Goal: Task Accomplishment & Management: Use online tool/utility

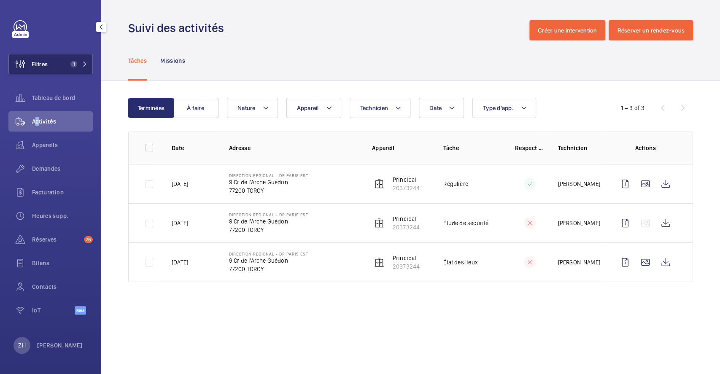
click at [54, 62] on button "Filtres 1" at bounding box center [50, 64] width 84 height 20
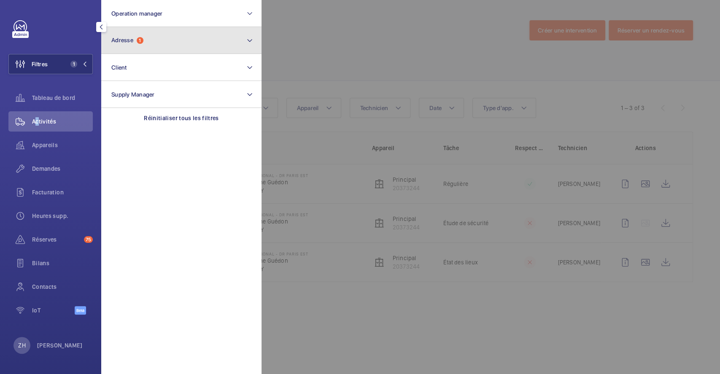
click at [153, 40] on button "Adresse 1" at bounding box center [181, 40] width 160 height 27
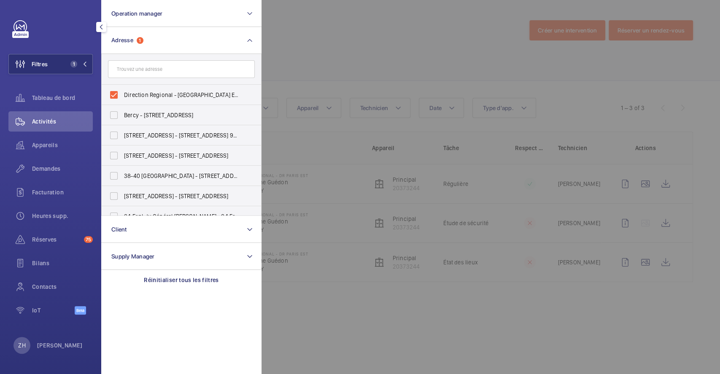
drag, startPoint x: 344, startPoint y: 45, endPoint x: 404, endPoint y: 34, distance: 61.0
click at [344, 45] on div at bounding box center [622, 187] width 720 height 374
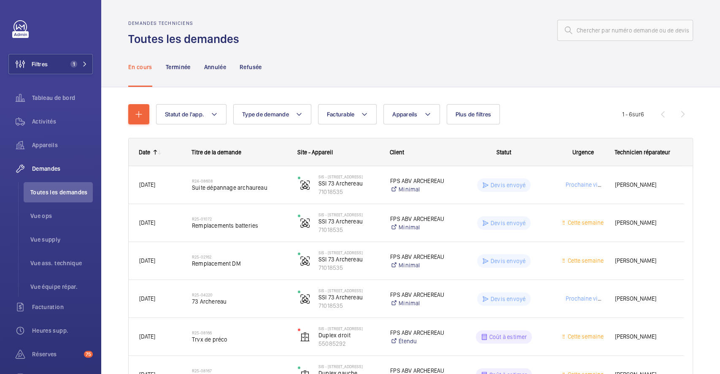
scroll to position [56, 0]
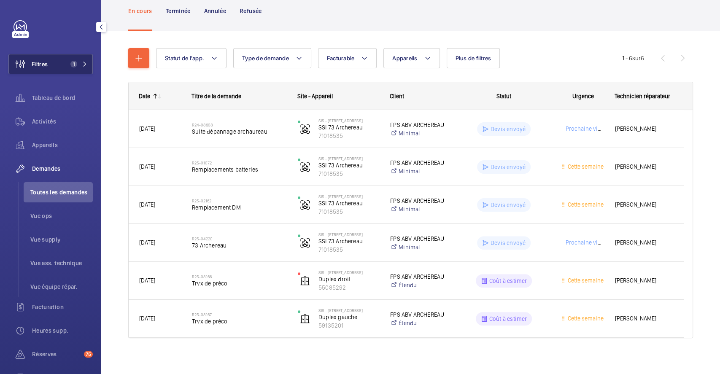
click at [63, 67] on button "Filtres 1" at bounding box center [50, 64] width 84 height 20
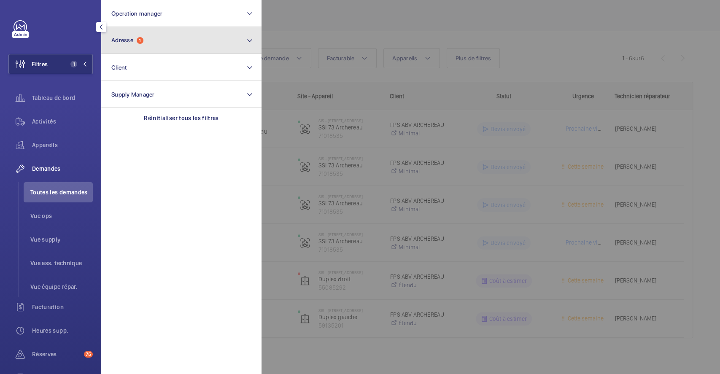
click at [139, 45] on button "Adresse 1" at bounding box center [181, 40] width 160 height 27
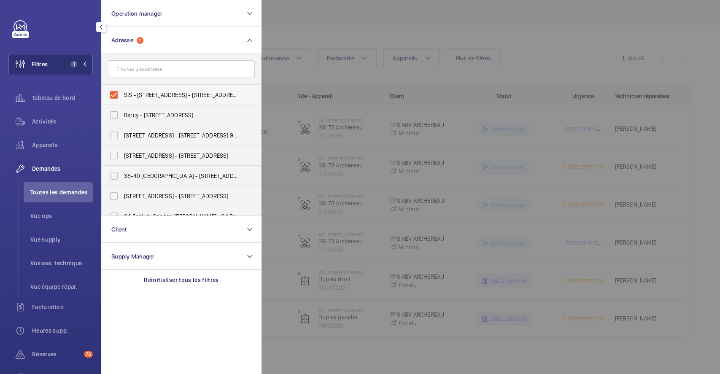
click at [116, 94] on label "SIS - 73 rue Archereau, 75019 Paris - 73 Rue Archereau, PARIS 75019" at bounding box center [175, 95] width 147 height 20
click at [116, 94] on input "SIS - 73 rue Archereau, 75019 Paris - 73 Rue Archereau, PARIS 75019" at bounding box center [114, 95] width 17 height 17
checkbox input "false"
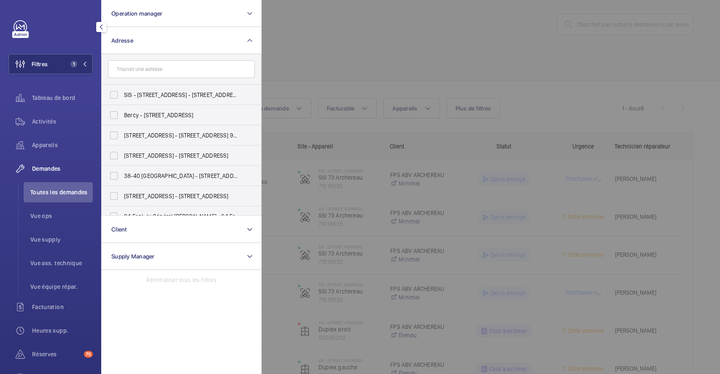
click at [319, 27] on div at bounding box center [622, 187] width 720 height 374
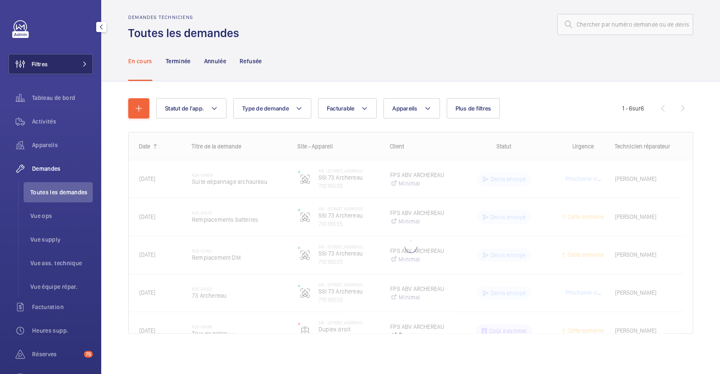
click at [43, 62] on span "Filtres" at bounding box center [40, 64] width 16 height 8
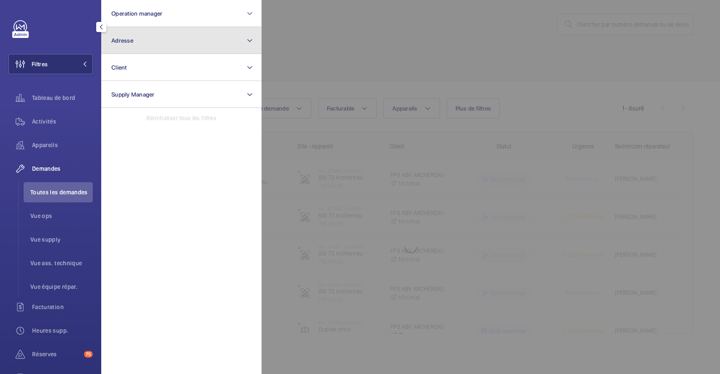
click at [130, 38] on span "Adresse" at bounding box center [122, 40] width 22 height 7
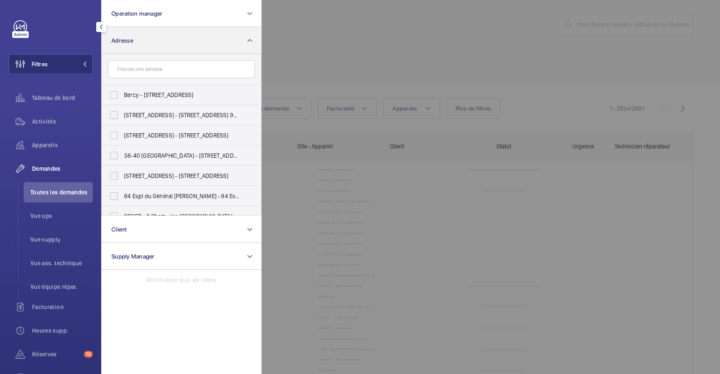
scroll to position [56, 0]
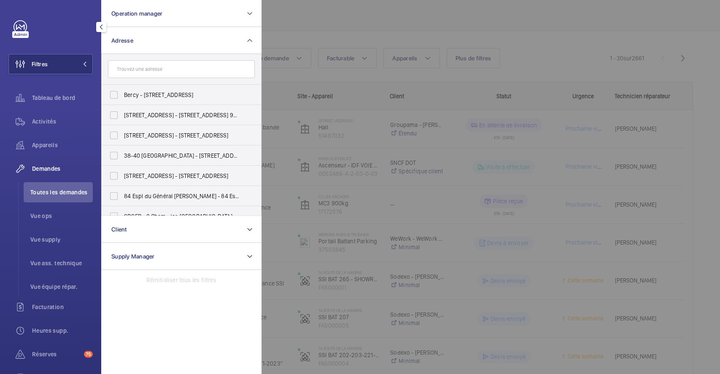
click at [149, 67] on input "text" at bounding box center [181, 69] width 147 height 18
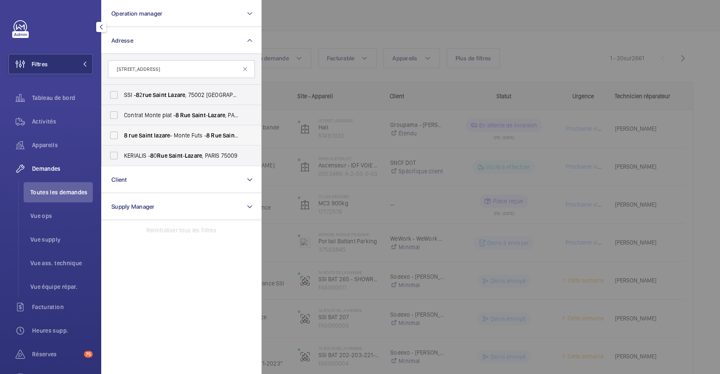
type input "8 rue saint lazare"
click at [115, 133] on label "8 rue Saint lazare - Monte Futs - 8 Rue Saint - Lazare , PARIS 75009" at bounding box center [175, 135] width 147 height 20
click at [115, 133] on input "8 rue Saint lazare - Monte Futs - 8 Rue Saint - Lazare , PARIS 75009" at bounding box center [114, 135] width 17 height 17
checkbox input "true"
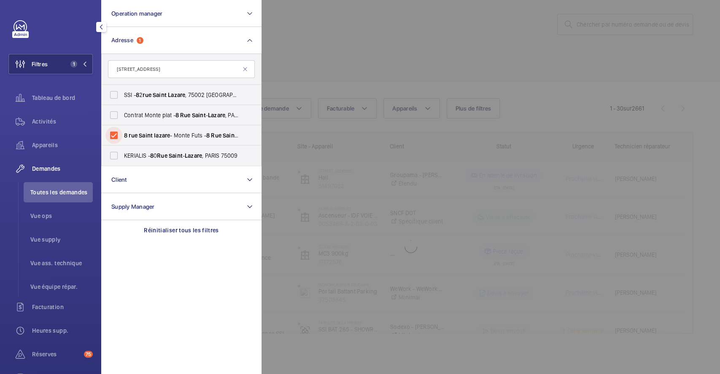
scroll to position [6, 0]
click at [358, 22] on div at bounding box center [622, 187] width 720 height 374
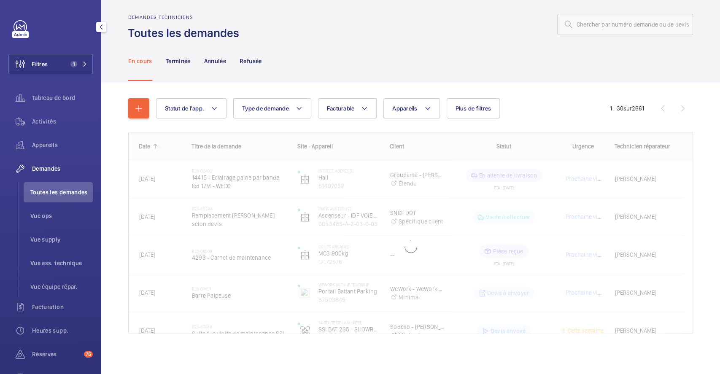
scroll to position [0, 0]
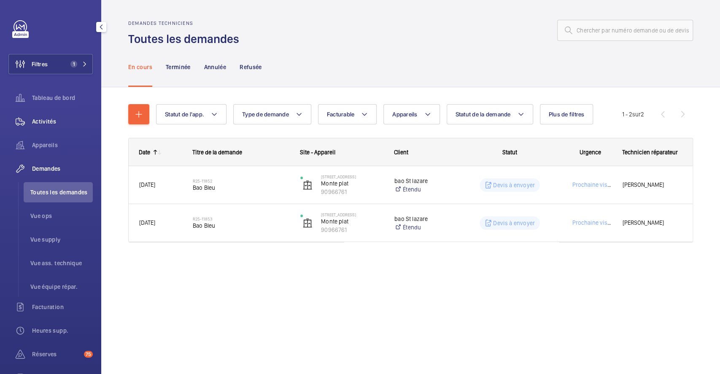
click at [46, 117] on span "Activités" at bounding box center [62, 121] width 61 height 8
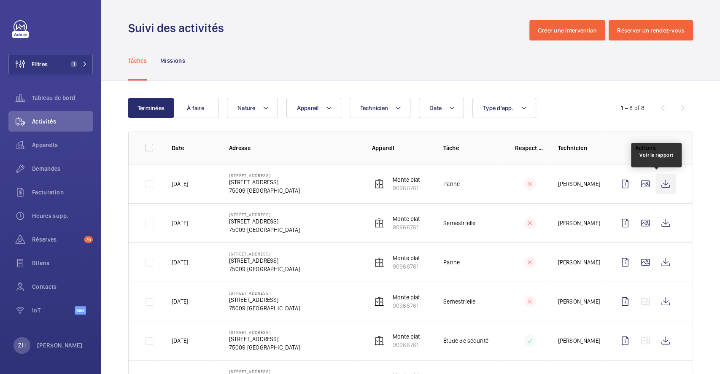
click at [656, 184] on wm-front-icon-button at bounding box center [666, 184] width 20 height 20
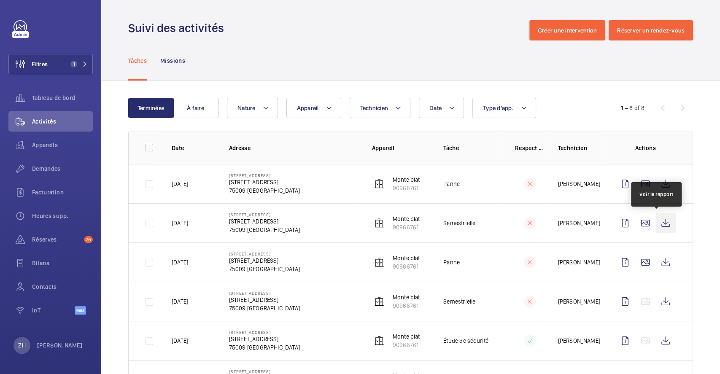
click at [656, 219] on wm-front-icon-button at bounding box center [666, 223] width 20 height 20
click at [46, 168] on span "Demandes" at bounding box center [62, 169] width 61 height 8
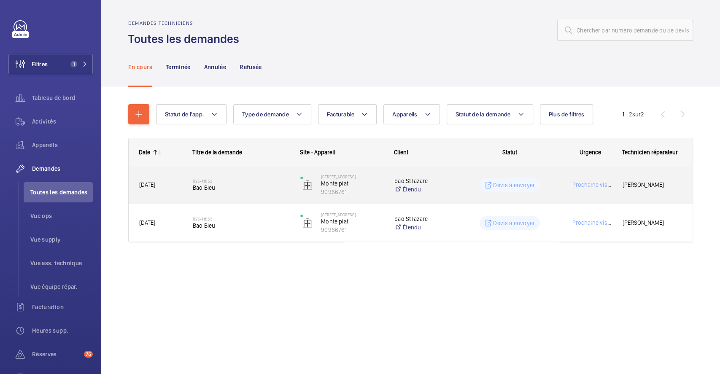
click at [560, 178] on div "Prochaine visite" at bounding box center [585, 185] width 53 height 27
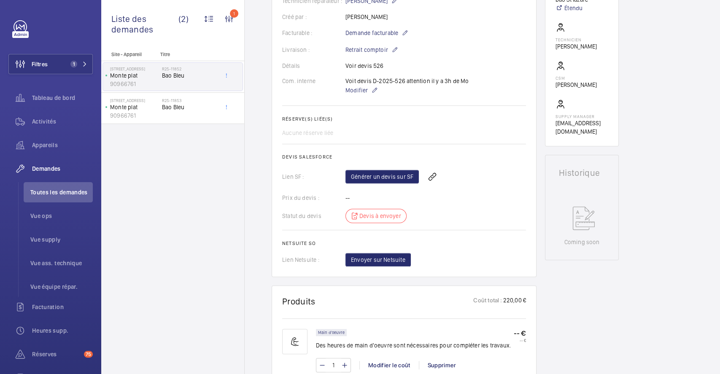
scroll to position [394, 0]
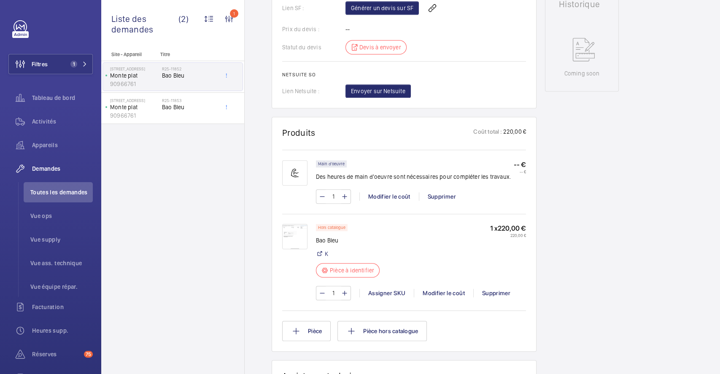
click at [295, 240] on img at bounding box center [294, 236] width 25 height 25
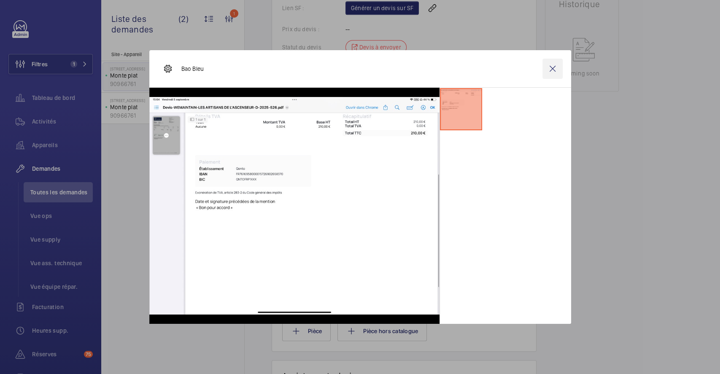
click at [557, 65] on wm-front-icon-button at bounding box center [553, 69] width 20 height 20
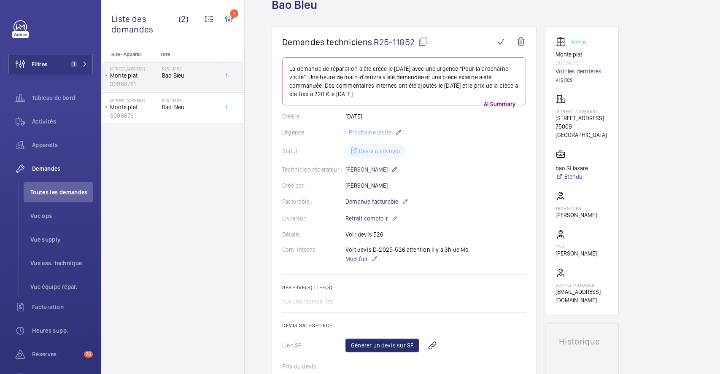
scroll to position [0, 0]
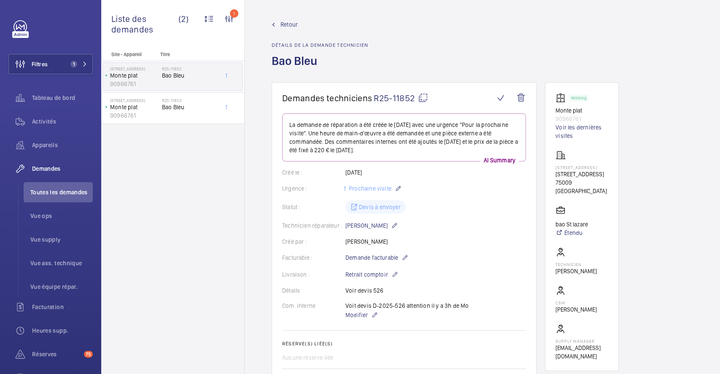
click at [292, 25] on span "Retour" at bounding box center [289, 24] width 17 height 8
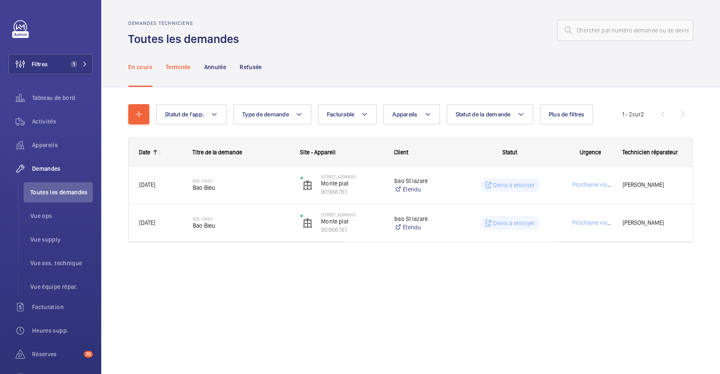
click at [176, 63] on p "Terminée" at bounding box center [178, 67] width 25 height 8
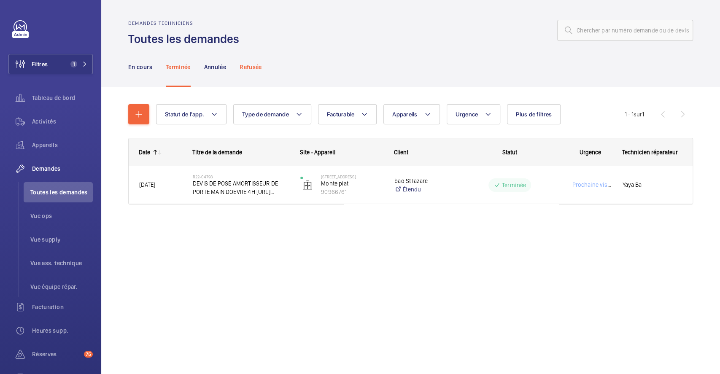
click at [254, 66] on p "Refusée" at bounding box center [251, 67] width 22 height 8
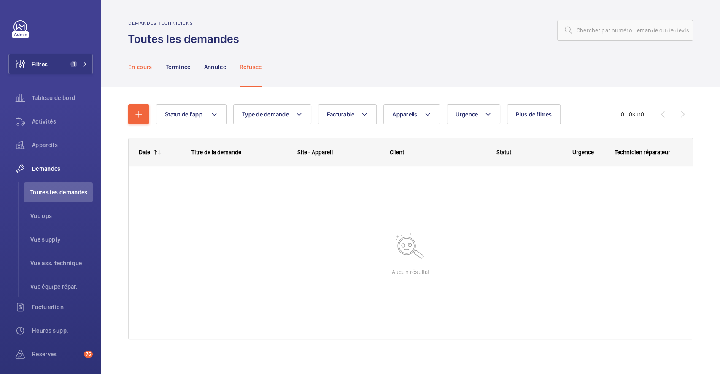
click at [142, 64] on p "En cours" at bounding box center [140, 67] width 24 height 8
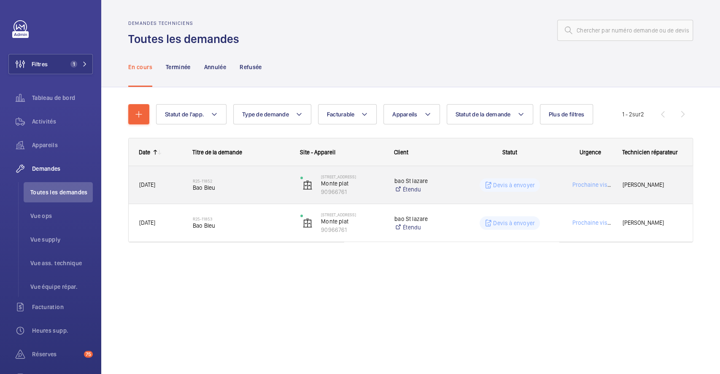
click at [266, 193] on div "R25-11852 Bao Bleu" at bounding box center [241, 185] width 97 height 24
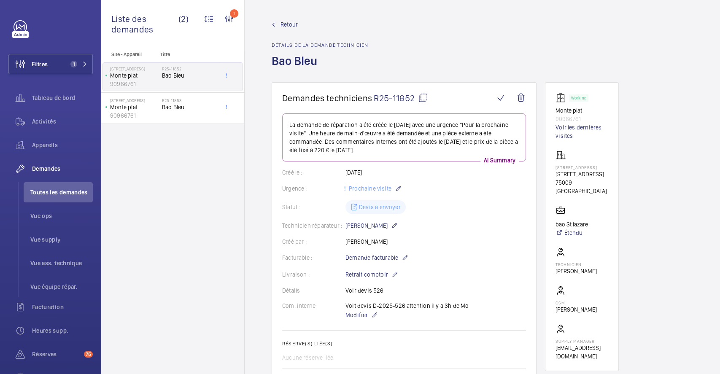
click at [425, 98] on mat-icon at bounding box center [423, 98] width 10 height 10
click at [283, 25] on span "Retour" at bounding box center [289, 24] width 17 height 8
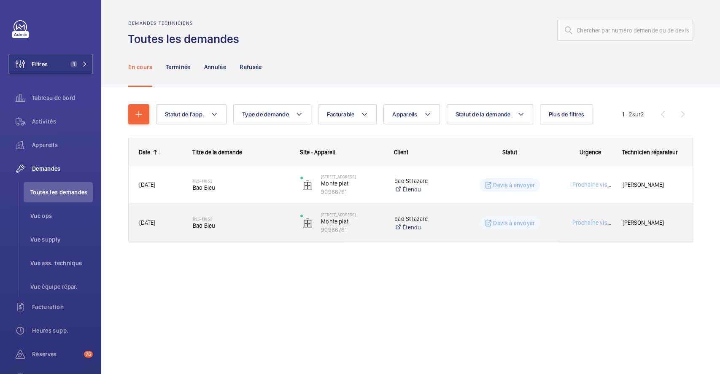
click at [277, 216] on h2 "R25-11853" at bounding box center [241, 218] width 97 height 5
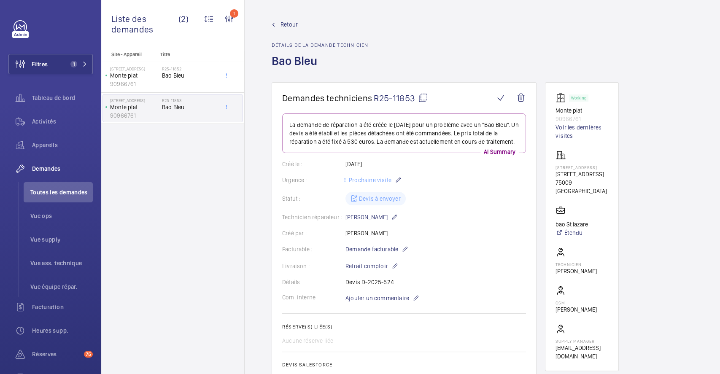
click at [425, 98] on mat-icon at bounding box center [423, 98] width 10 height 10
click at [283, 25] on span "Retour" at bounding box center [289, 24] width 17 height 8
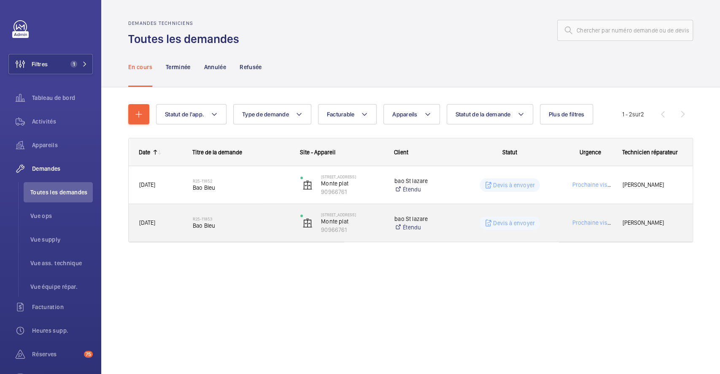
click at [251, 212] on div "R25-11853 Bao Bleu" at bounding box center [241, 223] width 97 height 24
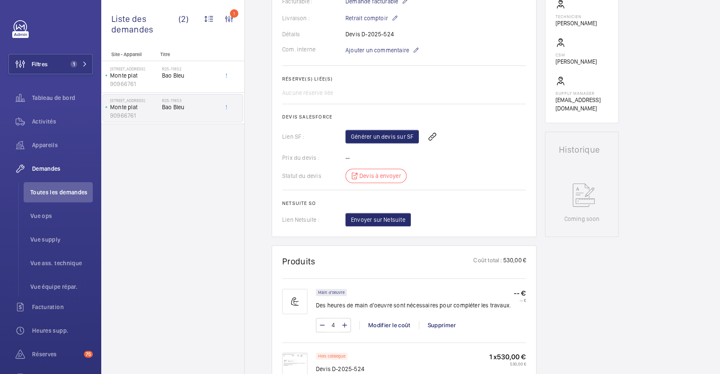
scroll to position [281, 0]
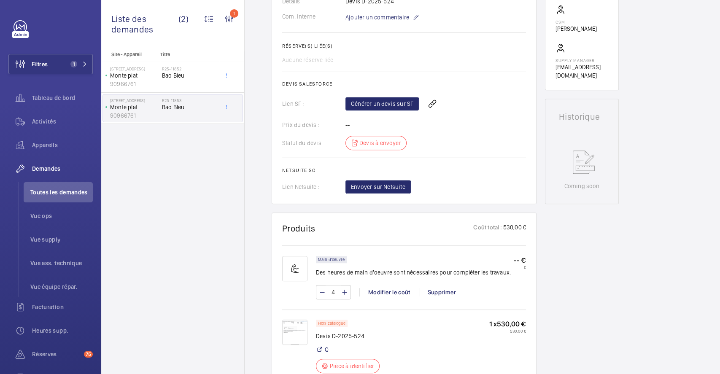
click at [294, 341] on img at bounding box center [294, 332] width 25 height 25
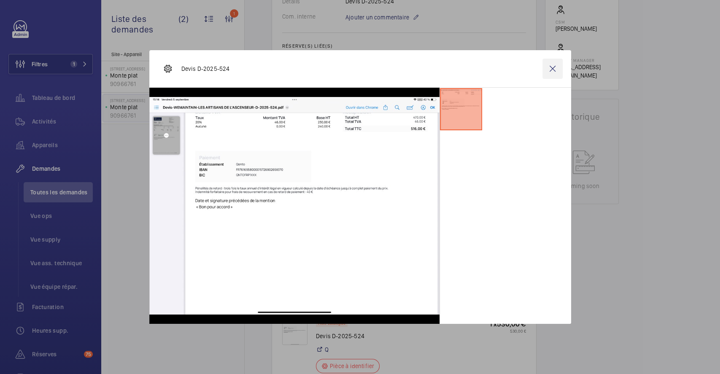
click at [554, 69] on wm-front-icon-button at bounding box center [553, 69] width 20 height 20
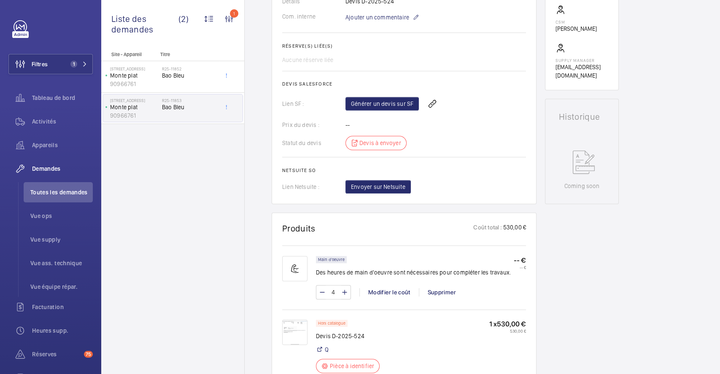
scroll to position [0, 0]
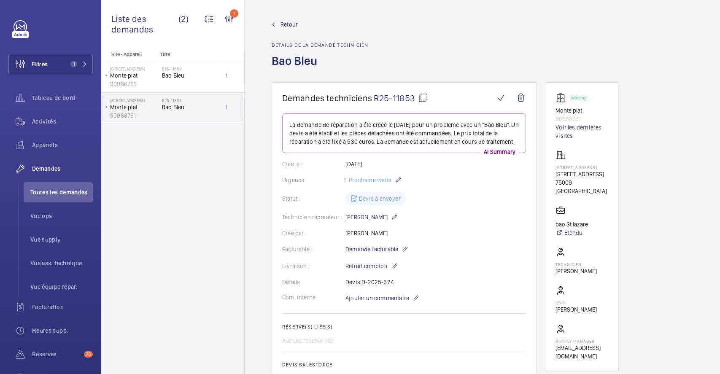
click at [286, 21] on span "Retour" at bounding box center [289, 24] width 17 height 8
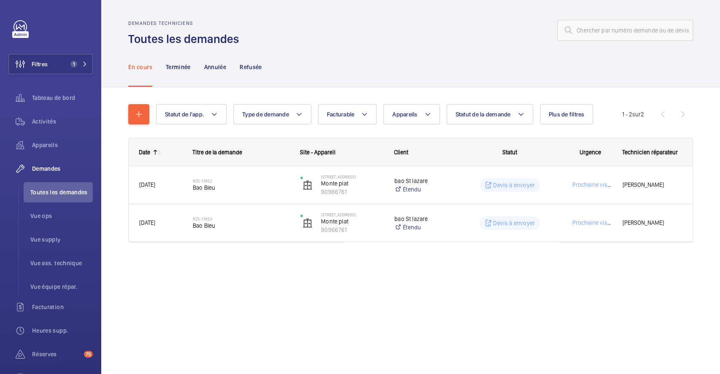
click at [336, 34] on div at bounding box center [468, 30] width 449 height 20
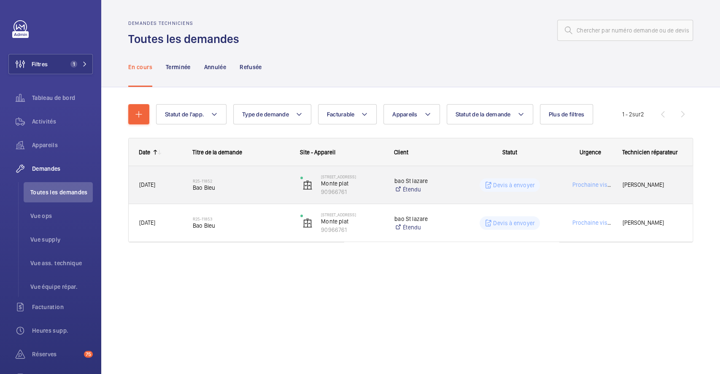
click at [270, 179] on h2 "R25-11852" at bounding box center [241, 181] width 97 height 5
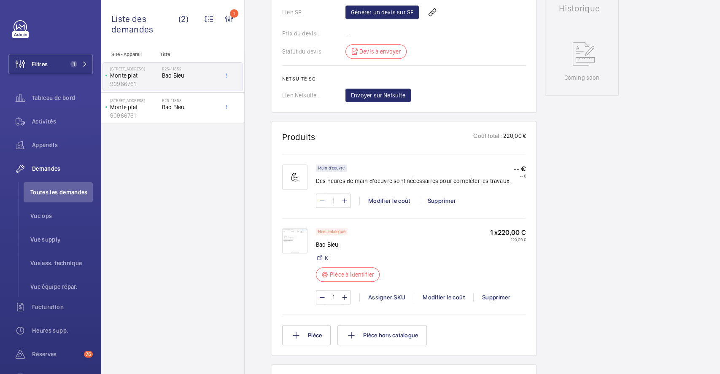
scroll to position [394, 0]
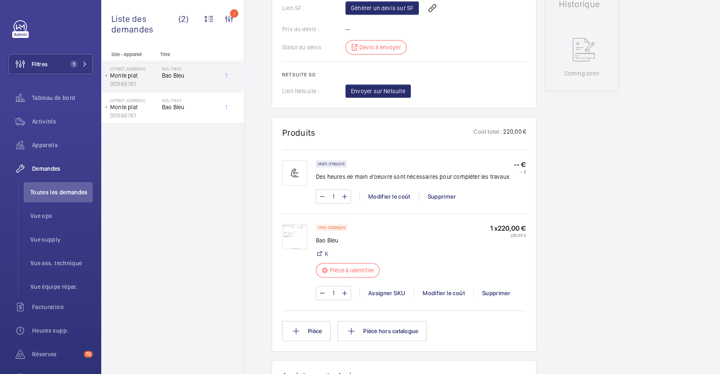
click at [294, 236] on img at bounding box center [294, 236] width 25 height 25
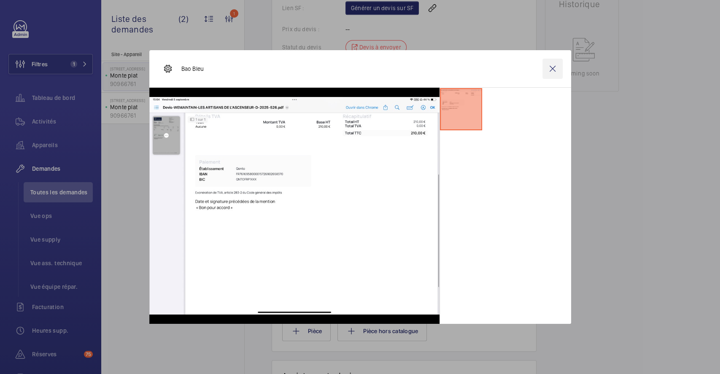
click at [556, 71] on wm-front-icon-button at bounding box center [553, 69] width 20 height 20
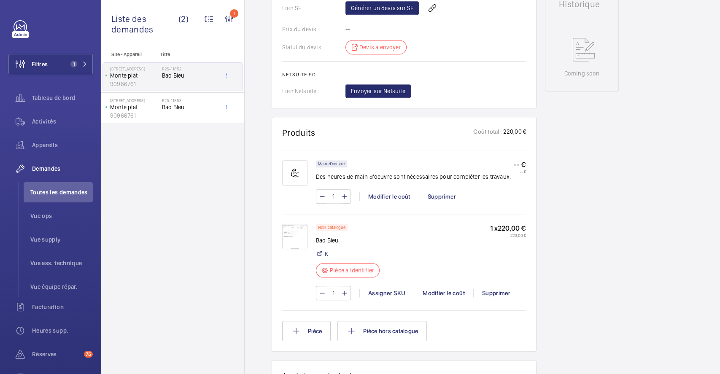
click at [296, 235] on img at bounding box center [294, 236] width 25 height 25
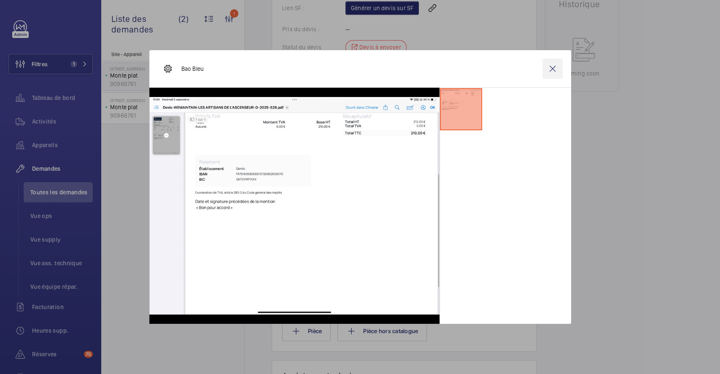
click at [553, 66] on wm-front-icon-button at bounding box center [553, 69] width 20 height 20
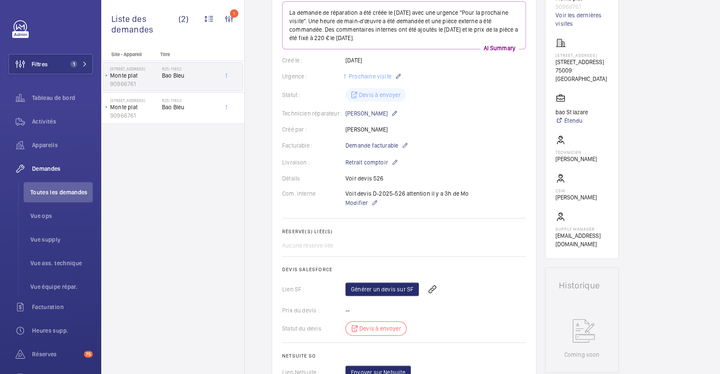
scroll to position [0, 0]
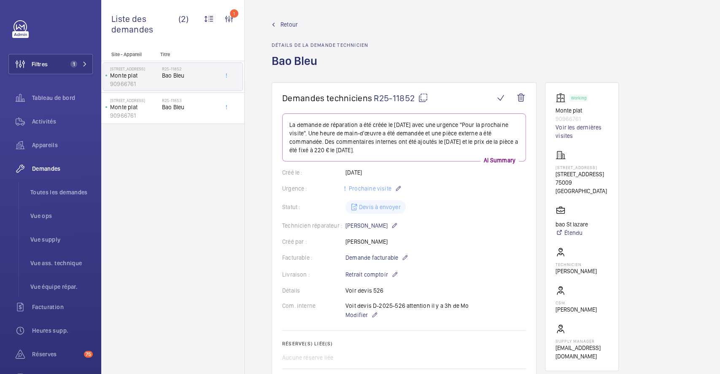
click at [287, 23] on span "Retour" at bounding box center [289, 24] width 17 height 8
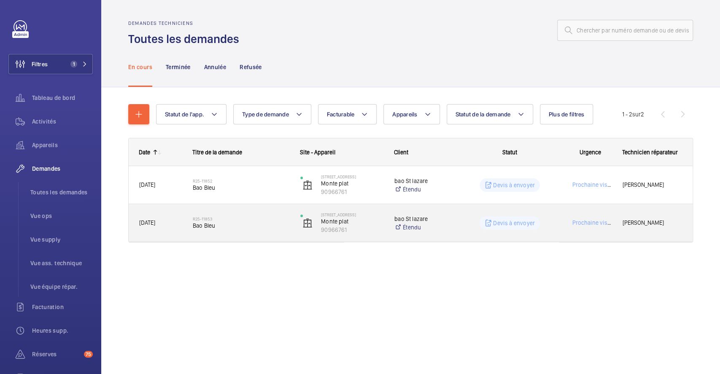
click at [265, 221] on h2 "R25-11853" at bounding box center [241, 218] width 97 height 5
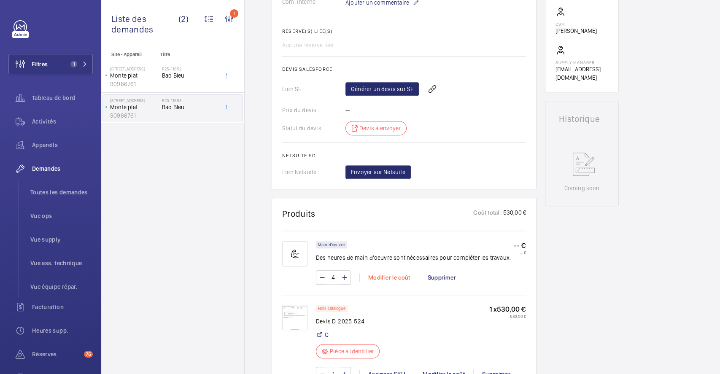
scroll to position [281, 0]
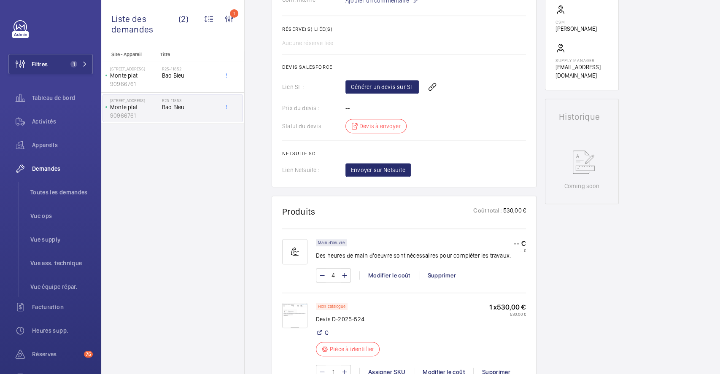
click at [293, 311] on img at bounding box center [294, 315] width 25 height 25
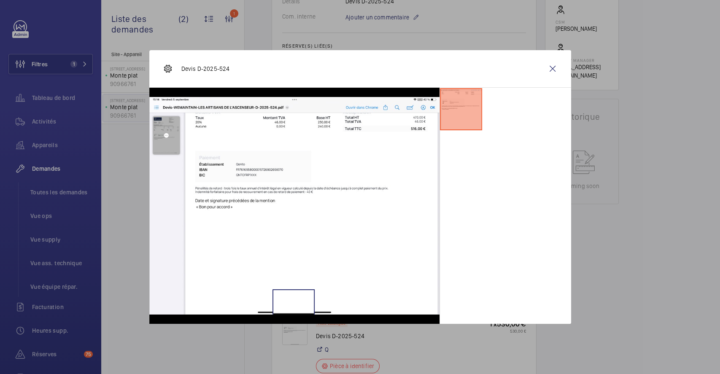
scroll to position [306, 0]
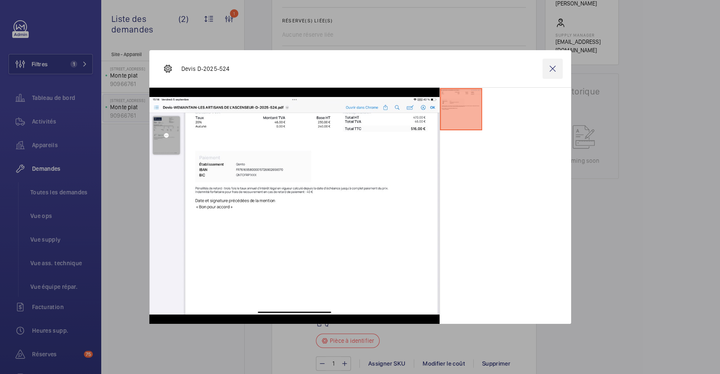
click at [552, 68] on wm-front-icon-button at bounding box center [553, 69] width 20 height 20
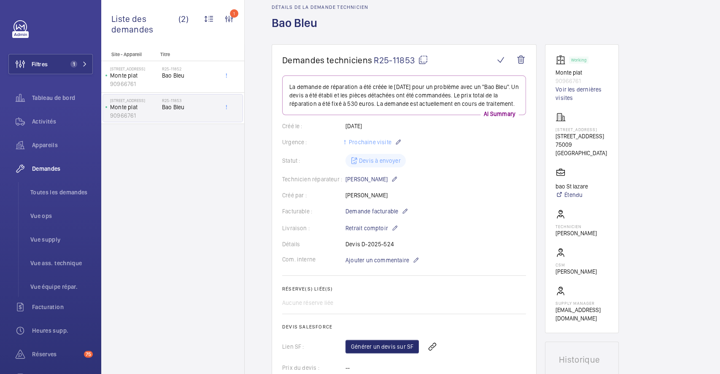
scroll to position [0, 0]
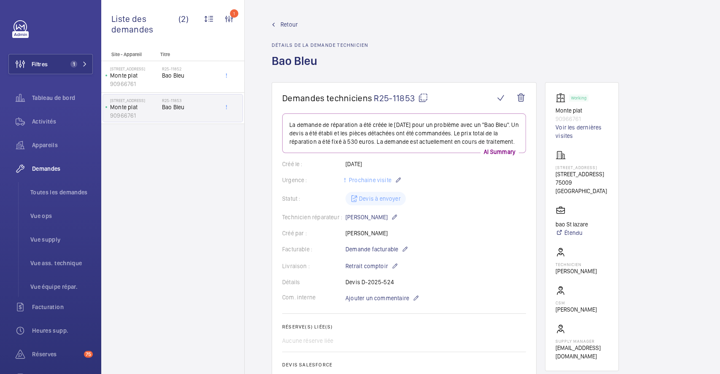
click at [291, 22] on span "Retour" at bounding box center [289, 24] width 17 height 8
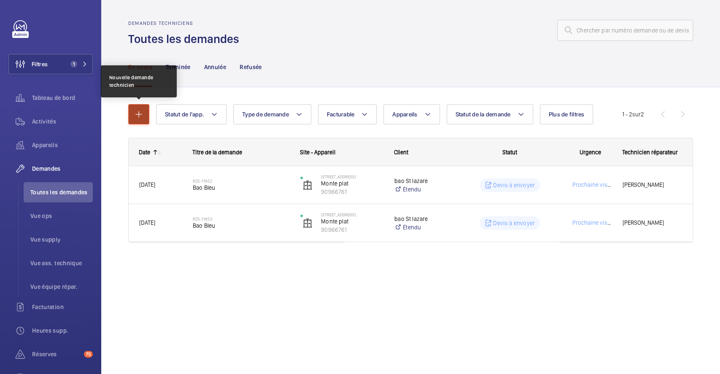
click at [135, 110] on mat-icon "button" at bounding box center [139, 114] width 10 height 10
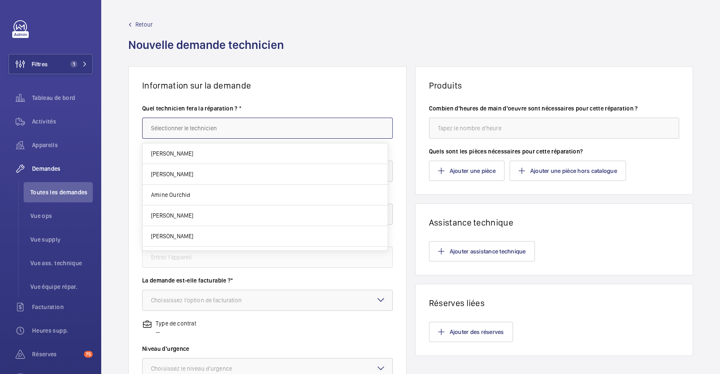
click at [219, 132] on input "text" at bounding box center [267, 128] width 251 height 21
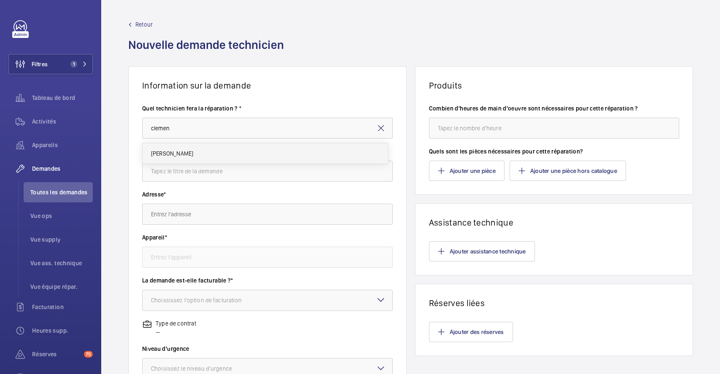
click at [218, 152] on mat-option "[PERSON_NAME]" at bounding box center [265, 153] width 245 height 20
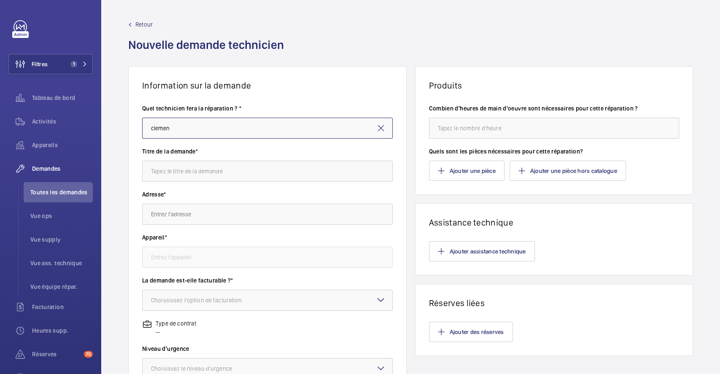
type input "[PERSON_NAME]"
click at [221, 174] on input "text" at bounding box center [267, 171] width 251 height 21
type input "intervention facturable"
click at [226, 214] on input "text" at bounding box center [267, 214] width 251 height 21
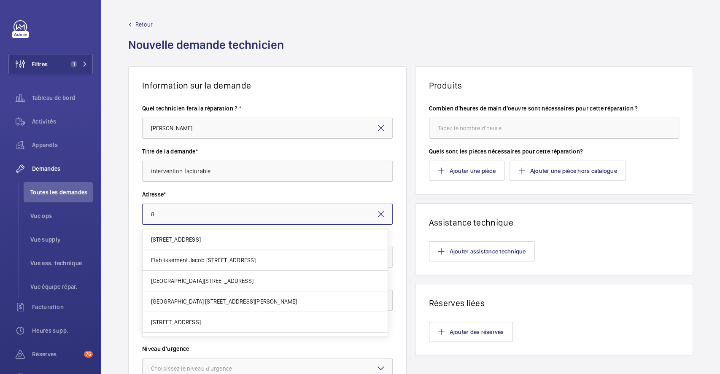
type input "8"
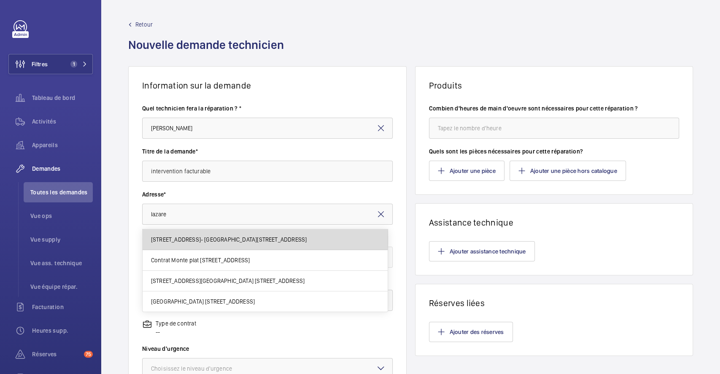
click at [212, 240] on span "8 rue Saint lazare- Monte Futs 8 Rue Saint-Lazare, 75009 PARIS" at bounding box center [229, 239] width 156 height 8
type input "8 rue Saint lazare- Monte Futs 8 Rue Saint-Lazare, 75009 PARIS"
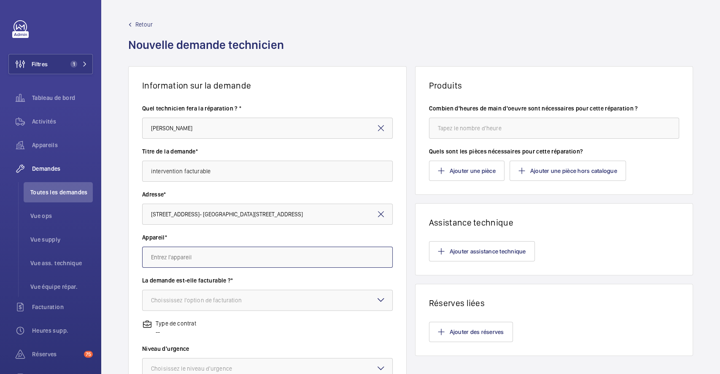
click at [211, 252] on input "text" at bounding box center [267, 257] width 251 height 21
click at [202, 282] on span "90966761 - Monte plat" at bounding box center [180, 283] width 58 height 8
type input "90966761 - Monte plat"
click at [209, 299] on div "Choississez l'option de facturation" at bounding box center [207, 300] width 112 height 8
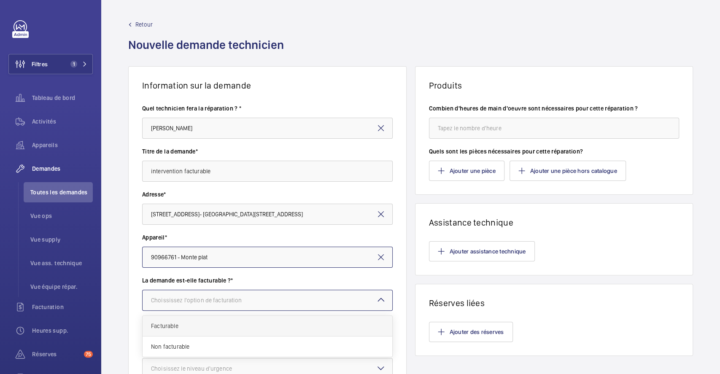
click at [203, 326] on span "Facturable" at bounding box center [267, 326] width 233 height 8
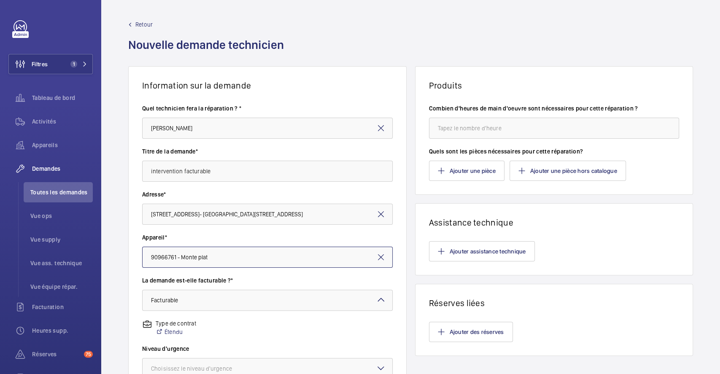
scroll to position [112, 0]
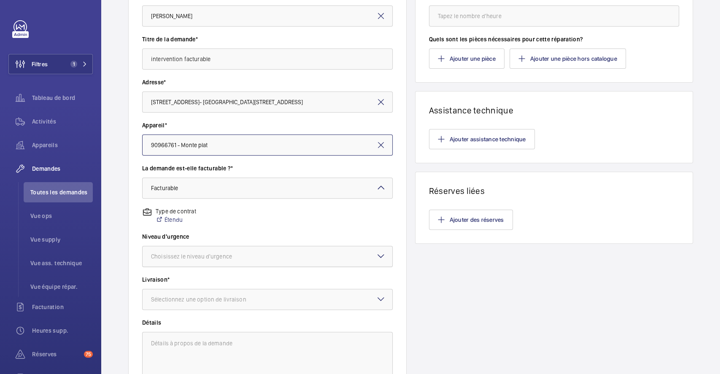
click at [251, 260] on div at bounding box center [268, 256] width 250 height 20
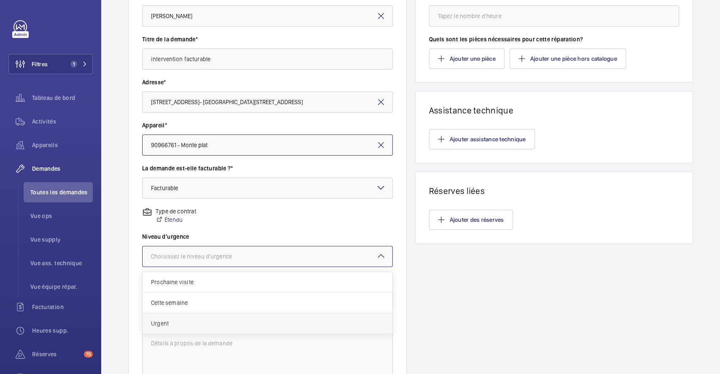
click at [193, 322] on span "Urgent" at bounding box center [267, 323] width 233 height 8
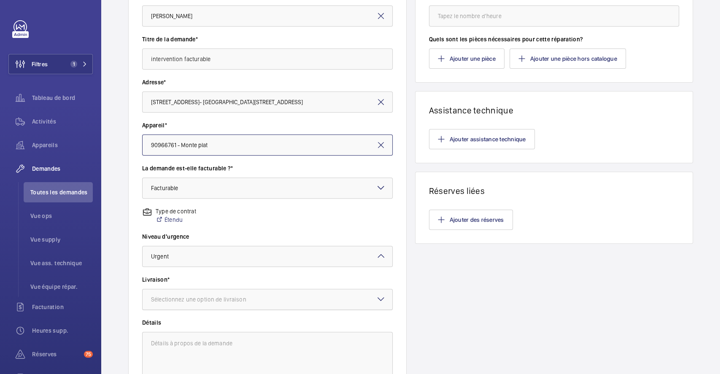
click at [216, 302] on div "Sélectionnez une option de livraison" at bounding box center [209, 299] width 116 height 8
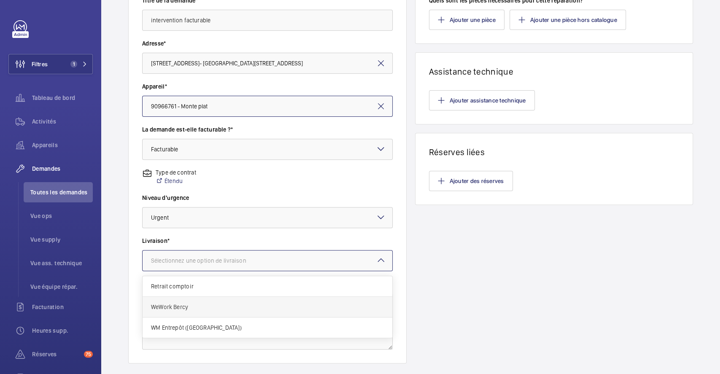
scroll to position [169, 0]
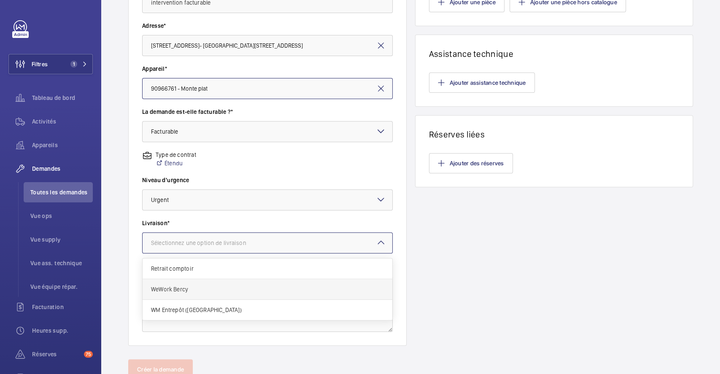
click at [222, 297] on div "WeWork Bercy" at bounding box center [268, 289] width 250 height 21
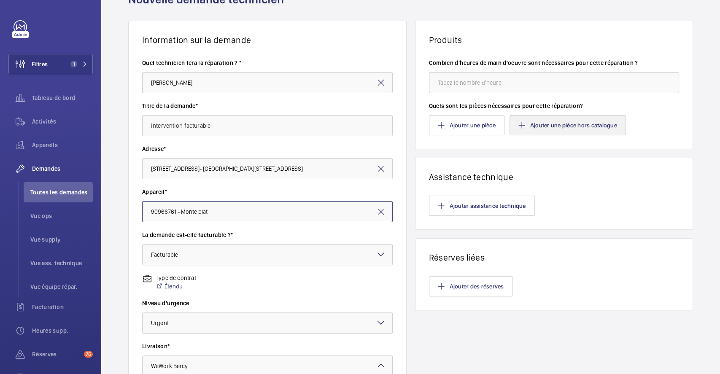
scroll to position [0, 0]
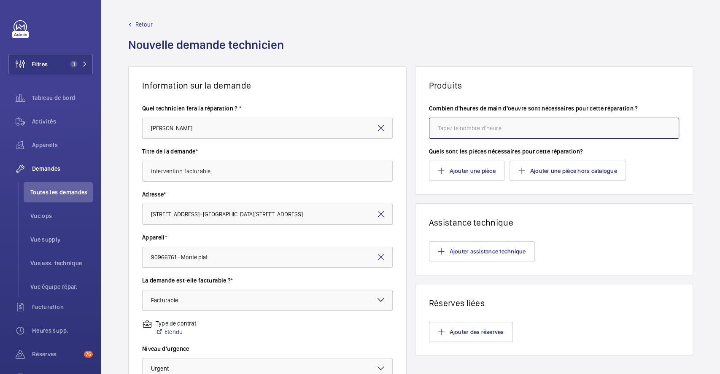
click at [486, 135] on input "number" at bounding box center [554, 128] width 251 height 21
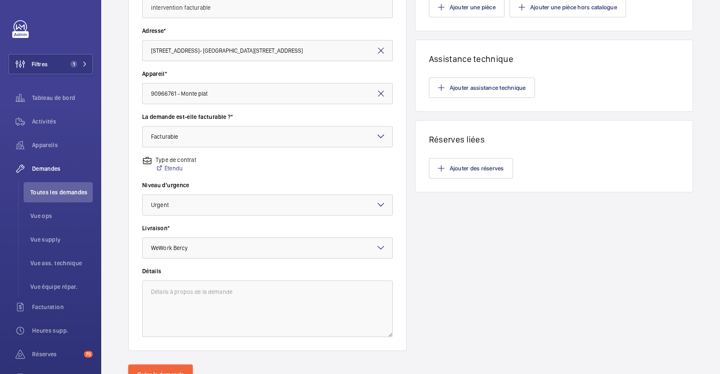
scroll to position [201, 0]
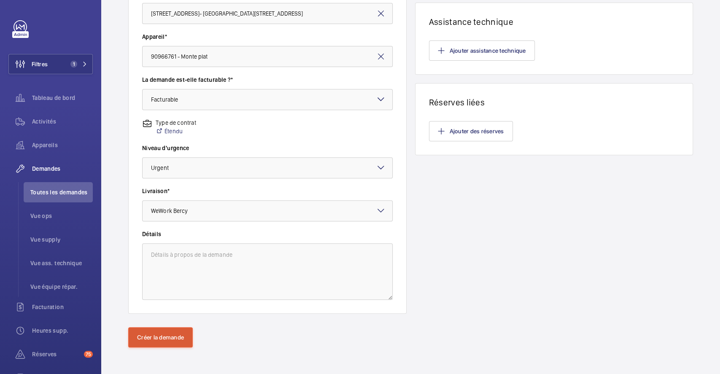
type input "1"
drag, startPoint x: 166, startPoint y: 339, endPoint x: 177, endPoint y: 338, distance: 10.6
click at [167, 339] on button "Créer la demande" at bounding box center [160, 337] width 65 height 20
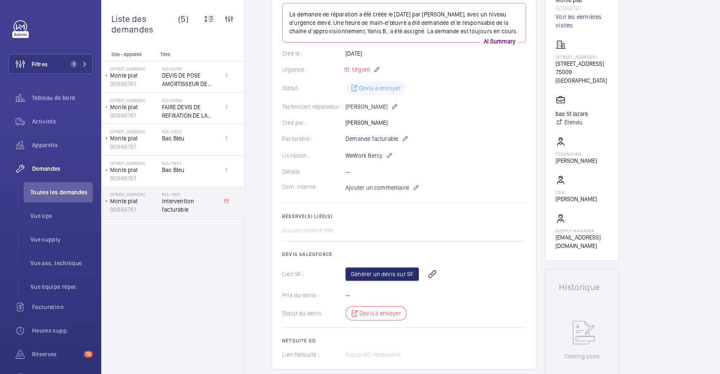
scroll to position [25, 0]
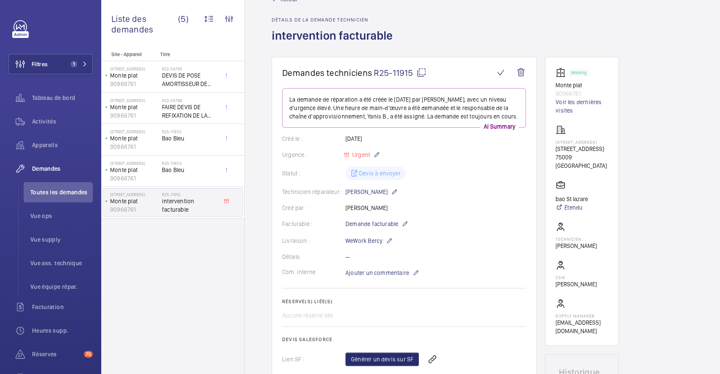
click at [420, 69] on mat-icon at bounding box center [422, 73] width 10 height 10
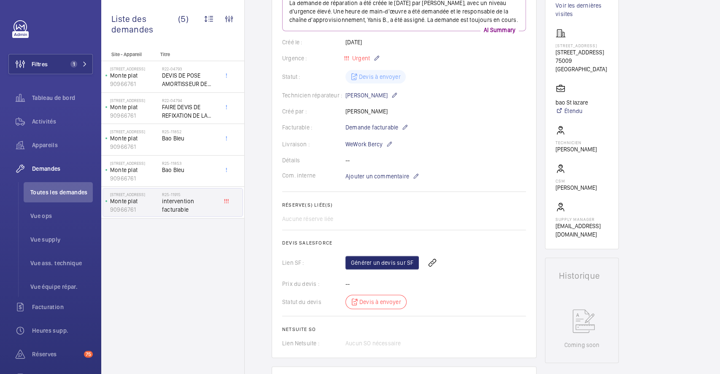
scroll to position [250, 0]
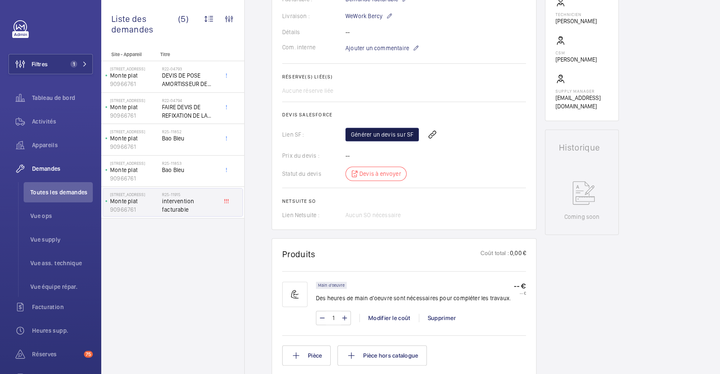
click at [400, 141] on link "Générer un devis sur SF" at bounding box center [382, 135] width 73 height 14
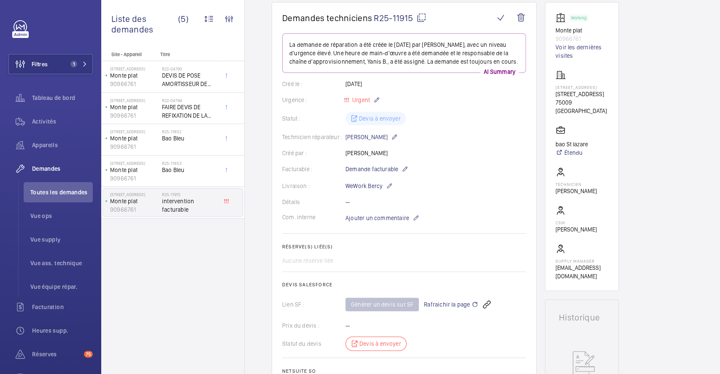
scroll to position [0, 0]
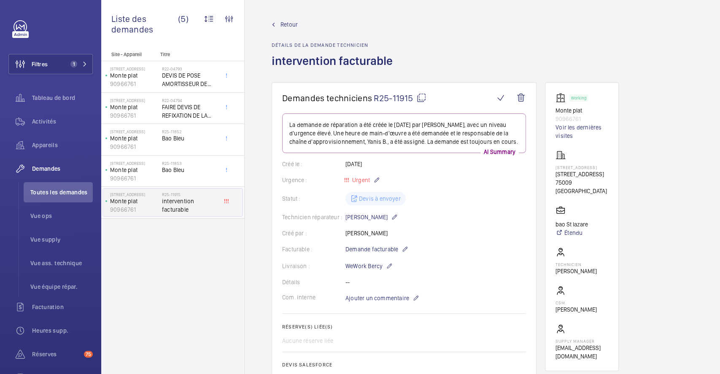
click at [290, 22] on span "Retour" at bounding box center [289, 24] width 17 height 8
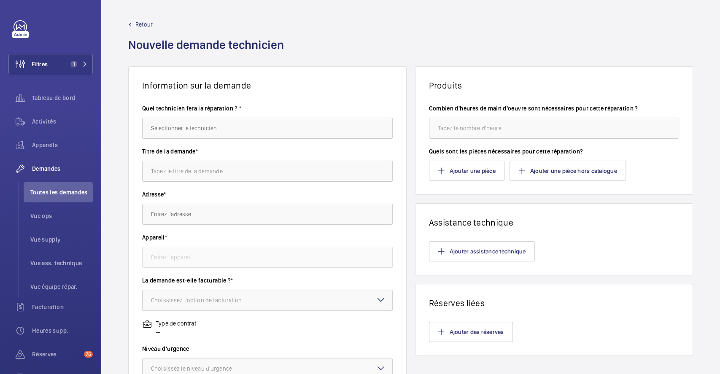
click at [136, 22] on span "Retour" at bounding box center [143, 24] width 17 height 8
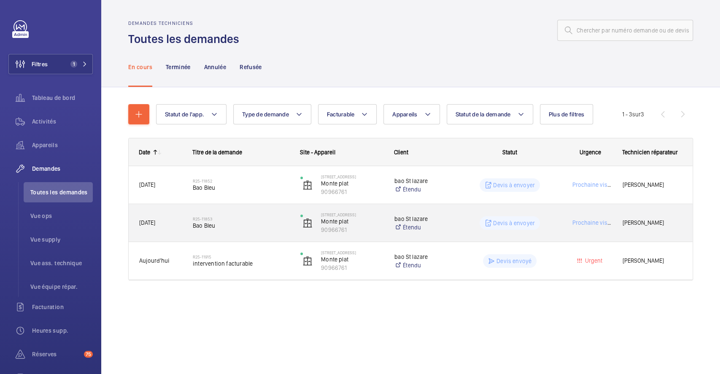
click at [450, 217] on p "bao St lazare" at bounding box center [423, 219] width 56 height 8
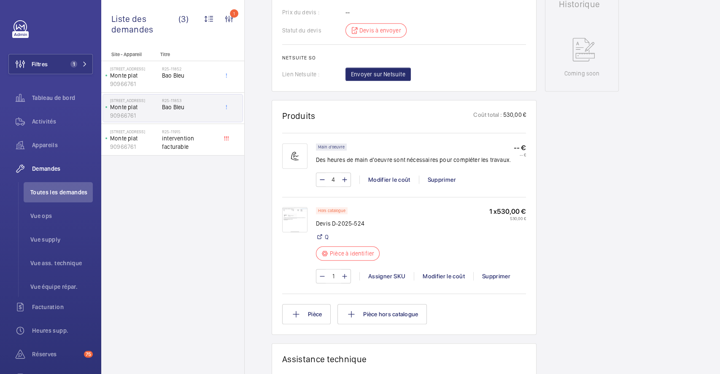
scroll to position [281, 0]
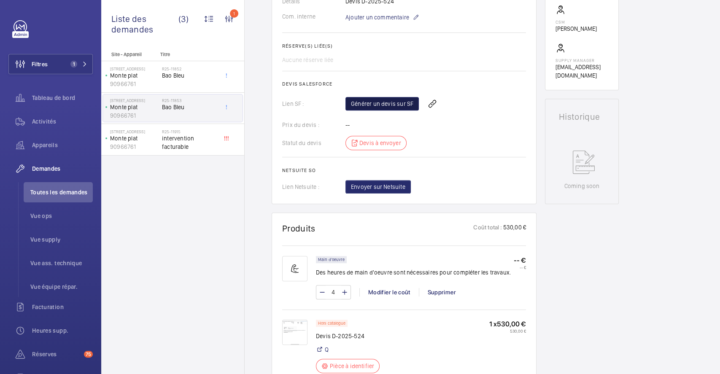
click at [382, 111] on link "Générer un devis sur SF" at bounding box center [382, 104] width 73 height 14
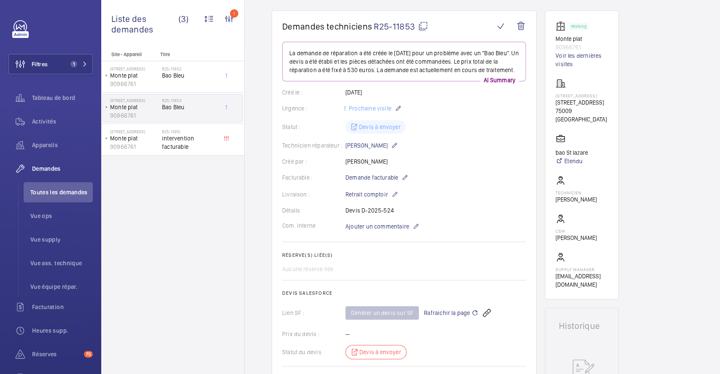
scroll to position [0, 0]
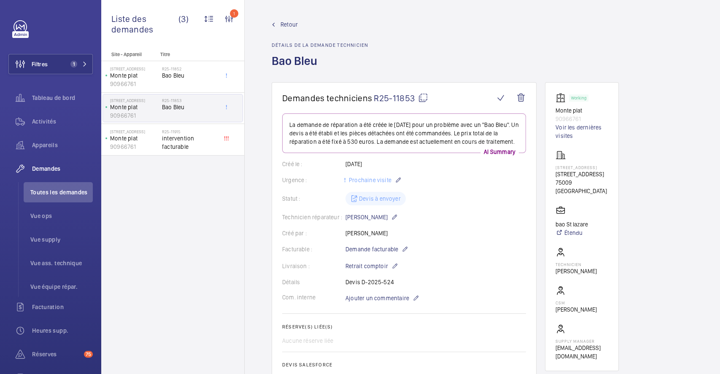
click at [292, 24] on span "Retour" at bounding box center [289, 24] width 17 height 8
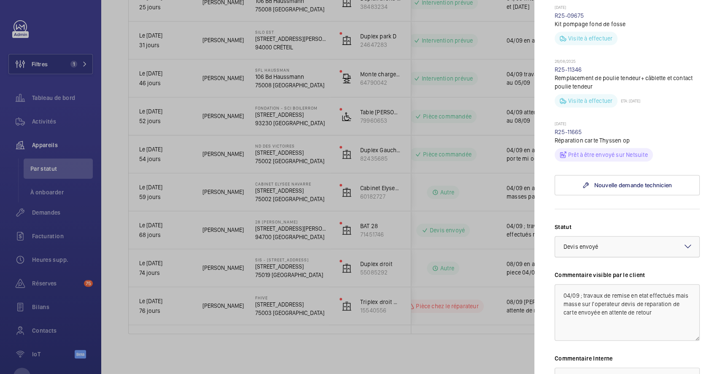
scroll to position [506, 0]
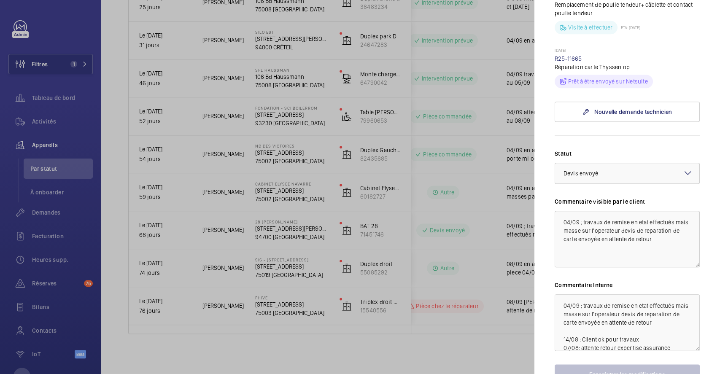
click at [683, 168] on mat-icon at bounding box center [688, 173] width 10 height 10
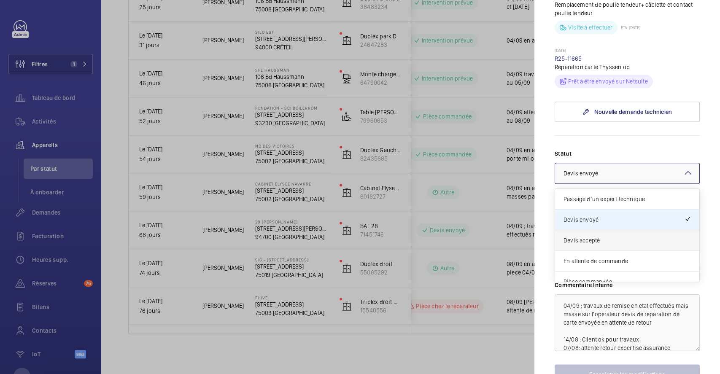
click at [617, 236] on span "Devis accepté" at bounding box center [627, 240] width 127 height 8
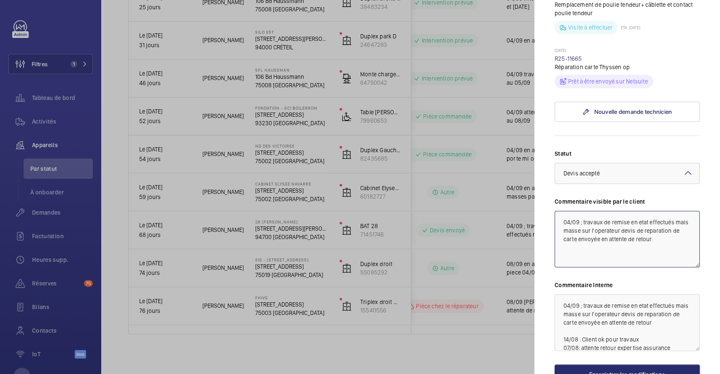
click at [563, 211] on textarea "04/09 ; travaux de remise en etat effectués mais masse sur l'operateur devis de…" at bounding box center [627, 239] width 145 height 57
click at [567, 211] on textarea "04/09 ; travaux de remise en etat effectués mais masse sur l'operateur devis de…" at bounding box center [627, 239] width 145 height 57
click at [645, 211] on textarea "08/09 devis valide en attente reour fournisseur 04/09 ; travaux de remise en et…" at bounding box center [627, 239] width 145 height 57
drag, startPoint x: 557, startPoint y: 205, endPoint x: 635, endPoint y: 218, distance: 79.2
click at [635, 218] on textarea "08/09 devis valide en attente retour fournisseur 04/09 ; travaux de remise en e…" at bounding box center [627, 239] width 145 height 57
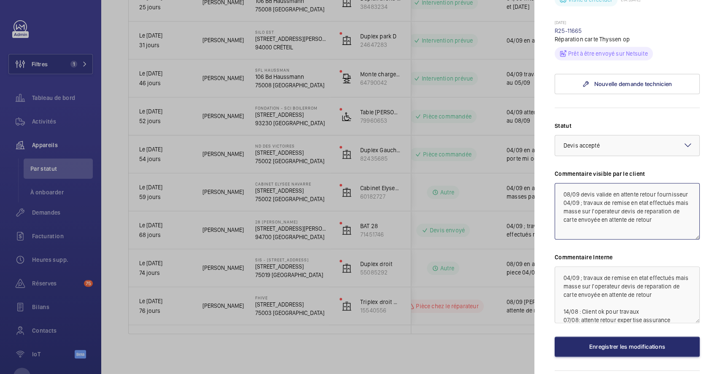
scroll to position [549, 0]
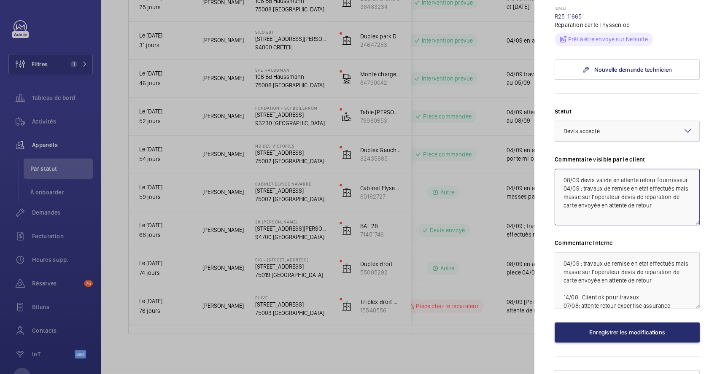
type textarea "08/09 devis valide en attente retour fournisseur 04/09 ; travaux de remise en e…"
click at [560, 252] on textarea "04/09 ; travaux de remise en etat effectués mais masse sur l'operateur devis de…" at bounding box center [627, 280] width 145 height 57
click at [562, 252] on textarea "04/09 ; travaux de remise en etat effectués mais masse sur l'operateur devis de…" at bounding box center [627, 280] width 145 height 57
paste textarea "08/09 devis valide en attente retour fournisseur"
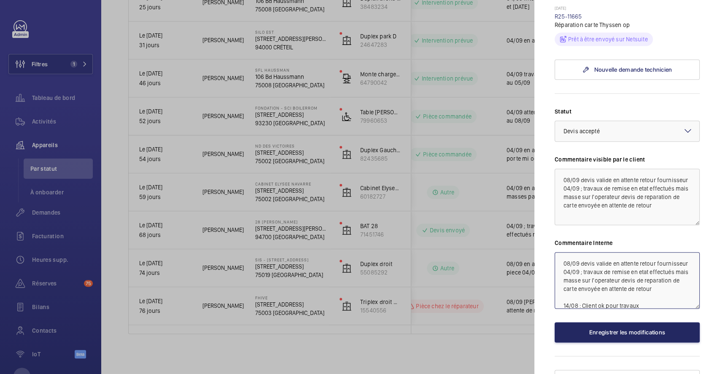
type textarea "08/09 devis valide en attente retour fournisseur 04/09 ; travaux de remise en e…"
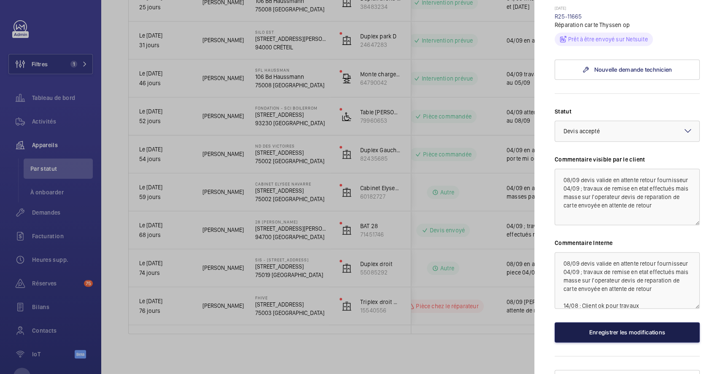
drag, startPoint x: 625, startPoint y: 318, endPoint x: 619, endPoint y: 310, distance: 9.6
click at [625, 322] on button "Enregistrer les modifications" at bounding box center [627, 332] width 145 height 20
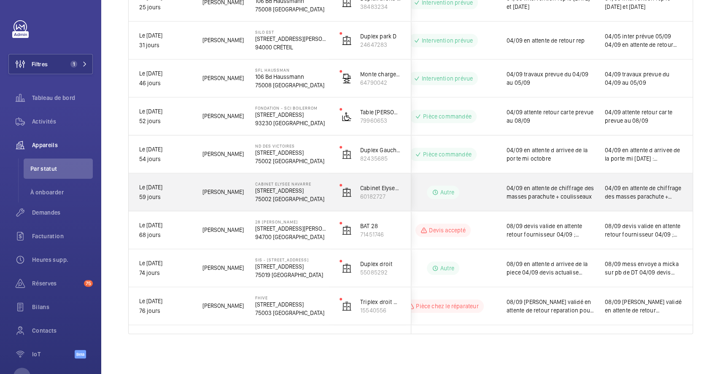
click at [460, 178] on div "Autre" at bounding box center [438, 192] width 115 height 30
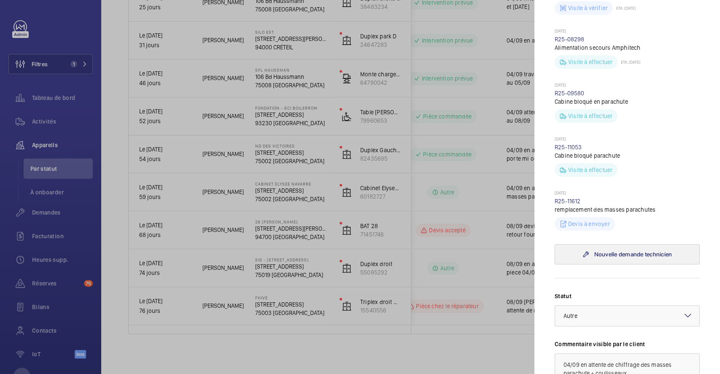
scroll to position [563, 0]
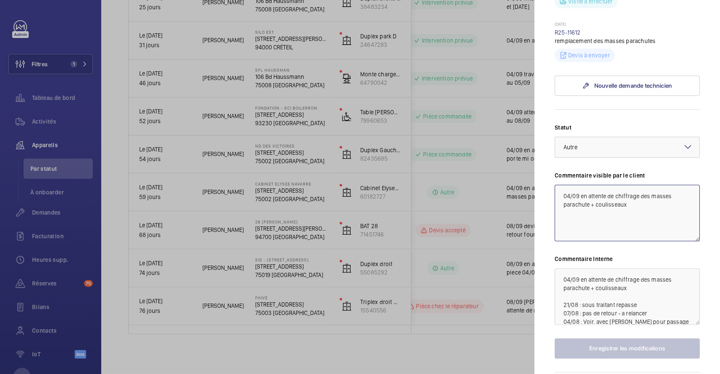
click at [558, 208] on textarea "04/09 en attente de chiffrage des masses parachute + coulisseaux" at bounding box center [627, 213] width 145 height 57
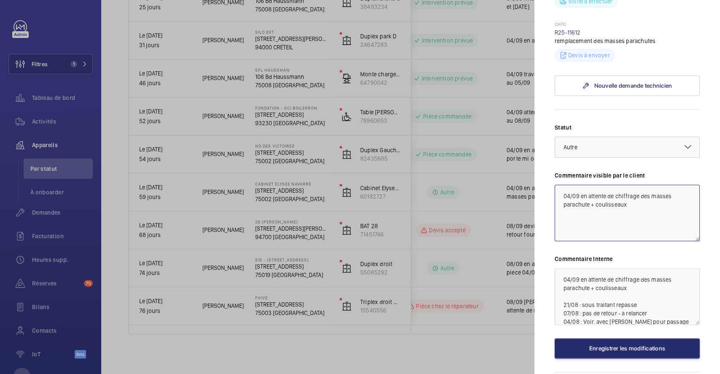
click at [560, 208] on textarea "04/09 en attente de chiffrage des masses parachute + coulisseaux" at bounding box center [627, 213] width 145 height 57
drag, startPoint x: 561, startPoint y: 203, endPoint x: 624, endPoint y: 219, distance: 65.4
click at [624, 219] on textarea "08/09 devis remplacement complet en cours en attente de retour 04/09 en attente…" at bounding box center [627, 213] width 145 height 57
type textarea "08/09 devis remplacement complet en cours en attente de retour 04/09 en attente…"
click at [558, 295] on textarea "04/09 en attente de chiffrage des masses parachute + coulisseaux 21/08 : sous t…" at bounding box center [627, 296] width 145 height 57
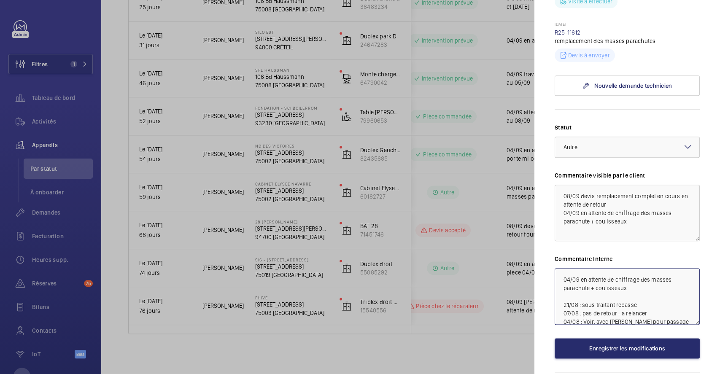
click at [564, 293] on textarea "04/09 en attente de chiffrage des masses parachute + coulisseaux 21/08 : sous t…" at bounding box center [627, 296] width 145 height 57
paste textarea "08/09 devis remplacement complet en cours en attente de retour"
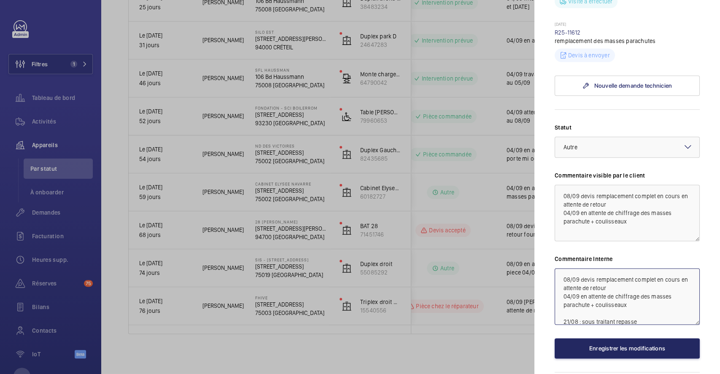
type textarea "08/09 devis remplacement complet en cours en attente de retour 04/09 en attente…"
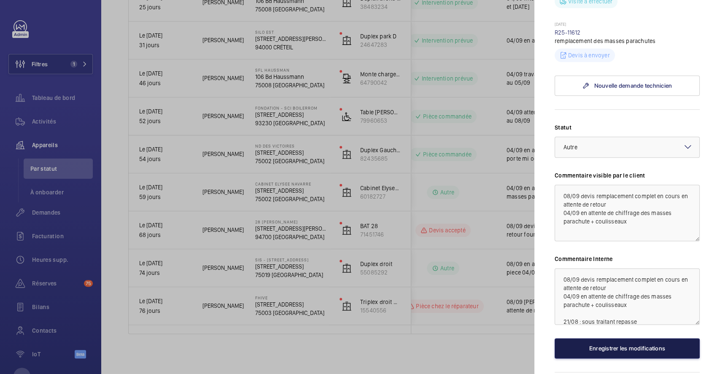
click at [614, 359] on button "Enregistrer les modifications" at bounding box center [627, 348] width 145 height 20
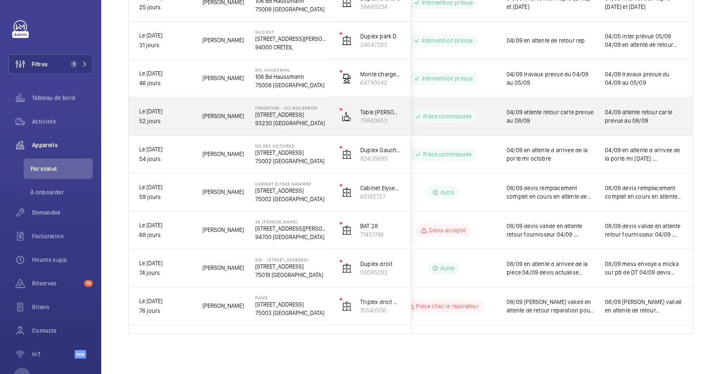
click at [469, 103] on div "Pièce commandée" at bounding box center [438, 116] width 115 height 30
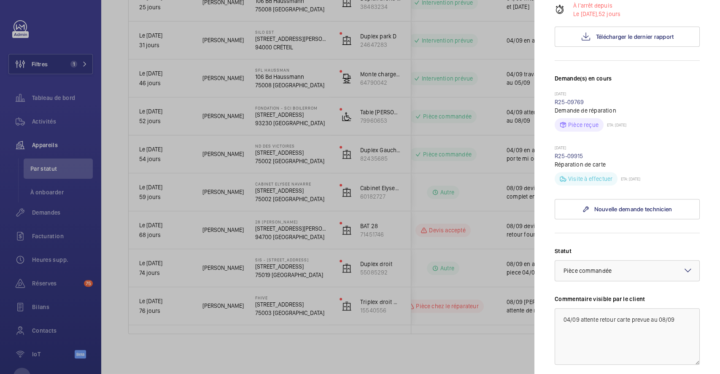
scroll to position [225, 0]
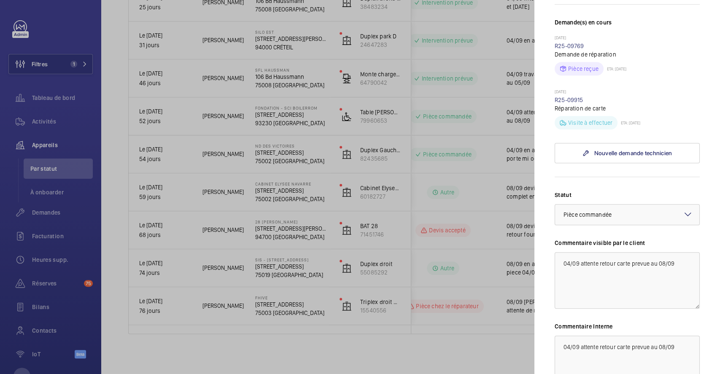
click at [55, 62] on div at bounding box center [360, 187] width 720 height 374
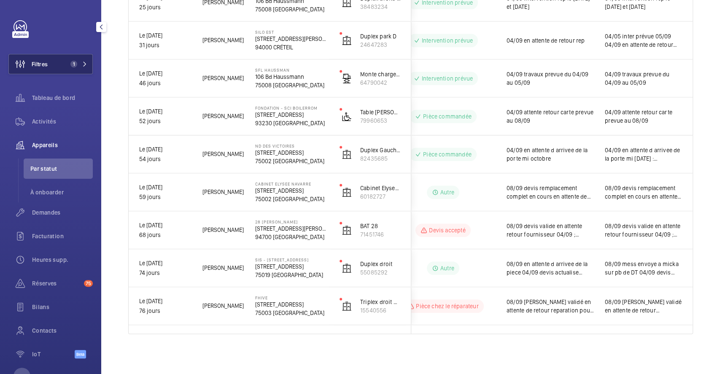
click at [49, 59] on button "Filtres 1" at bounding box center [50, 64] width 84 height 20
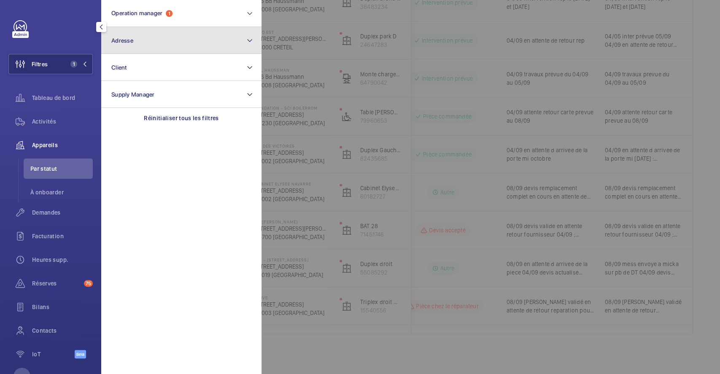
click at [165, 45] on button "Adresse" at bounding box center [181, 40] width 160 height 27
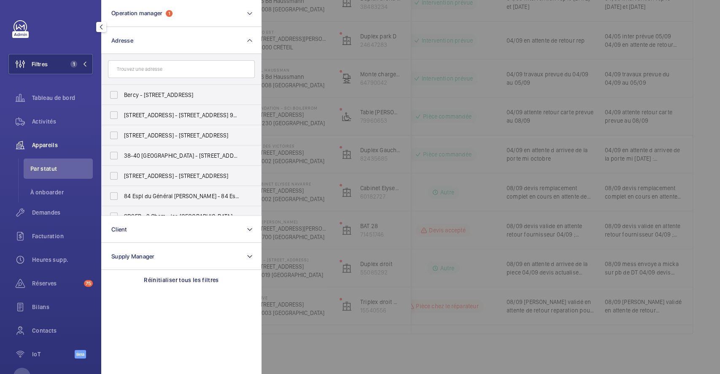
click at [172, 66] on input "text" at bounding box center [181, 69] width 147 height 18
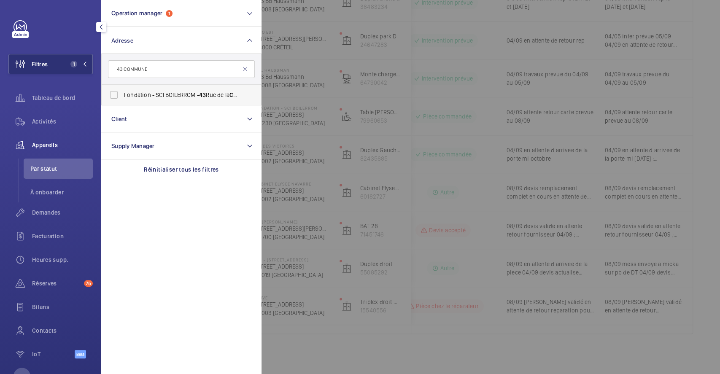
type input "43 COMMUNE"
drag, startPoint x: 116, startPoint y: 94, endPoint x: 108, endPoint y: 119, distance: 25.6
click at [116, 94] on label "Fondation - SCI BOILERROM - 43 Rue de la Commune de Paris, ROMAINVILLE 93230" at bounding box center [175, 95] width 147 height 20
click at [116, 94] on input "Fondation - SCI BOILERROM - 43 Rue de la Commune de Paris, ROMAINVILLE 93230" at bounding box center [114, 95] width 17 height 17
checkbox input "true"
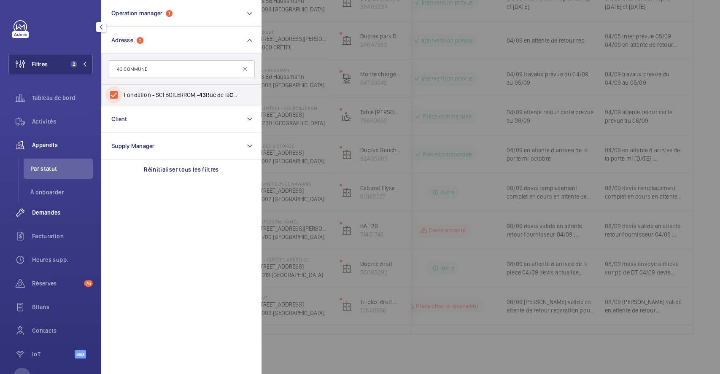
scroll to position [0, 107]
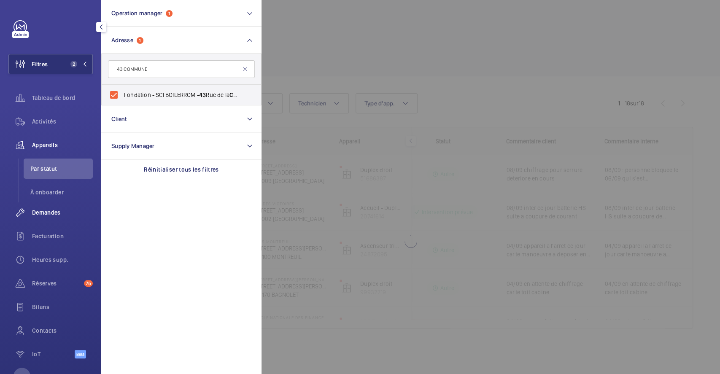
click at [46, 211] on span "Demandes" at bounding box center [62, 212] width 61 height 8
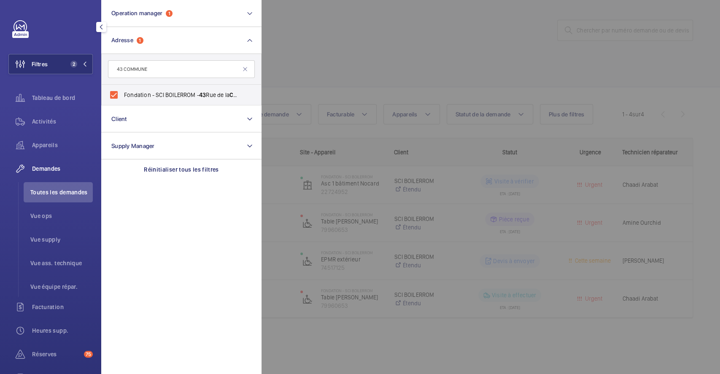
click at [428, 45] on div at bounding box center [622, 187] width 720 height 374
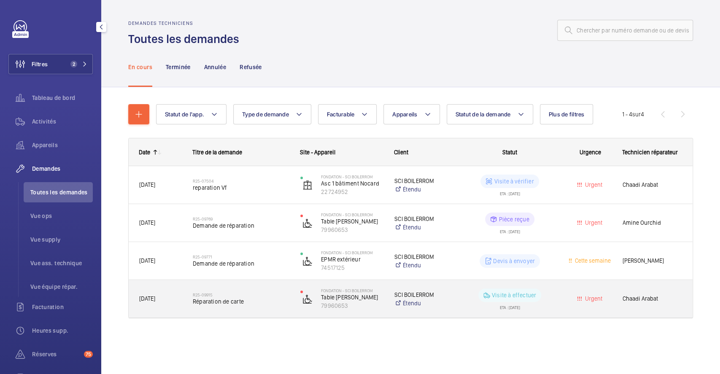
click at [258, 294] on h2 "R25-09915" at bounding box center [241, 294] width 97 height 5
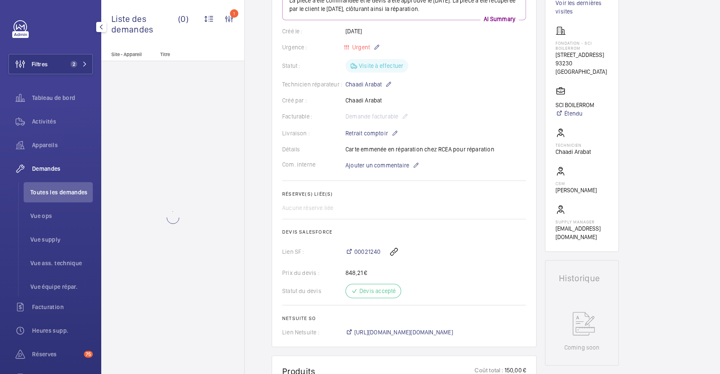
scroll to position [225, 0]
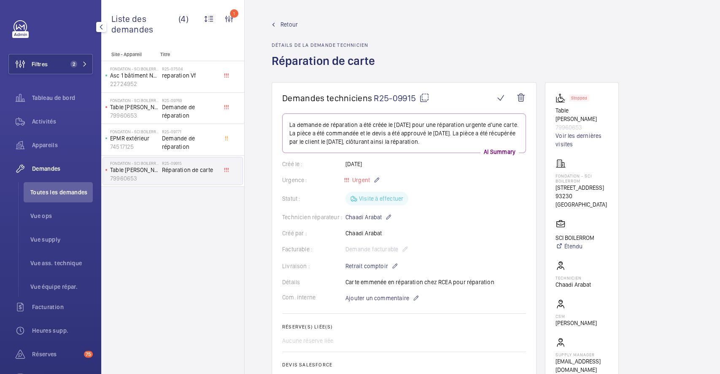
click at [288, 22] on span "Retour" at bounding box center [289, 24] width 17 height 8
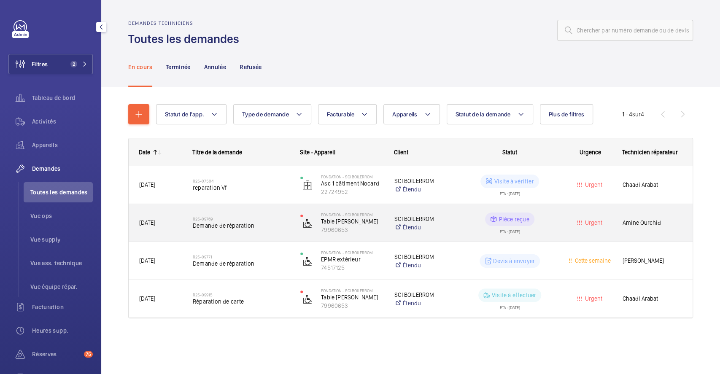
click at [273, 214] on div "R25-09769 Demande de réparation" at bounding box center [241, 223] width 97 height 24
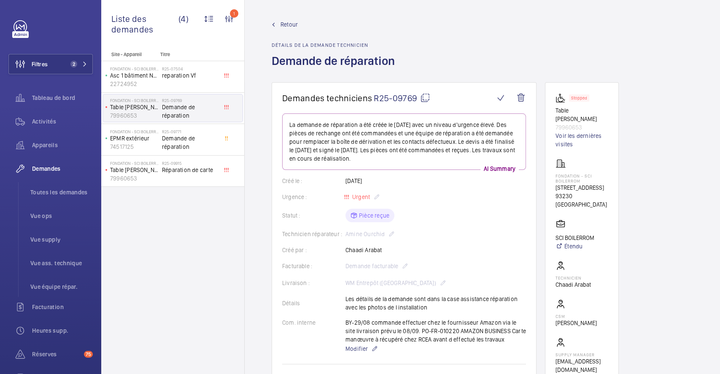
click at [425, 95] on mat-icon at bounding box center [425, 98] width 10 height 10
drag, startPoint x: 425, startPoint y: 96, endPoint x: 427, endPoint y: 101, distance: 5.5
click at [425, 96] on mat-icon at bounding box center [425, 98] width 10 height 10
click at [287, 22] on span "Retour" at bounding box center [289, 24] width 17 height 8
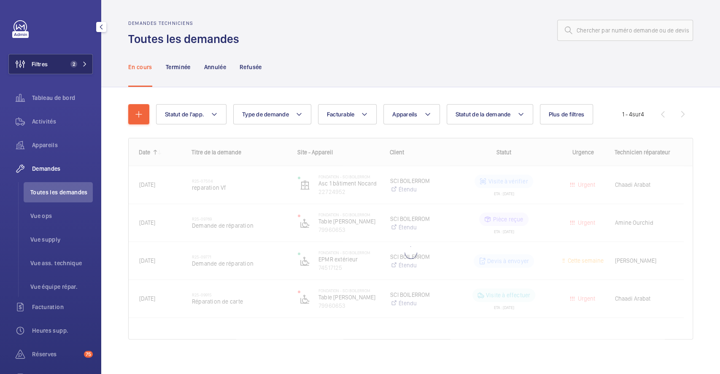
click at [50, 63] on button "Filtres 2" at bounding box center [50, 64] width 84 height 20
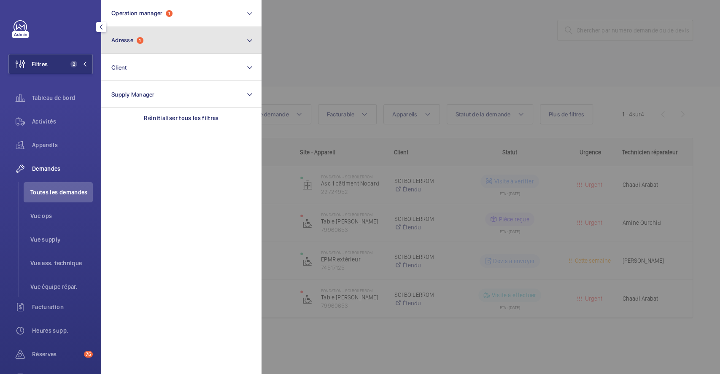
click at [176, 44] on button "Adresse 1" at bounding box center [181, 40] width 160 height 27
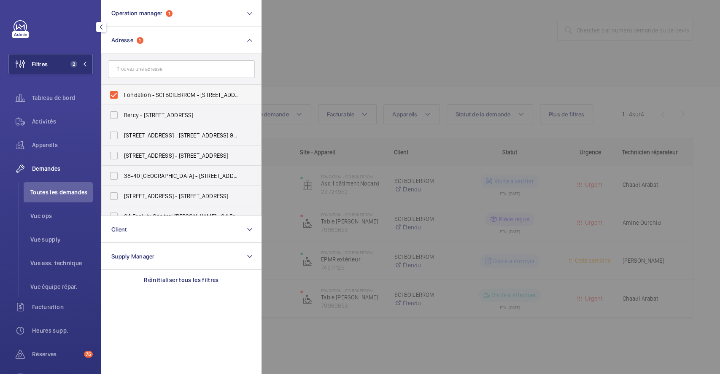
click at [116, 95] on label "Fondation - SCI BOILERROM - 43 Rue de la Commune de Paris, ROMAINVILLE 93230" at bounding box center [175, 95] width 147 height 20
click at [116, 95] on input "Fondation - SCI BOILERROM - 43 Rue de la Commune de Paris, ROMAINVILLE 93230" at bounding box center [114, 95] width 17 height 17
checkbox input "false"
click at [325, 63] on div at bounding box center [622, 187] width 720 height 374
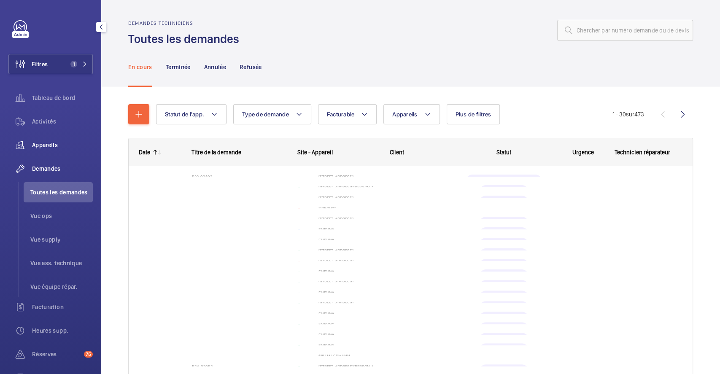
click at [50, 144] on span "Appareils" at bounding box center [62, 145] width 61 height 8
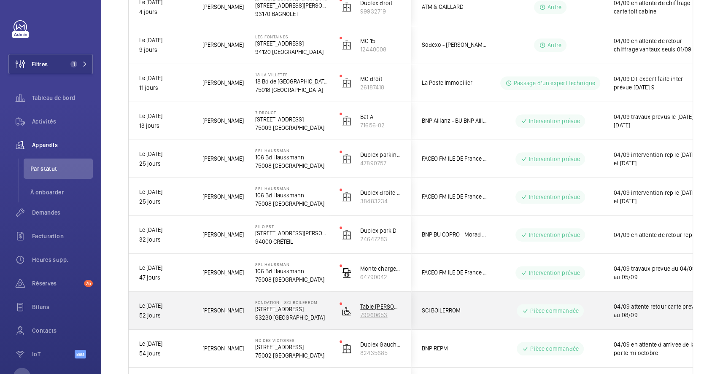
scroll to position [338, 0]
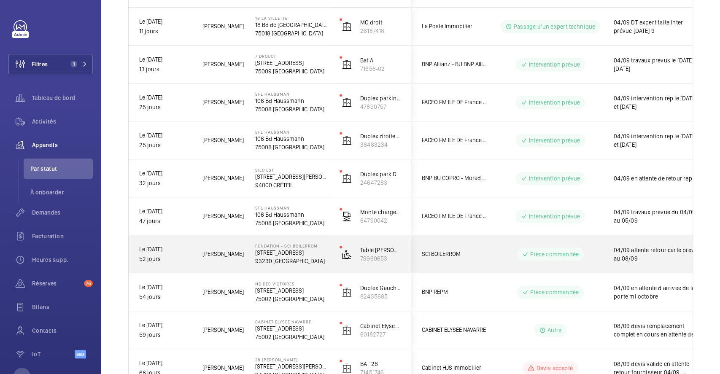
click at [589, 249] on wm-front-pills-cell "Pièce commandée" at bounding box center [550, 255] width 105 height 14
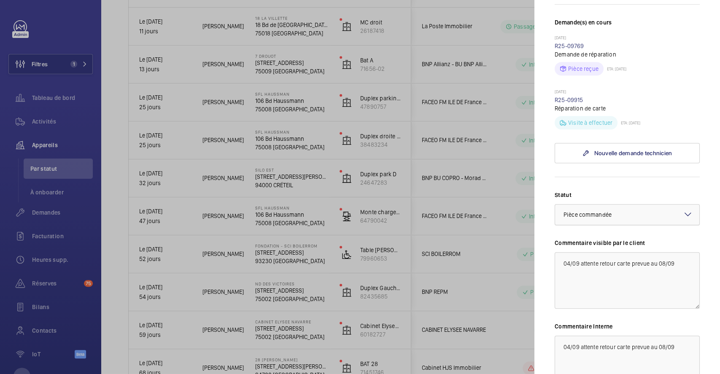
scroll to position [281, 0]
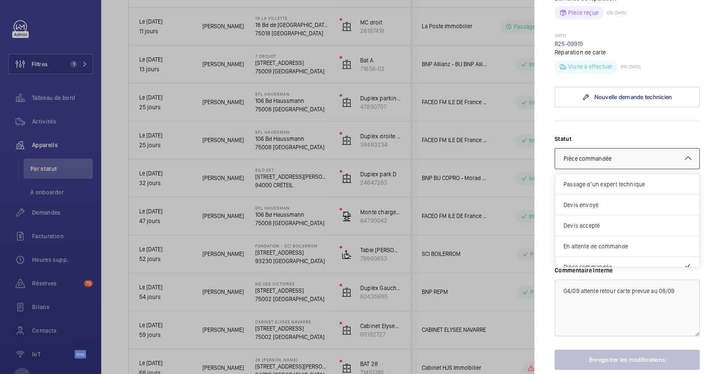
click at [683, 163] on mat-icon at bounding box center [688, 158] width 10 height 10
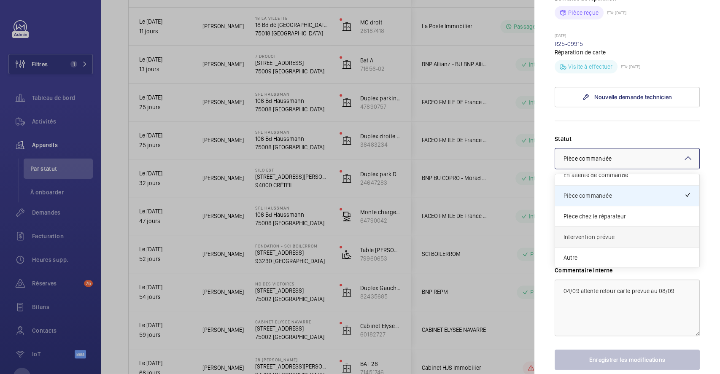
click at [642, 241] on span "Intervention prévue" at bounding box center [627, 237] width 127 height 8
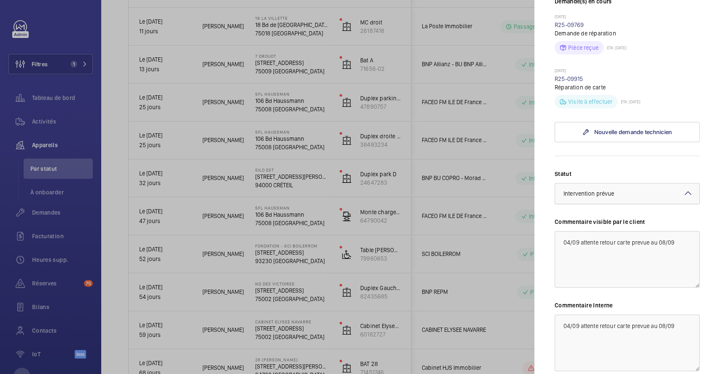
scroll to position [225, 0]
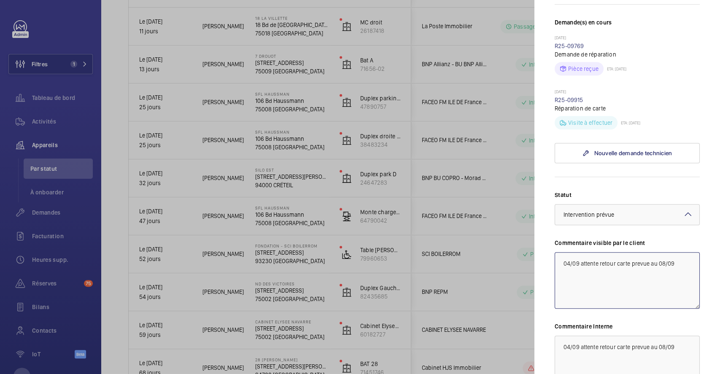
click at [561, 295] on textarea "04/09 attente retour carte prevue au 08/09" at bounding box center [627, 280] width 145 height 57
click at [564, 290] on textarea "04/09 attente retour carte prevue au 08/09" at bounding box center [627, 280] width 145 height 57
drag, startPoint x: 561, startPoint y: 293, endPoint x: 685, endPoint y: 292, distance: 123.7
click at [685, 292] on textarea "08/09 pieces recues en attente de planif rep 04/09 attente retour carte prevue …" at bounding box center [627, 280] width 145 height 57
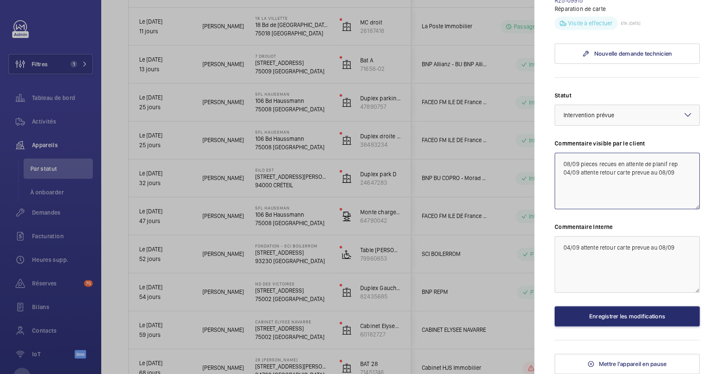
type textarea "08/09 pieces recues en attente de planif rep 04/09 attente retour carte prevue …"
click at [560, 264] on textarea "04/09 attente retour carte prevue au 08/09" at bounding box center [627, 264] width 145 height 57
click at [564, 262] on textarea "04/09 attente retour carte prevue au 08/09" at bounding box center [627, 264] width 145 height 57
paste textarea "08/09 pieces recues en attente de planif rep"
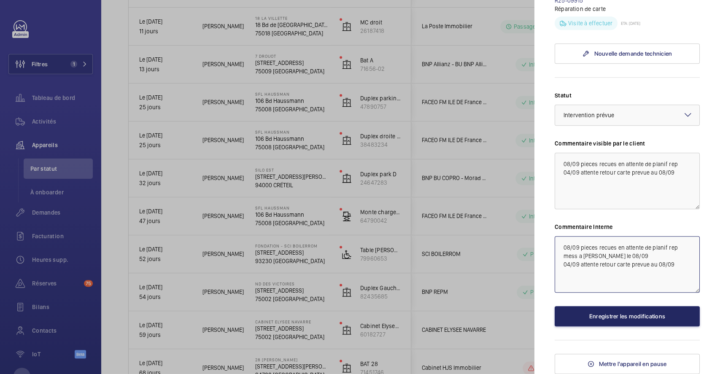
type textarea "08/09 pieces recues en attente de planif rep mess a [PERSON_NAME] le 08/09 04/0…"
click at [610, 327] on button "Enregistrer les modifications" at bounding box center [627, 316] width 145 height 20
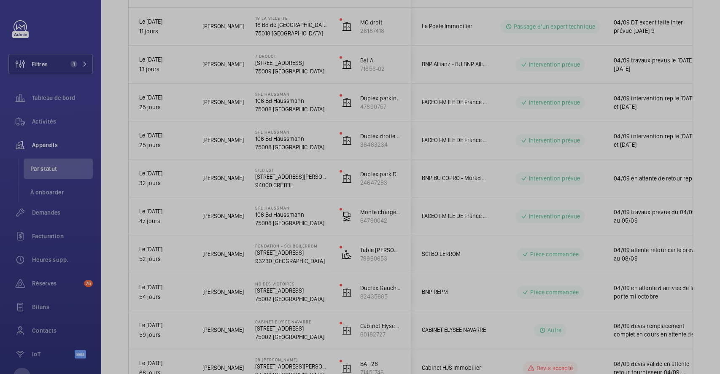
scroll to position [0, 0]
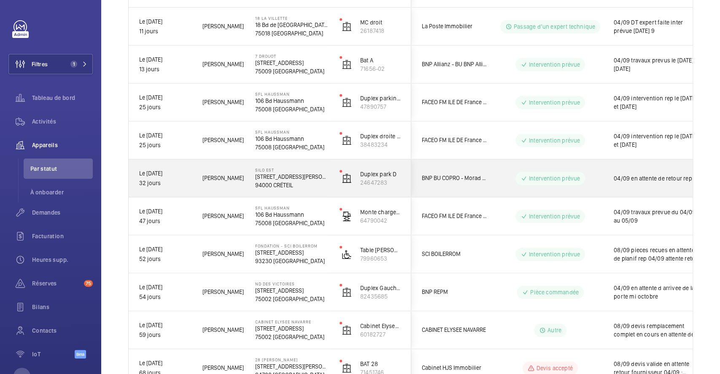
click at [501, 169] on div "Intervention prévue" at bounding box center [545, 178] width 115 height 30
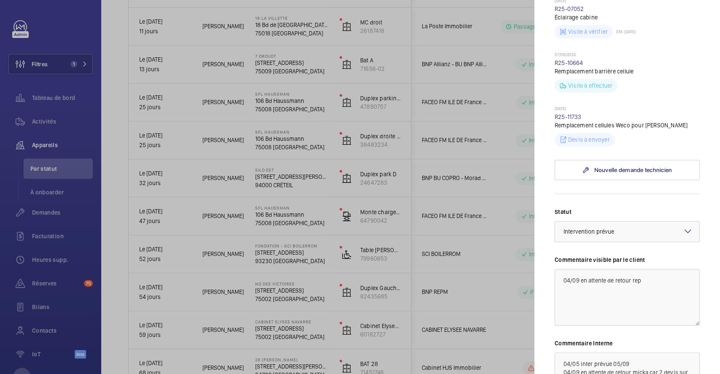
scroll to position [281, 0]
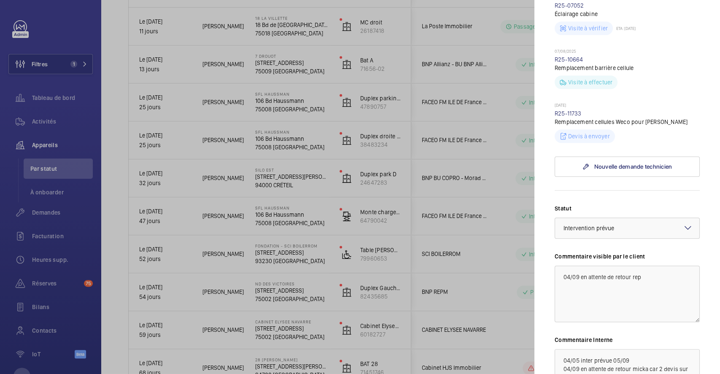
click at [489, 192] on div at bounding box center [360, 187] width 720 height 374
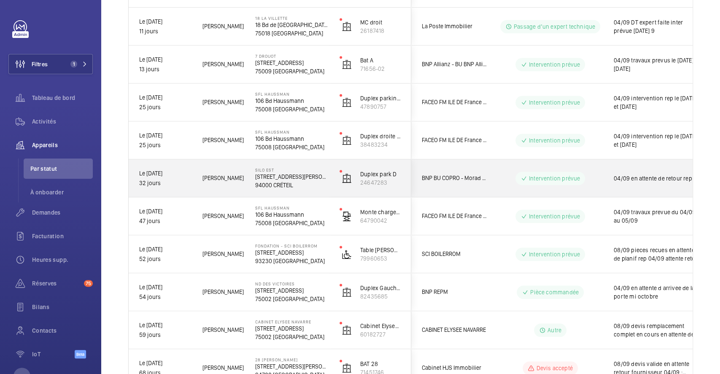
click at [310, 162] on div "SILO EST 4 Rue Gustave Eiffel 94000 CRÉTEIL" at bounding box center [287, 179] width 84 height 38
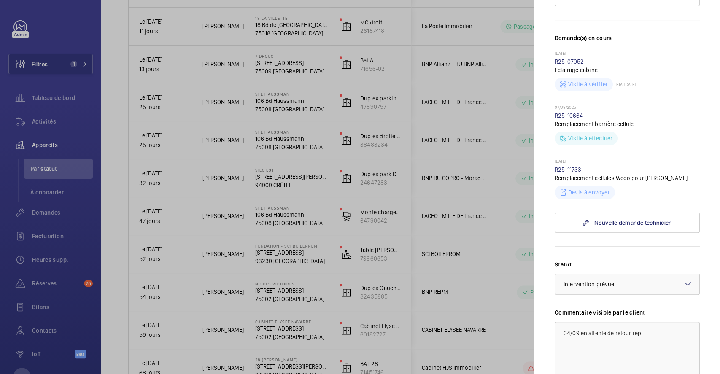
scroll to position [338, 0]
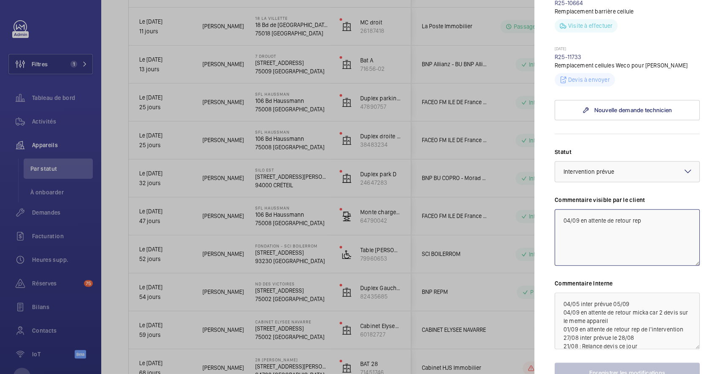
click at [564, 217] on textarea "04/09 en attente de retour rep" at bounding box center [627, 237] width 145 height 57
click at [563, 212] on textarea "04/09 en attente de retour rep" at bounding box center [627, 237] width 145 height 57
drag, startPoint x: 670, startPoint y: 211, endPoint x: 553, endPoint y: 218, distance: 116.7
click at [553, 218] on mat-sidenav "Appareil à l'arrêt SILO EST 4 Rue Gustave Eiffel 94000 CRÉTEIL BNP BU COPRO - M…" at bounding box center [628, 187] width 186 height 374
type textarea "08/09 en attente intervention travaux 04/09 en attente de retour rep"
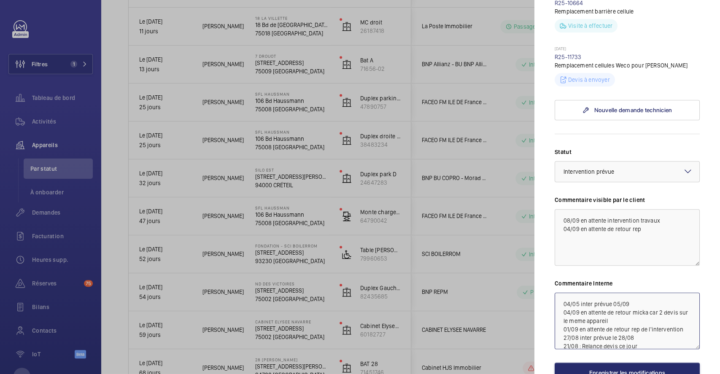
click at [558, 300] on textarea "04/05 inter prévue 05/09 04/09 en attente de retour micka car 2 devis sur le me…" at bounding box center [627, 321] width 145 height 57
click at [564, 295] on textarea "04/05 inter prévue 05/09 04/09 en attente de retour micka car 2 devis sur le me…" at bounding box center [627, 321] width 145 height 57
paste textarea "08/09 en attente intervention travaux"
click at [675, 297] on textarea "08/09 en attente intervention travaux 04/05 inter prévue 05/09 04/09 en attente…" at bounding box center [627, 321] width 145 height 57
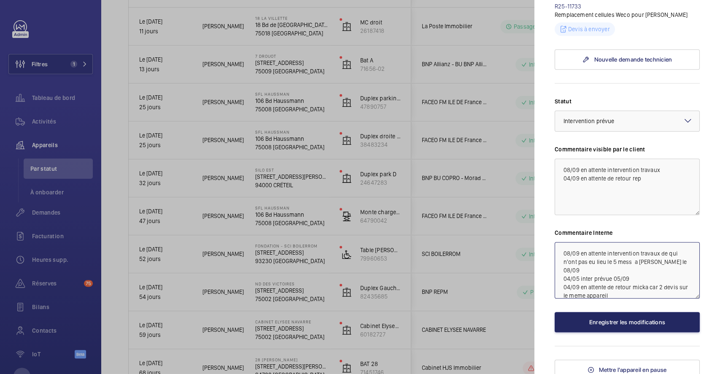
type textarea "08/09 en attente intervention travaux de qui n'ont pas eu lieu le 5 mess a [PER…"
click at [635, 317] on button "Enregistrer les modifications" at bounding box center [627, 322] width 145 height 20
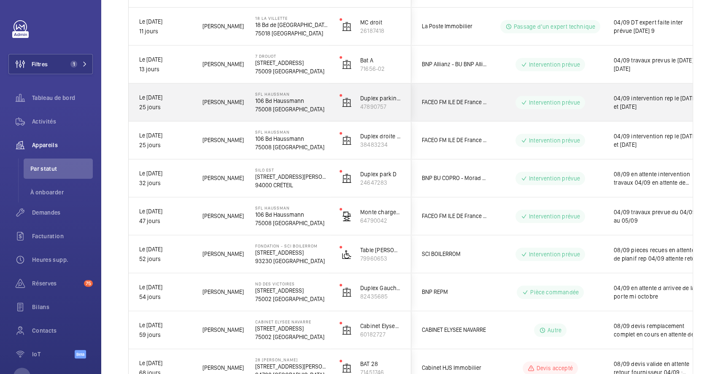
scroll to position [281, 0]
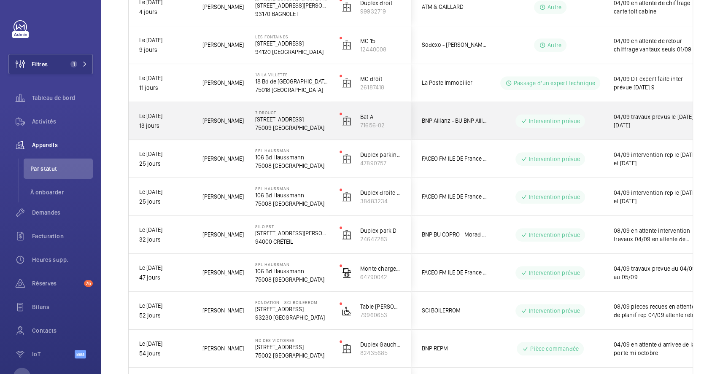
click at [327, 106] on div "7 DROUOT 7 Rue Drouot, 75009 PARIS 75009 PARIS" at bounding box center [287, 121] width 84 height 38
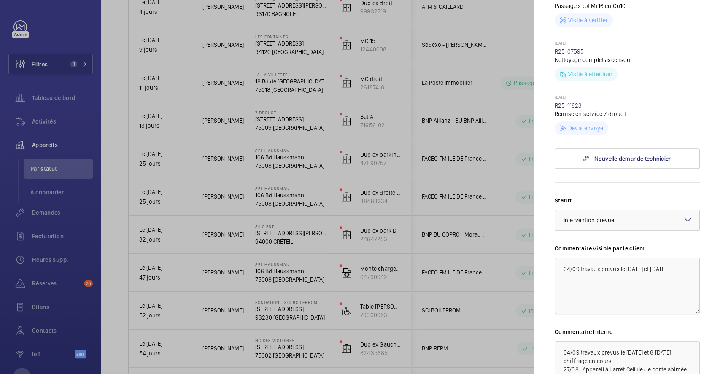
scroll to position [338, 0]
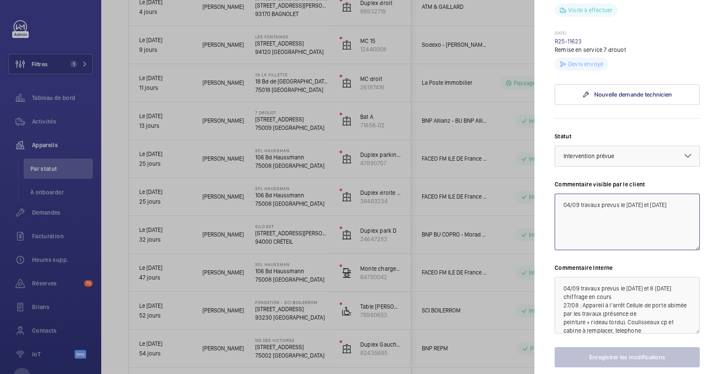
click at [557, 216] on textarea "04/09 travaux prevus le 5 et 8 sept" at bounding box center [627, 222] width 145 height 57
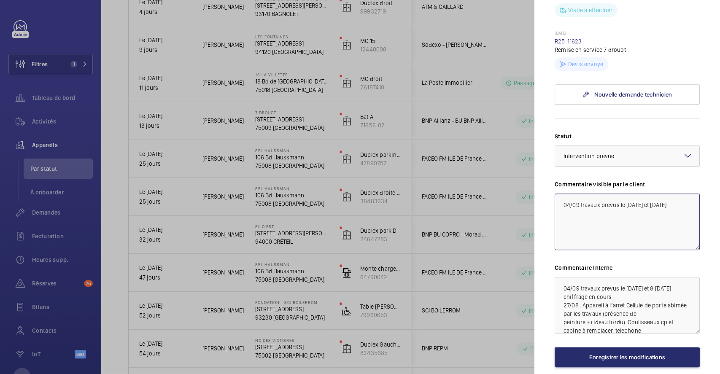
click at [571, 212] on textarea "04/09 travaux prevus le 5 et 8 sept" at bounding box center [627, 222] width 145 height 57
drag, startPoint x: 560, startPoint y: 217, endPoint x: 685, endPoint y: 228, distance: 125.4
click at [685, 228] on textarea "08/09 en attente des fins de travaux prevus ce jour 04/09 travaux prevus le 5 e…" at bounding box center [627, 222] width 145 height 57
type textarea "08/09 en attente des fins de travaux prevus ce jour 04/09 travaux prevus le 5 e…"
click at [559, 302] on textarea "04/09 travaux prevus le 5 et 8 sept 01/09 chiffrage en cours 27/08 : Appareil à…" at bounding box center [627, 305] width 145 height 57
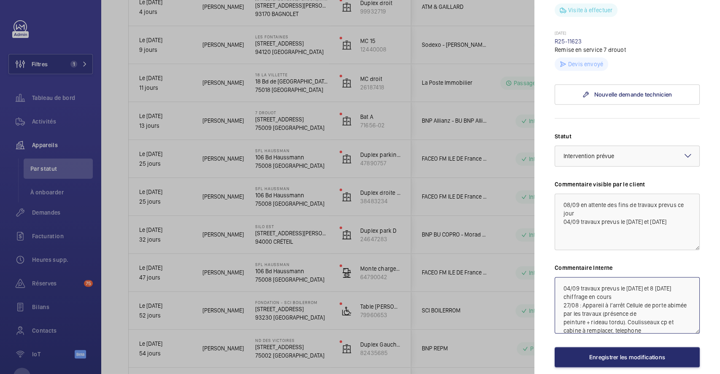
click at [563, 298] on textarea "04/09 travaux prevus le 5 et 8 sept 01/09 chiffrage en cours 27/08 : Appareil à…" at bounding box center [627, 305] width 145 height 57
paste textarea "08/09 en attente des fins de travaux prevus ce jour"
type textarea "08/09 en attente des fins de travaux prevus ce jour 04/09 travaux prevus le 5 e…"
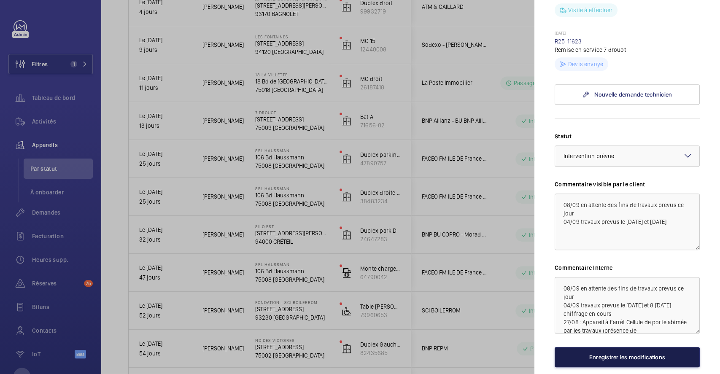
click at [603, 368] on button "Enregistrer les modifications" at bounding box center [627, 357] width 145 height 20
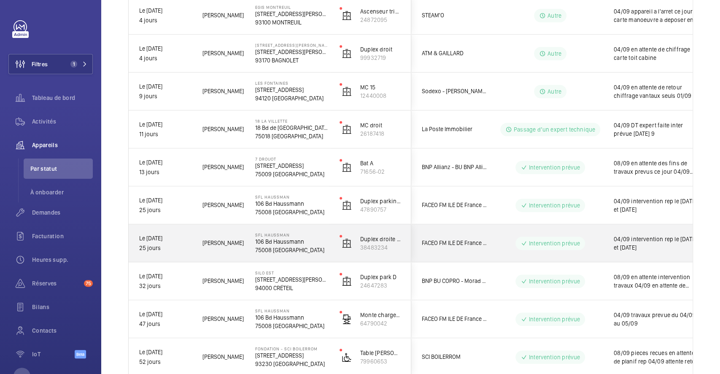
scroll to position [169, 0]
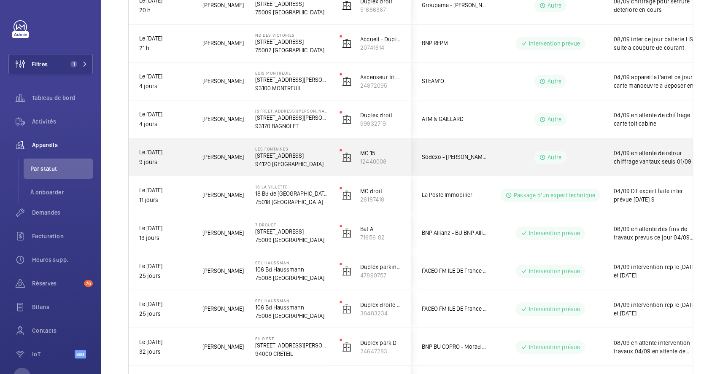
click at [567, 141] on div "Autre" at bounding box center [545, 157] width 116 height 38
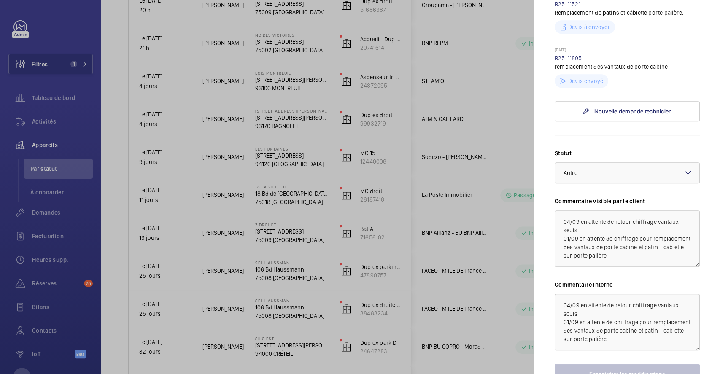
scroll to position [338, 0]
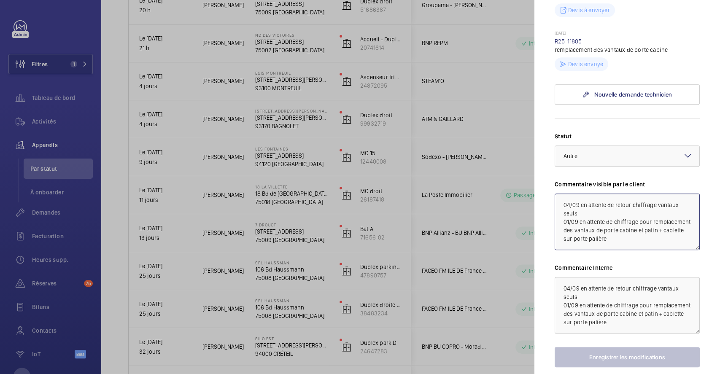
click at [560, 219] on textarea "04/09 en attente de retour chiffrage vantaux seuls 01/09 en attente de chiffrag…" at bounding box center [627, 222] width 145 height 57
click at [683, 161] on mat-icon at bounding box center [688, 156] width 10 height 10
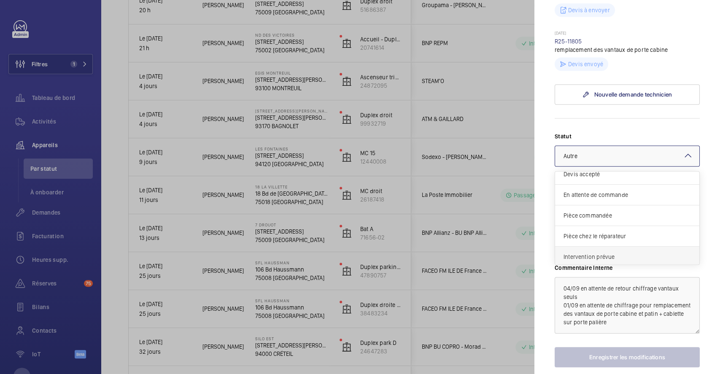
scroll to position [15, 0]
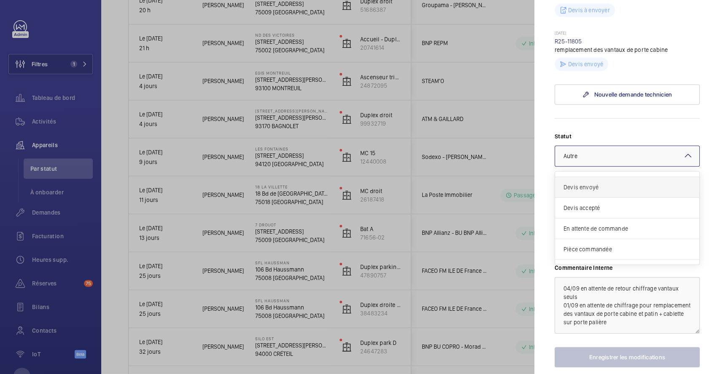
click at [612, 192] on span "Devis envoyé" at bounding box center [627, 187] width 127 height 8
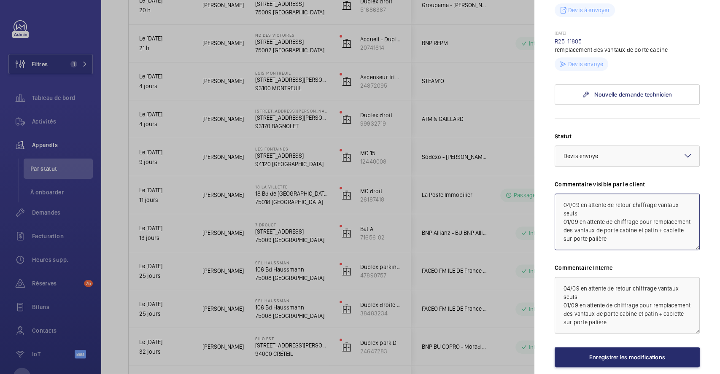
click at [559, 221] on textarea "04/09 en attente de retour chiffrage vantaux seuls 01/09 en attente de chiffrag…" at bounding box center [627, 222] width 145 height 57
click at [569, 216] on textarea "04/09 en attente de retour chiffrage vantaux seuls 01/09 en attente de chiffrag…" at bounding box center [627, 222] width 145 height 57
drag, startPoint x: 560, startPoint y: 219, endPoint x: 601, endPoint y: 227, distance: 42.5
click at [601, 227] on textarea "08/09 devis envoye le 5/09 en attente de retour 04/09 en attente de retour chif…" at bounding box center [627, 222] width 145 height 57
type textarea "08/09 devis envoye le 5/09 en attente de retour 04/09 en attente de retour chif…"
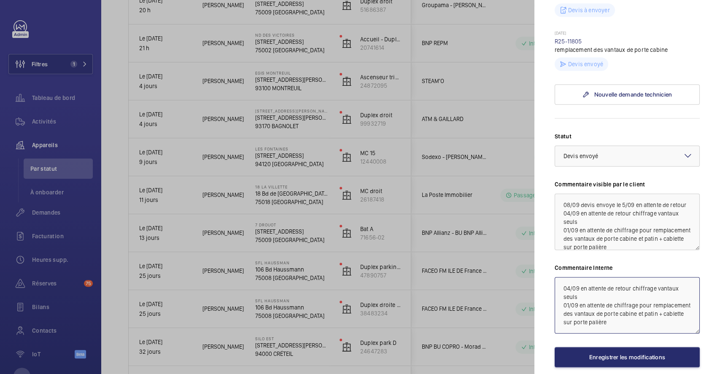
click at [560, 303] on textarea "04/09 en attente de retour chiffrage vantaux seuls 01/09 en attente de chiffrag…" at bounding box center [627, 305] width 145 height 57
click at [562, 302] on textarea "04/09 en attente de retour chiffrage vantaux seuls 01/09 en attente de chiffrag…" at bounding box center [627, 305] width 145 height 57
paste textarea "08/09 devis envoye le 5/09 en attente de retour"
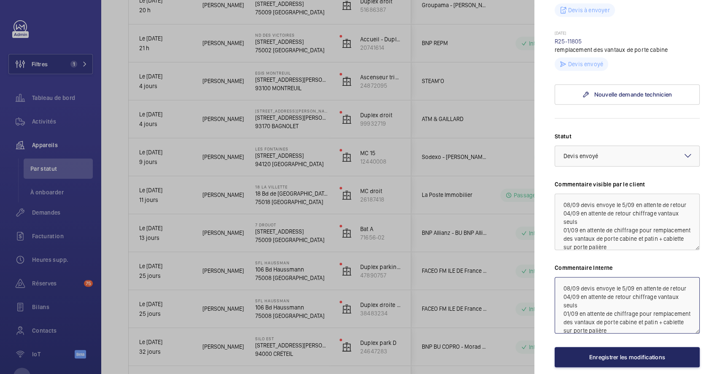
type textarea "08/09 devis envoye le 5/09 en attente de retour 04/09 en attente de retour chif…"
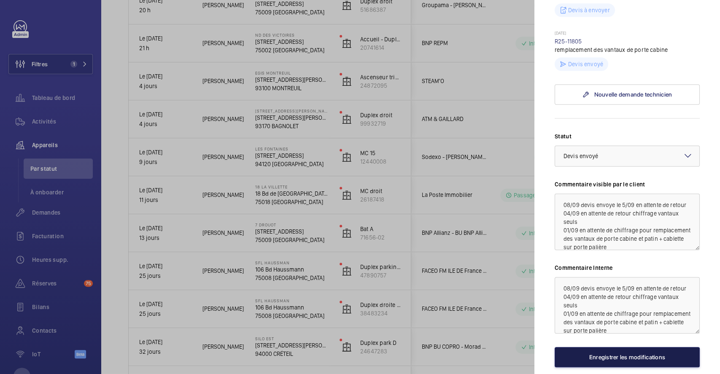
click at [609, 366] on button "Enregistrer les modifications" at bounding box center [627, 357] width 145 height 20
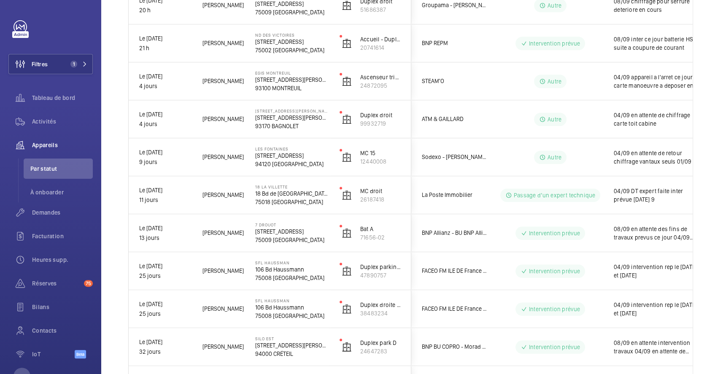
scroll to position [0, 0]
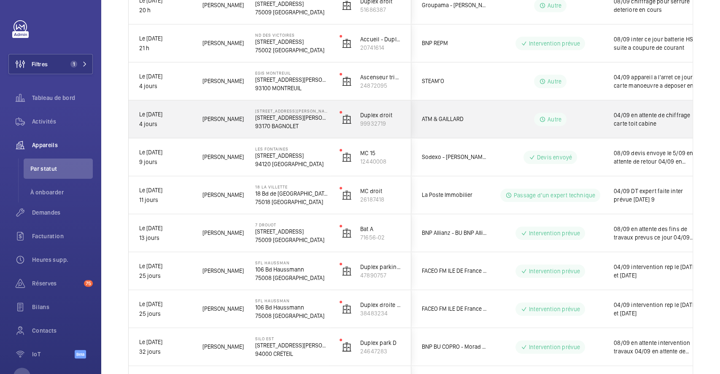
click at [487, 106] on div "Autre" at bounding box center [545, 119] width 116 height 38
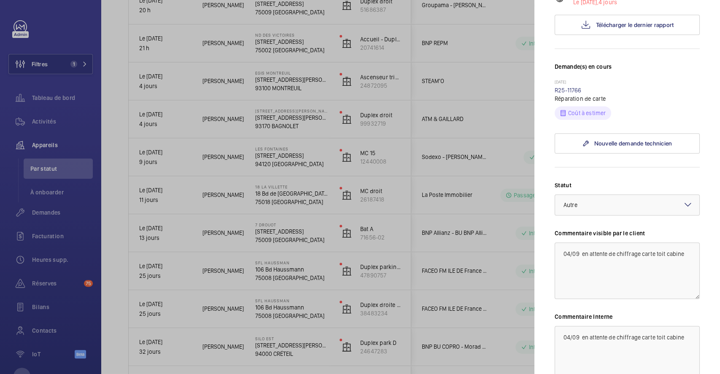
scroll to position [225, 0]
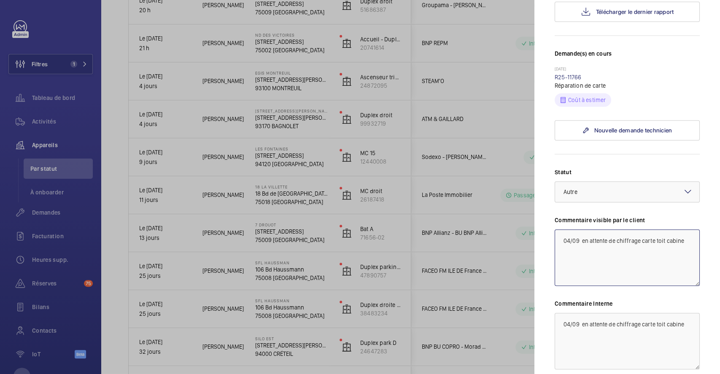
click at [557, 230] on textarea "04/09 en attente de chiffrage carte toit cabine" at bounding box center [627, 258] width 145 height 57
click at [564, 230] on textarea "04/09 en attente de chiffrage carte toit cabine" at bounding box center [627, 258] width 145 height 57
drag, startPoint x: 582, startPoint y: 221, endPoint x: 641, endPoint y: 225, distance: 59.2
click at [641, 230] on textarea "08/09 04/09 en attente de chiffrage carte toit cabine" at bounding box center [627, 258] width 145 height 57
click at [611, 230] on textarea "08/09 04/09 en attente de chiffrage carte toit cabine" at bounding box center [627, 258] width 145 height 57
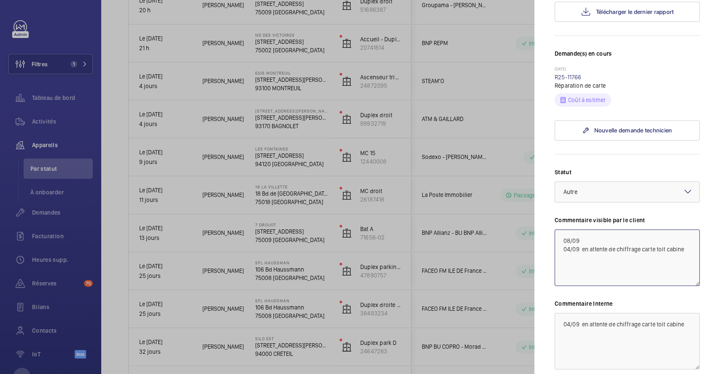
paste textarea "en attente de chiffrage carte toit cabine"
type textarea "08/09 en attente de chiffrage carte toit cabine 04/09 en attente de chiffrage c…"
drag, startPoint x: 585, startPoint y: 44, endPoint x: 552, endPoint y: 45, distance: 32.5
click at [552, 45] on mat-sidenav "Appareil à l'arrêt 9 Rue Adélaïde Lahaye 9 Rue Adélaïde Lahaye 93170 BAGNOLET A…" at bounding box center [628, 187] width 186 height 374
copy link "R25-11766"
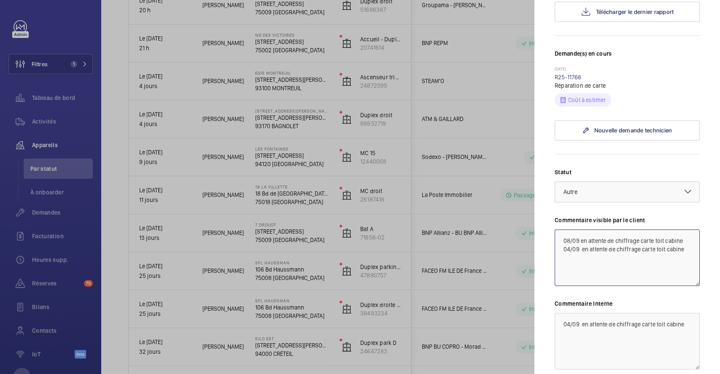
drag, startPoint x: 560, startPoint y: 212, endPoint x: 695, endPoint y: 201, distance: 135.1
click at [695, 201] on mat-sidenav "Appareil à l'arrêt 9 Rue Adélaïde Lahaye 9 Rue Adélaïde Lahaye 93170 BAGNOLET A…" at bounding box center [628, 187] width 186 height 374
click at [556, 313] on textarea "04/09 en attente de chiffrage carte toit cabine" at bounding box center [627, 341] width 145 height 57
click at [574, 313] on textarea "04/09 en attente de chiffrage carte toit cabine" at bounding box center [627, 341] width 145 height 57
paste textarea "08/09 en attente de chiffrage carte toit cabine"
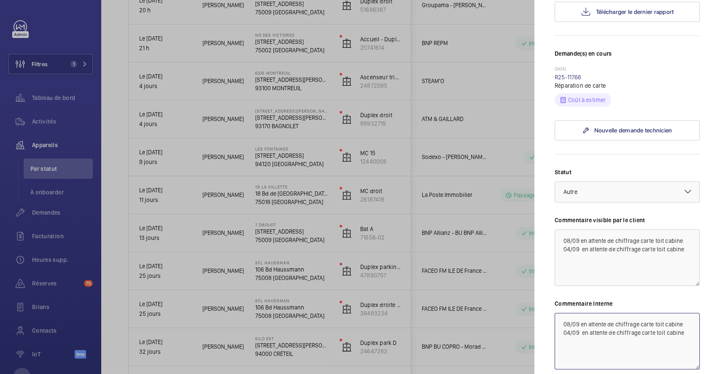
type textarea "08/09 en attente de chiffrage carte toit cabine 04/09 en attente de chiffrage c…"
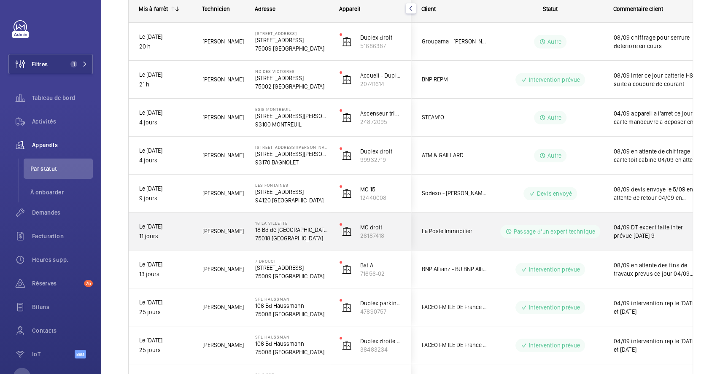
scroll to position [112, 0]
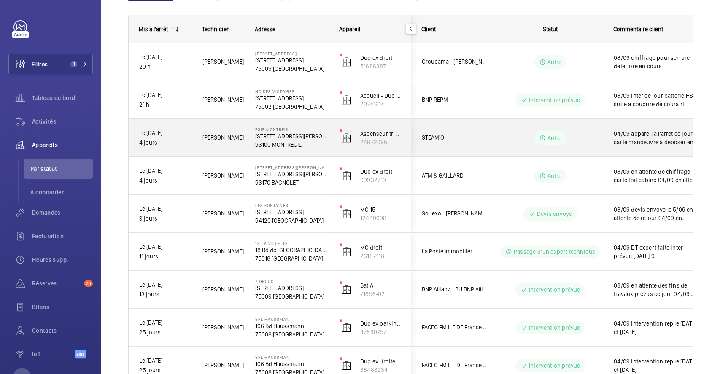
click at [493, 128] on div "Autre" at bounding box center [545, 138] width 115 height 30
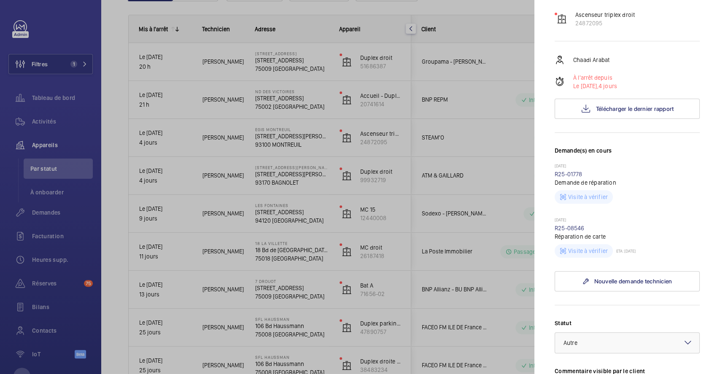
scroll to position [225, 0]
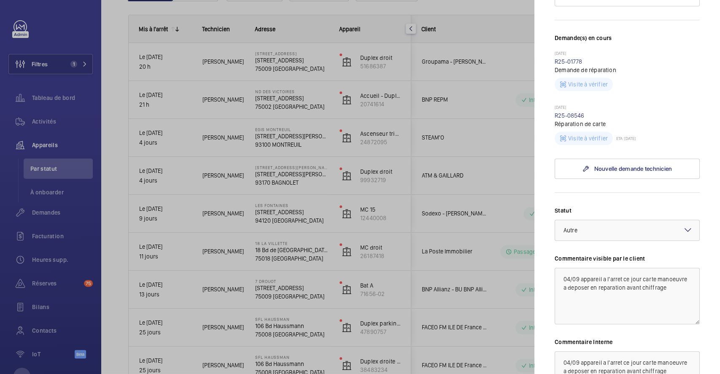
click at [683, 225] on mat-icon at bounding box center [688, 230] width 10 height 10
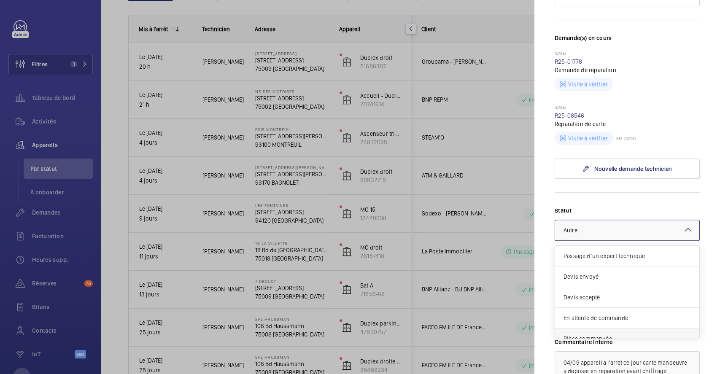
scroll to position [71, 0]
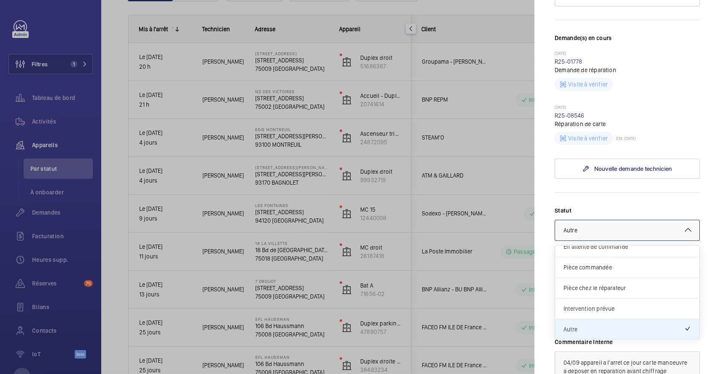
click at [628, 305] on span "Intervention prévue" at bounding box center [627, 309] width 127 height 8
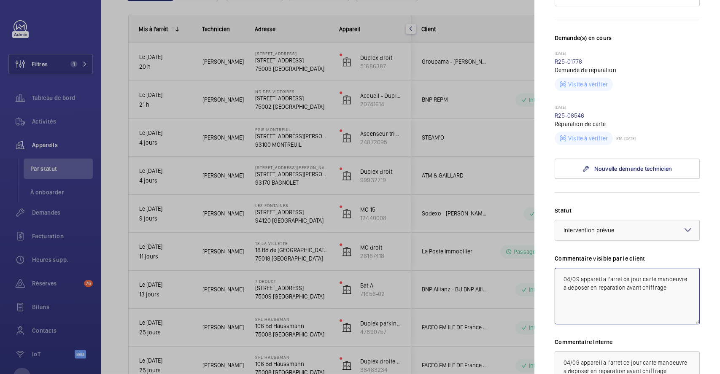
click at [561, 268] on textarea "04/09 appareil a l'arret ce jour carte manoeuvre a deposer en reparation avant …" at bounding box center [627, 296] width 145 height 57
drag, startPoint x: 561, startPoint y: 259, endPoint x: 649, endPoint y: 270, distance: 88.9
click at [649, 270] on textarea "08/09 multiples interventions effectuées ce jour mais carte non fonctionnelle 0…" at bounding box center [627, 296] width 145 height 57
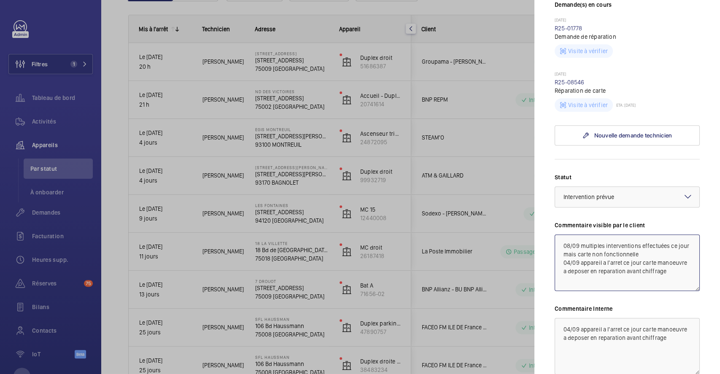
scroll to position [281, 0]
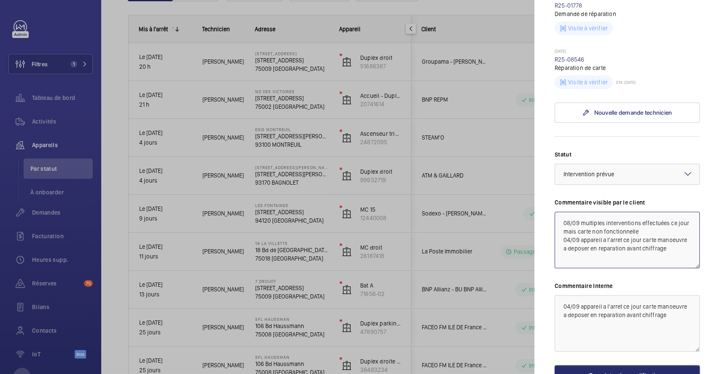
type textarea "08/09 multiples interventions effectuées ce jour mais carte non fonctionnelle 0…"
click at [559, 295] on textarea "04/09 appareil a l'arret ce jour carte manoeuvre a deposer en reparation avant …" at bounding box center [627, 323] width 145 height 57
click at [562, 295] on textarea "04/09 appareil a l'arret ce jour carte manoeuvre a deposer en reparation avant …" at bounding box center [627, 323] width 145 height 57
paste textarea "08/09 multiples interventions effectuées ce jour mais carte non fonctionnelle"
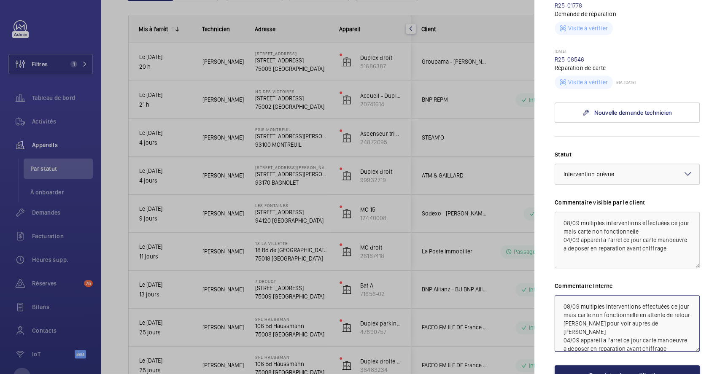
type textarea "08/09 multiples interventions effectuées ce jour mais carte non fonctionnelle e…"
click at [617, 365] on button "Enregistrer les modifications" at bounding box center [627, 375] width 145 height 20
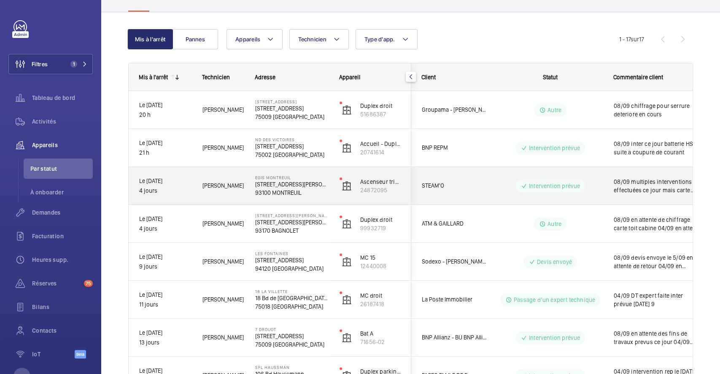
scroll to position [0, 0]
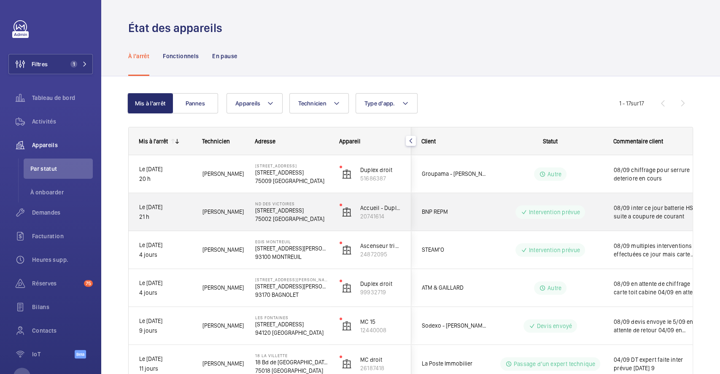
click at [488, 205] on div "Intervention prévue" at bounding box center [545, 212] width 115 height 30
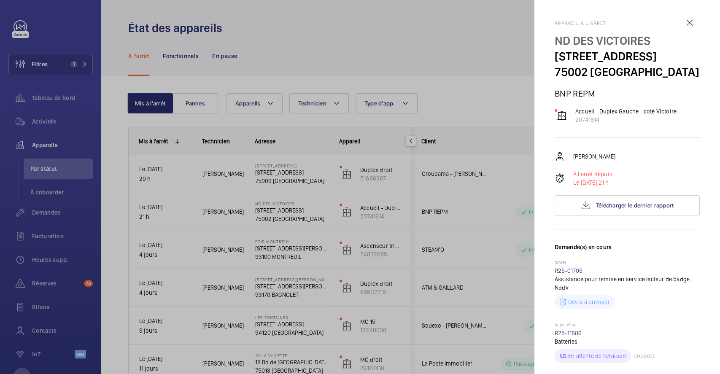
click at [484, 175] on div at bounding box center [360, 187] width 720 height 374
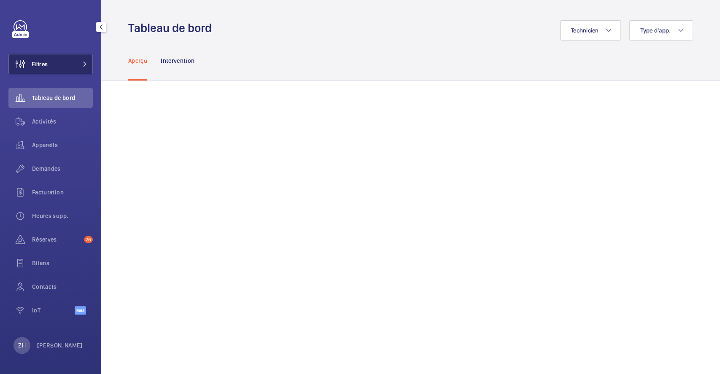
click at [45, 64] on span "Filtres" at bounding box center [40, 64] width 16 height 8
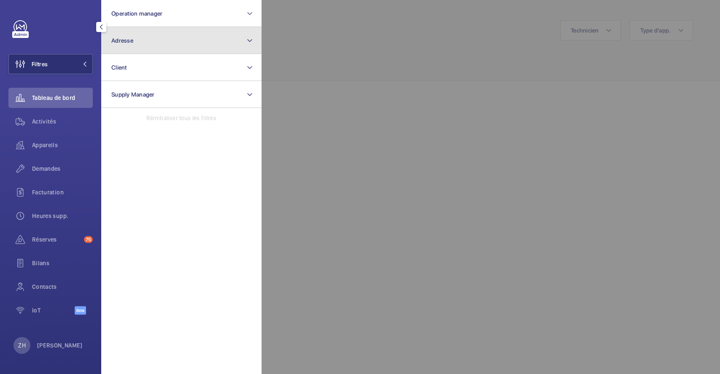
click at [143, 37] on button "Adresse" at bounding box center [181, 40] width 160 height 27
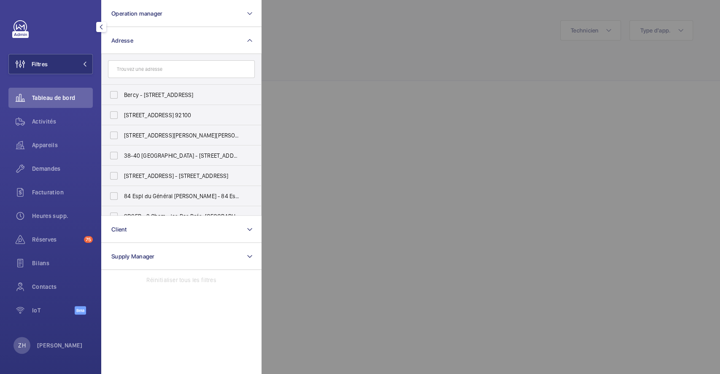
click at [142, 68] on input "text" at bounding box center [181, 69] width 147 height 18
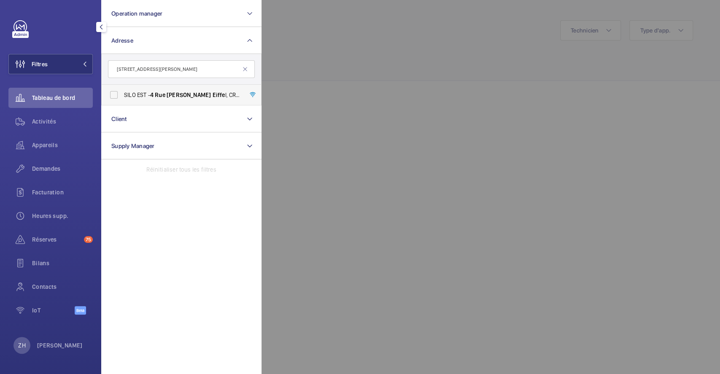
type input "[STREET_ADDRESS][PERSON_NAME]"
drag, startPoint x: 117, startPoint y: 92, endPoint x: 169, endPoint y: 86, distance: 51.9
click at [117, 92] on label "SILO EST - [STREET_ADDRESS][PERSON_NAME] 9 4 000" at bounding box center [175, 95] width 147 height 20
click at [117, 92] on input "SILO EST - [STREET_ADDRESS][PERSON_NAME] 9 4 000" at bounding box center [114, 95] width 17 height 17
checkbox input "true"
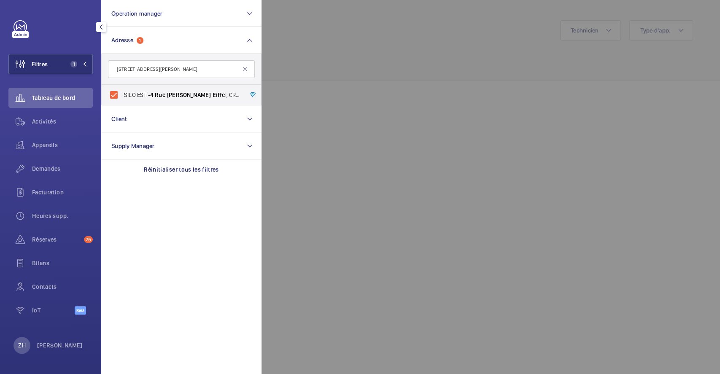
click at [408, 14] on div at bounding box center [622, 187] width 720 height 374
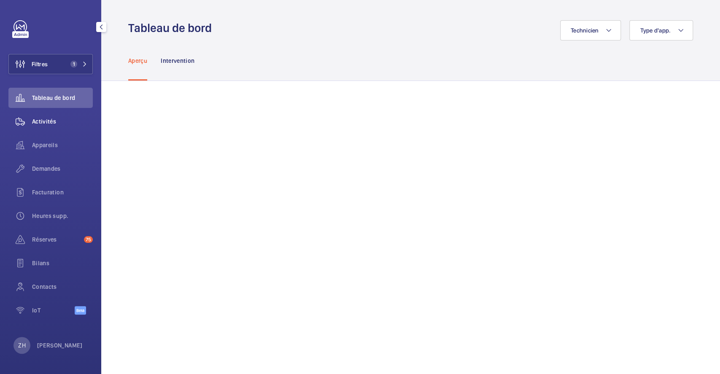
click at [53, 119] on span "Activités" at bounding box center [62, 121] width 61 height 8
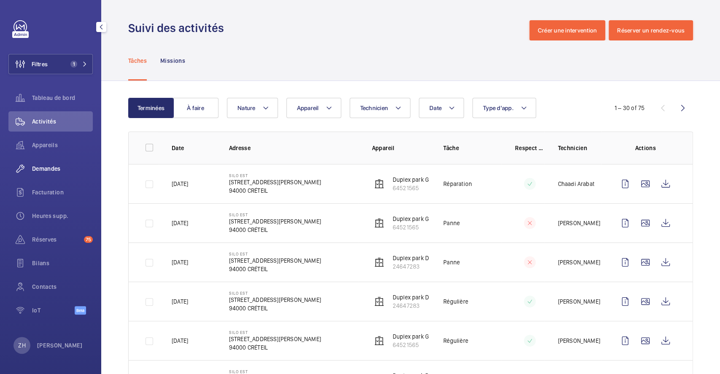
click at [44, 169] on span "Demandes" at bounding box center [62, 169] width 61 height 8
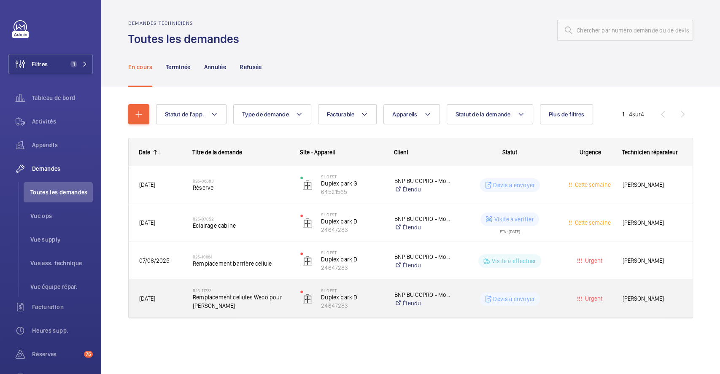
click at [271, 287] on div "R25-11733 Remplacement cellules Weco pour [PERSON_NAME]" at bounding box center [241, 299] width 97 height 24
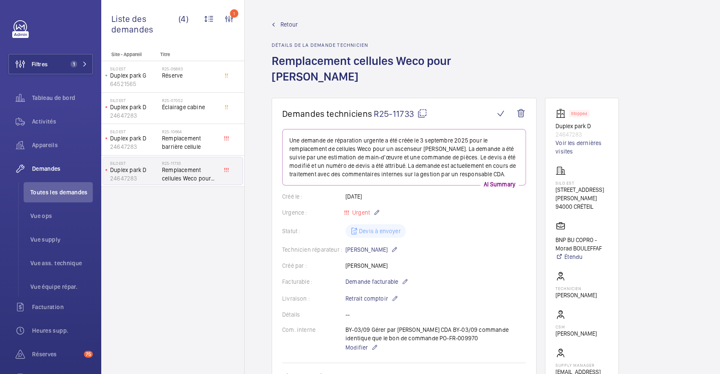
click at [425, 108] on mat-icon at bounding box center [422, 113] width 10 height 10
click at [292, 22] on span "Retour" at bounding box center [289, 24] width 17 height 8
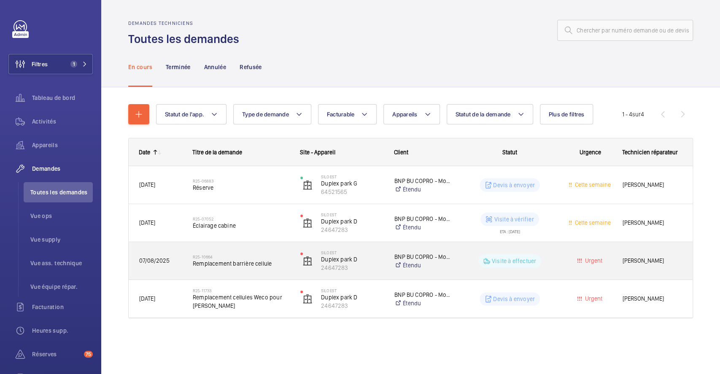
click at [285, 260] on span "Remplacement barrière cellule" at bounding box center [241, 264] width 97 height 8
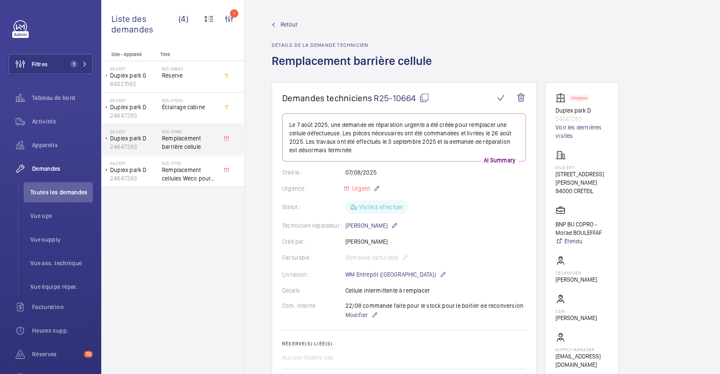
click at [421, 95] on mat-icon at bounding box center [424, 98] width 10 height 10
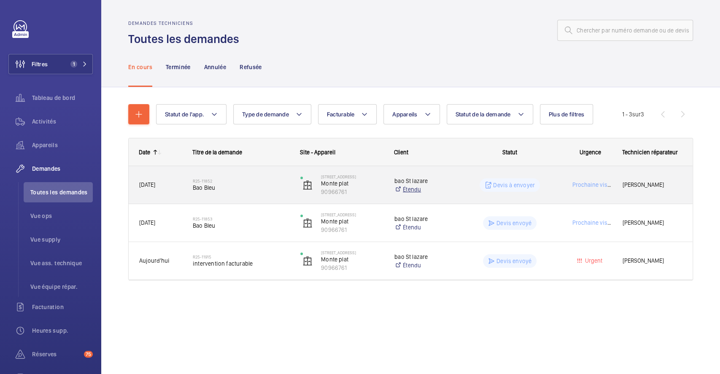
click at [449, 186] on link "Étendu" at bounding box center [423, 189] width 56 height 8
click at [515, 184] on p "Devis à envoyer" at bounding box center [514, 185] width 42 height 8
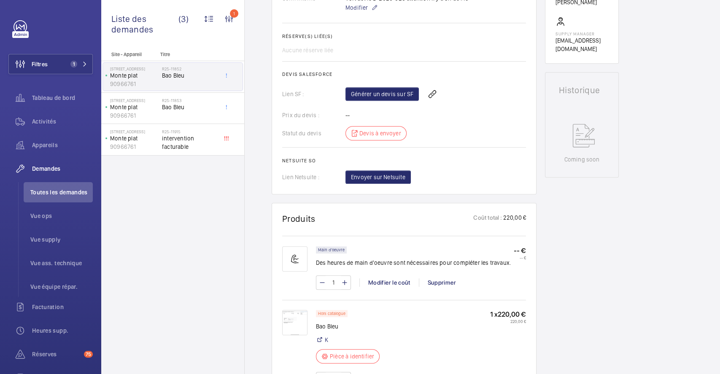
scroll to position [225, 0]
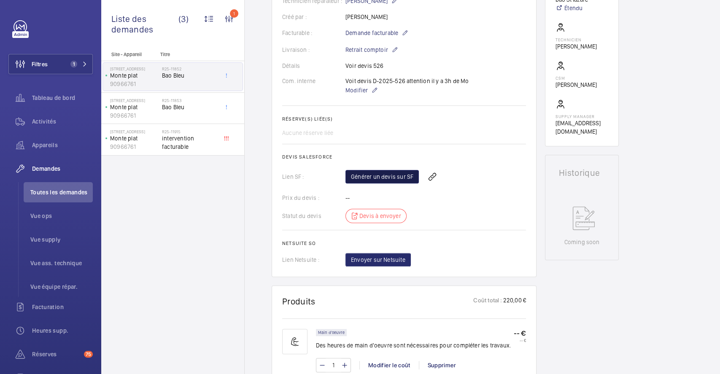
click at [389, 180] on link "Générer un devis sur SF" at bounding box center [382, 177] width 73 height 14
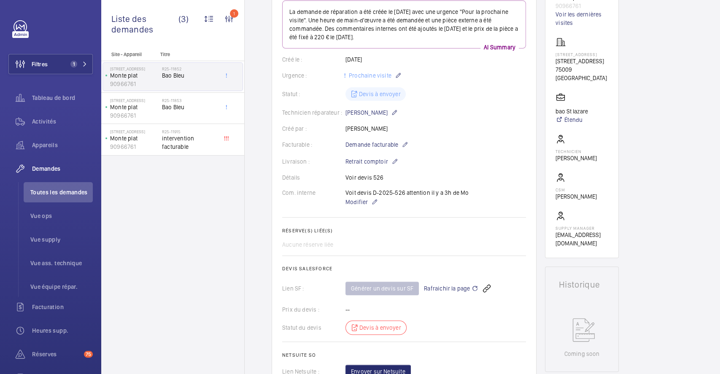
scroll to position [56, 0]
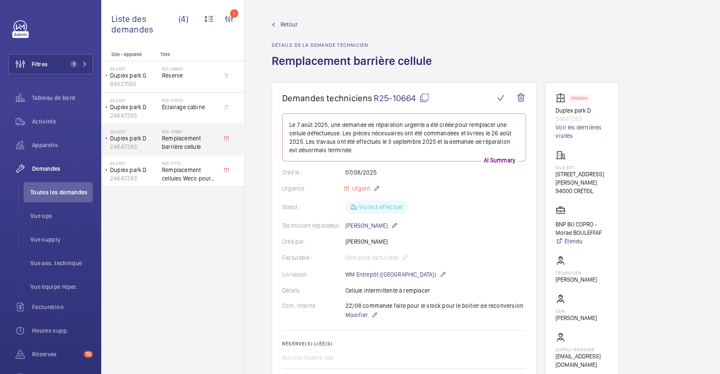
click at [287, 22] on span "Retour" at bounding box center [289, 24] width 17 height 8
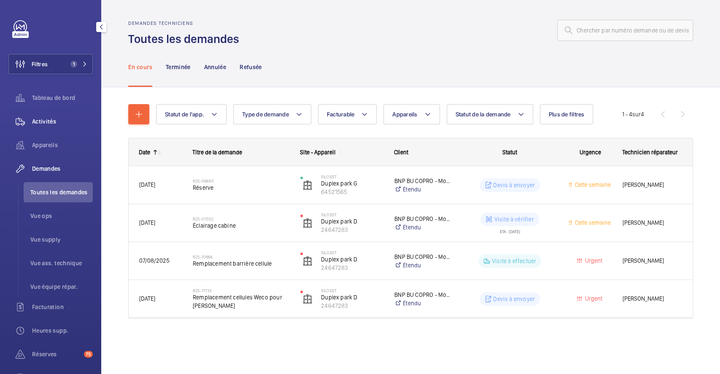
click at [48, 120] on span "Activités" at bounding box center [62, 121] width 61 height 8
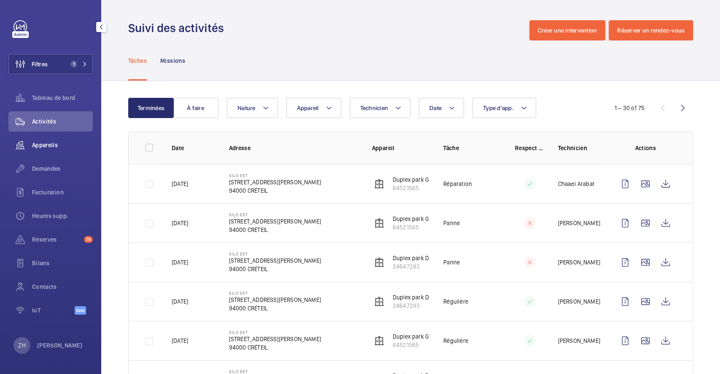
click at [34, 142] on span "Appareils" at bounding box center [62, 145] width 61 height 8
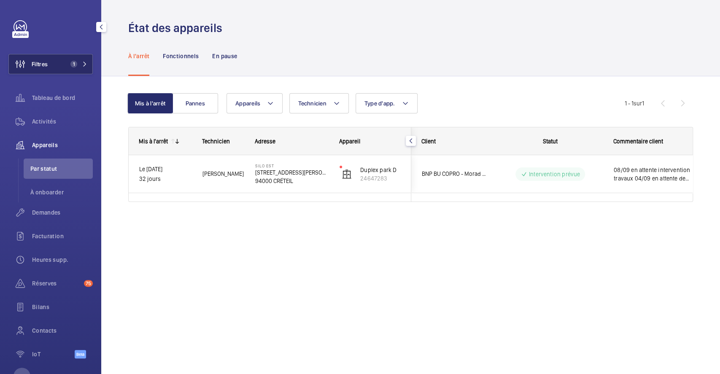
click at [63, 62] on button "Filtres 1" at bounding box center [50, 64] width 84 height 20
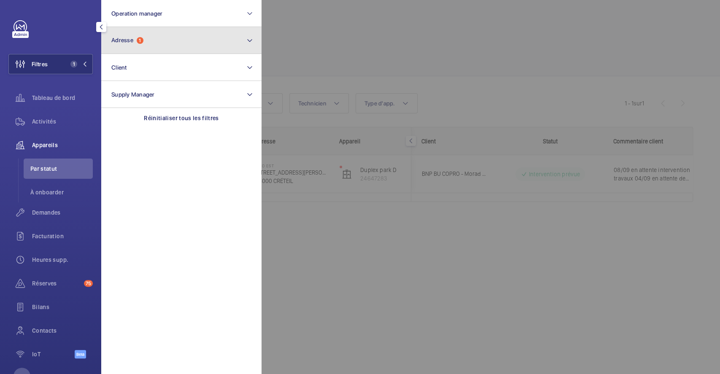
click at [172, 46] on button "Adresse 1" at bounding box center [181, 40] width 160 height 27
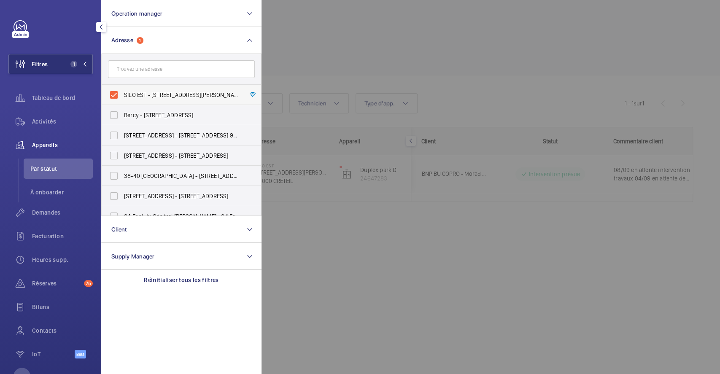
click at [111, 95] on label "SILO EST - 4 Rue Gustave Eiffel, CRÉTEIL 94000" at bounding box center [175, 95] width 147 height 20
click at [111, 95] on input "SILO EST - 4 Rue Gustave Eiffel, CRÉTEIL 94000" at bounding box center [114, 95] width 17 height 17
checkbox input "false"
click at [382, 45] on div at bounding box center [622, 187] width 720 height 374
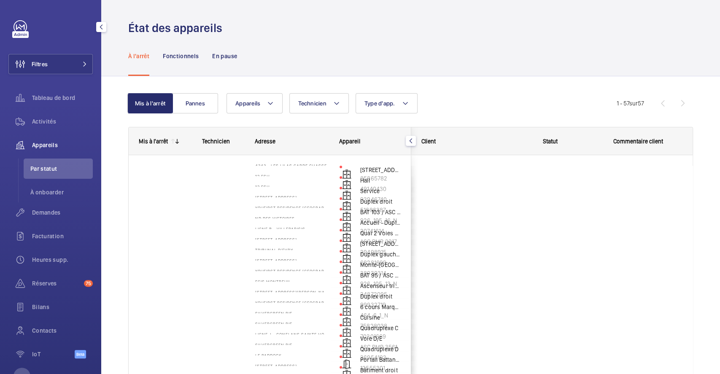
click at [41, 167] on span "Par statut" at bounding box center [61, 169] width 62 height 8
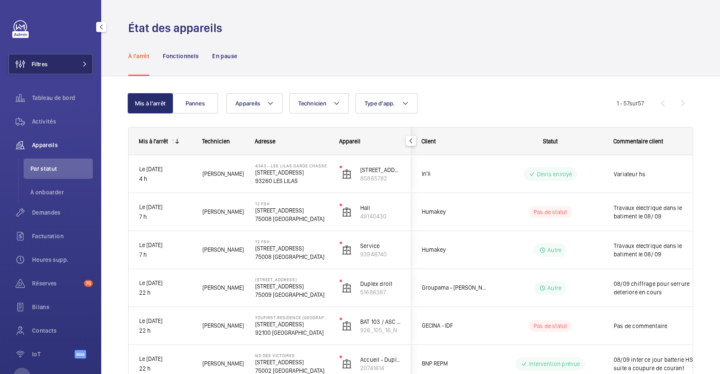
click at [57, 62] on button "Filtres" at bounding box center [50, 64] width 84 height 20
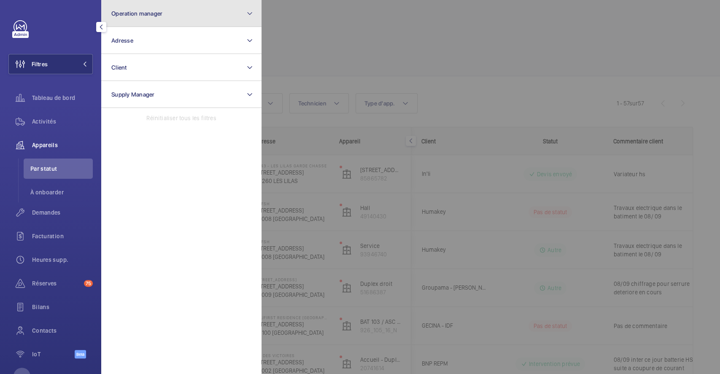
drag, startPoint x: 200, startPoint y: 14, endPoint x: 187, endPoint y: 23, distance: 15.2
click at [200, 14] on button "Operation manager" at bounding box center [181, 13] width 160 height 27
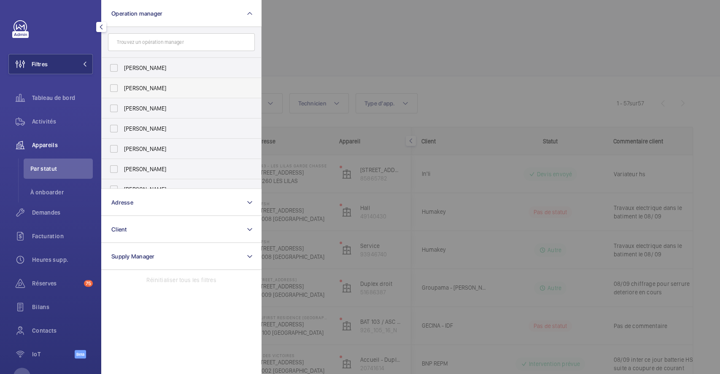
click at [110, 93] on label "Zohra Hamdani" at bounding box center [175, 88] width 147 height 20
click at [110, 93] on input "Zohra Hamdani" at bounding box center [114, 88] width 17 height 17
checkbox input "true"
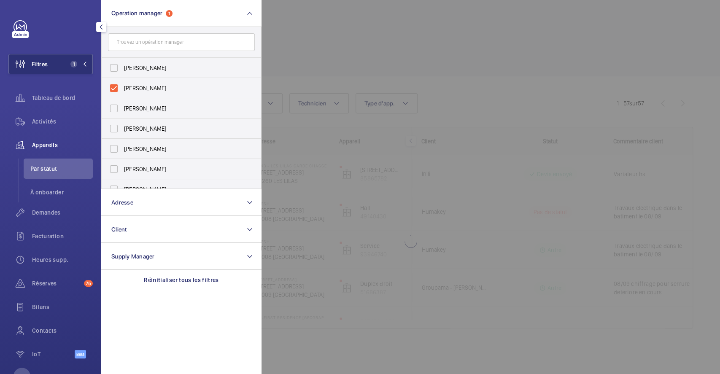
drag, startPoint x: 276, startPoint y: 39, endPoint x: 269, endPoint y: 42, distance: 8.2
click at [277, 39] on div at bounding box center [622, 187] width 720 height 374
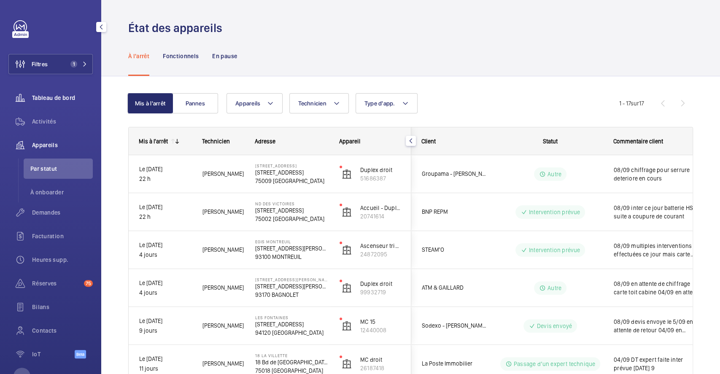
click at [39, 95] on span "Tableau de bord" at bounding box center [62, 98] width 61 height 8
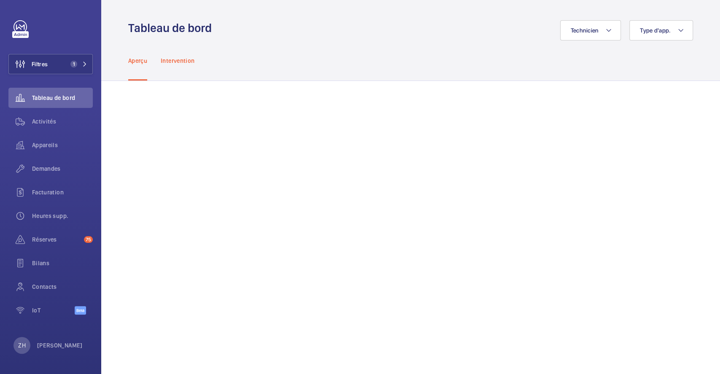
click at [174, 58] on p "Intervention" at bounding box center [178, 61] width 34 height 8
click at [137, 60] on p "Aperçu" at bounding box center [137, 61] width 19 height 8
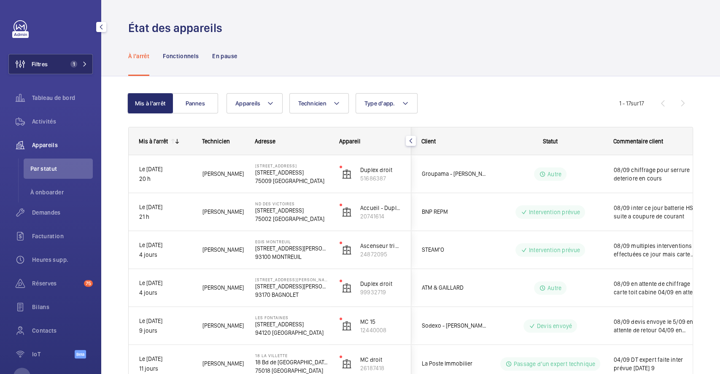
drag, startPoint x: 34, startPoint y: 61, endPoint x: 41, endPoint y: 61, distance: 6.8
click at [35, 61] on span "Filtres" at bounding box center [40, 64] width 16 height 8
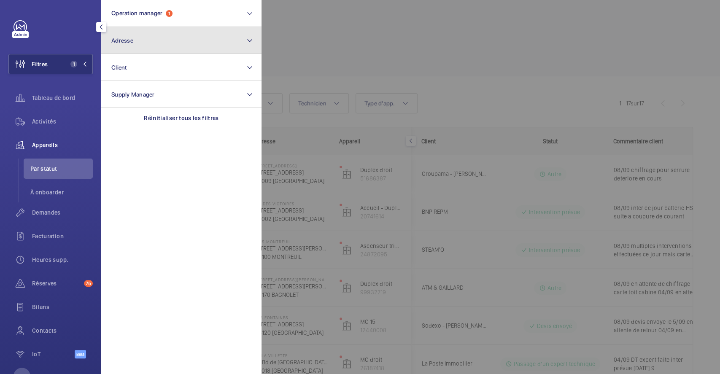
click at [191, 42] on button "Adresse" at bounding box center [181, 40] width 160 height 27
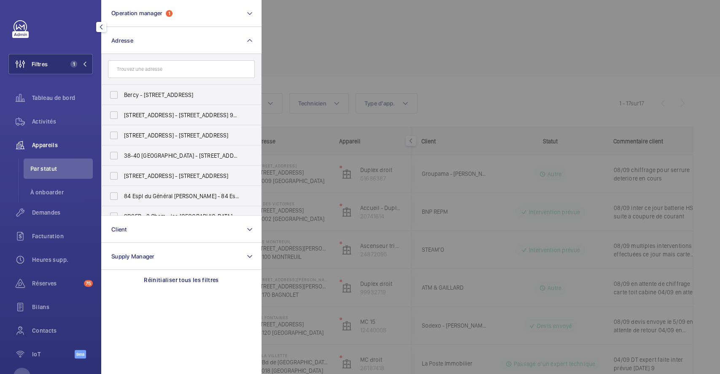
click at [169, 70] on input "text" at bounding box center [181, 69] width 147 height 18
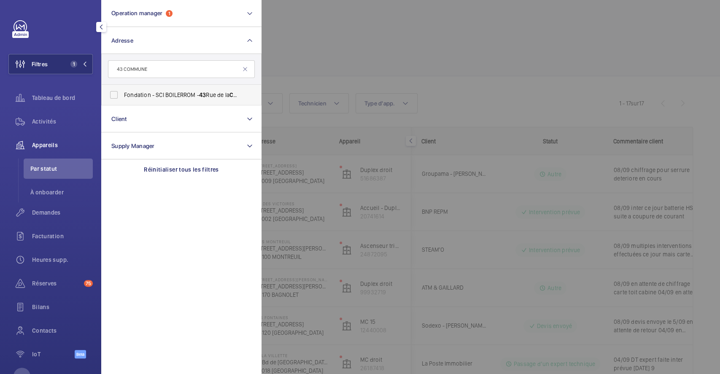
type input "43 COMMUNE"
click at [116, 95] on label "Fondation - SCI BOILERROM - [STREET_ADDRESS]" at bounding box center [175, 95] width 147 height 20
click at [116, 95] on input "Fondation - SCI BOILERROM - [STREET_ADDRESS]" at bounding box center [114, 95] width 17 height 17
checkbox input "true"
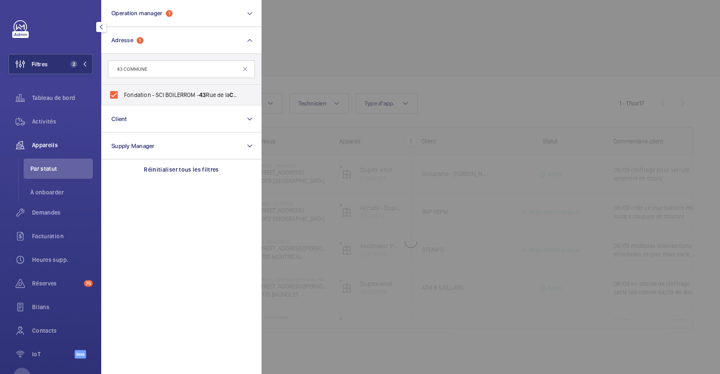
click at [366, 47] on div at bounding box center [622, 187] width 720 height 374
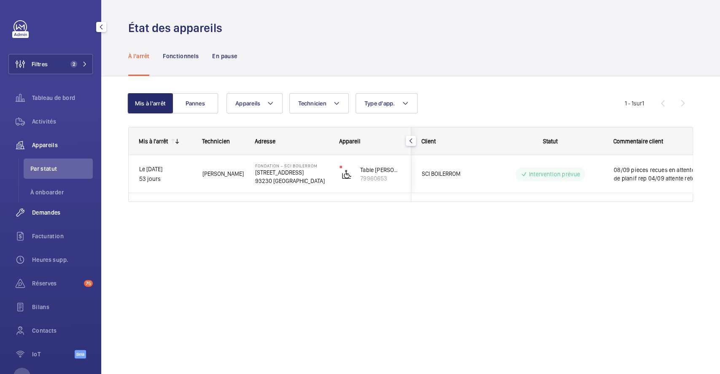
click at [51, 211] on span "Demandes" at bounding box center [62, 212] width 61 height 8
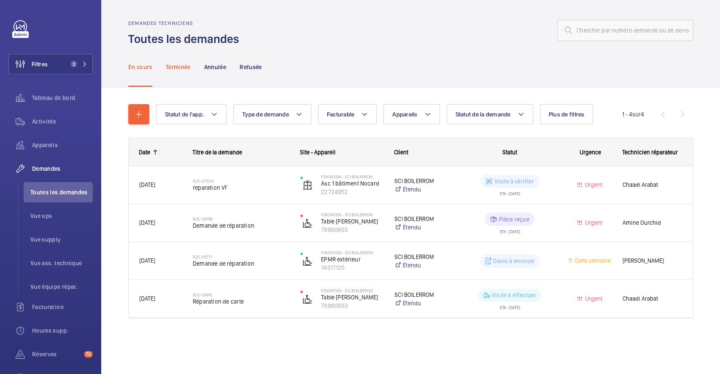
click at [185, 69] on p "Terminée" at bounding box center [178, 67] width 25 height 8
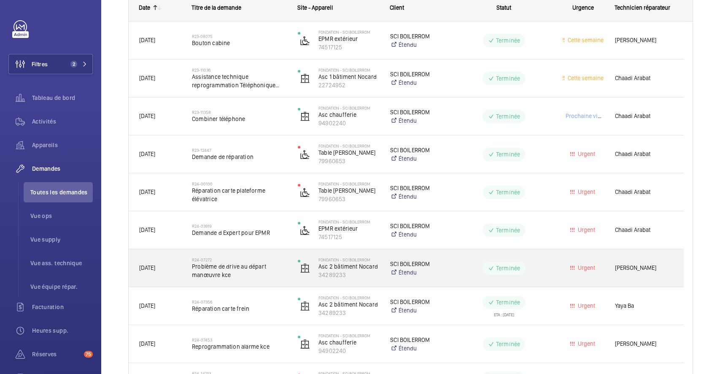
scroll to position [169, 0]
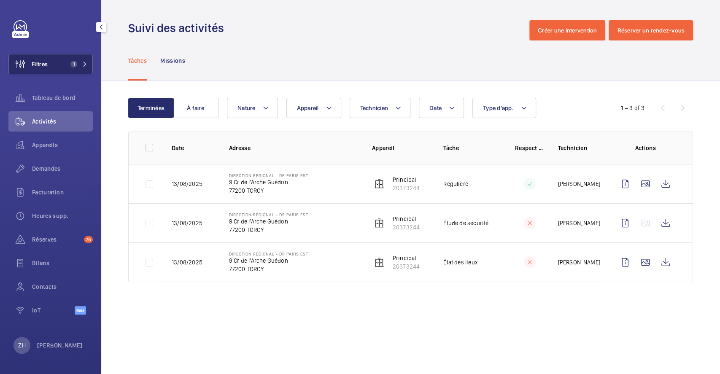
click at [53, 64] on button "Filtres 1" at bounding box center [50, 64] width 84 height 20
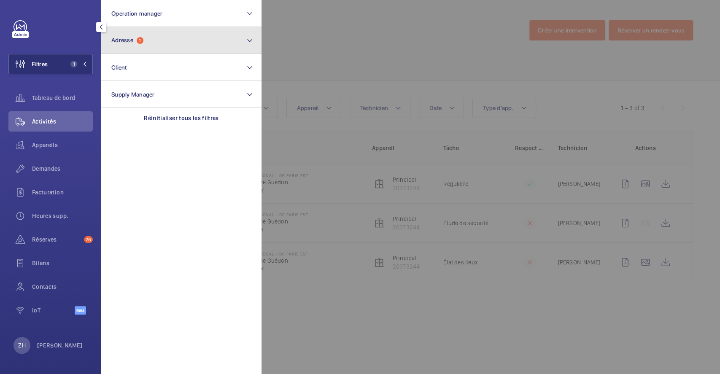
click at [173, 41] on button "Adresse 1" at bounding box center [181, 40] width 160 height 27
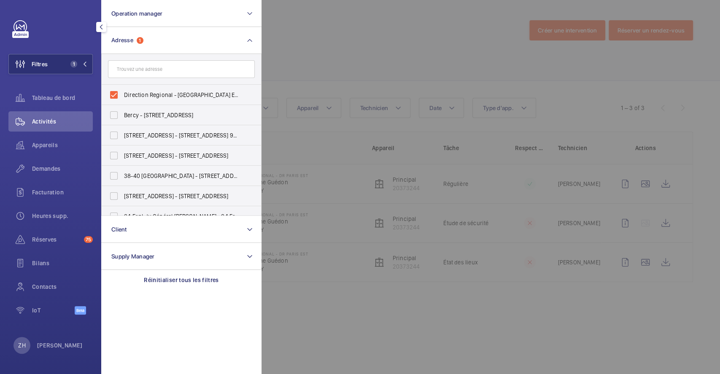
click at [302, 56] on div at bounding box center [622, 187] width 720 height 374
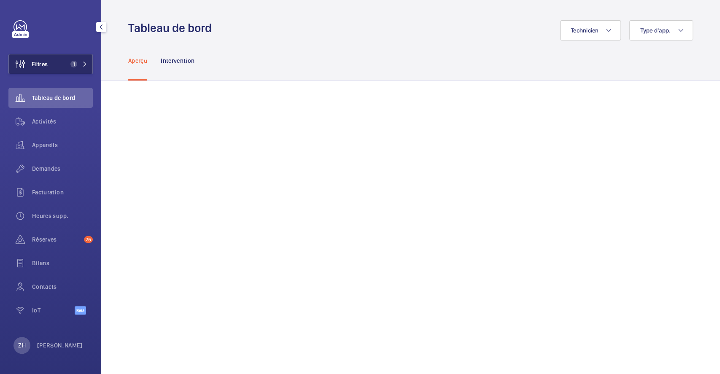
click at [54, 62] on button "Filtres 1" at bounding box center [50, 64] width 84 height 20
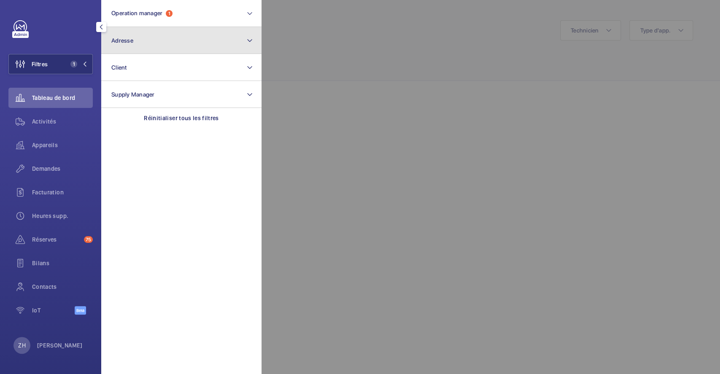
click at [189, 46] on button "Adresse" at bounding box center [181, 40] width 160 height 27
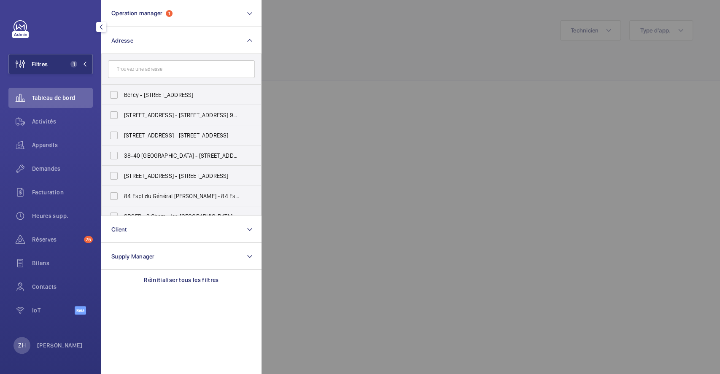
click at [184, 68] on input "text" at bounding box center [181, 69] width 147 height 18
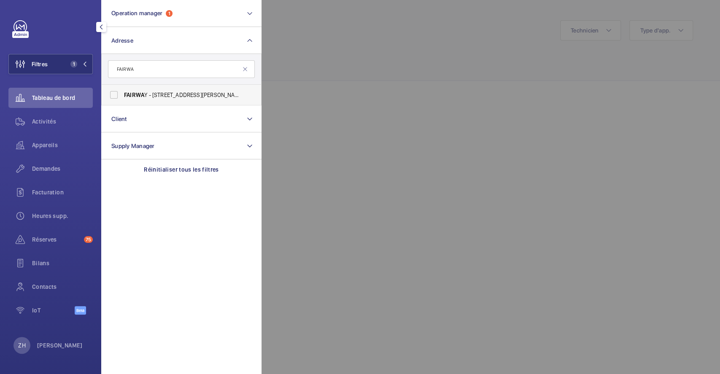
type input "FAIRWA"
click at [113, 95] on label "FAIRWA Y - [STREET_ADDRESS][PERSON_NAME]" at bounding box center [175, 95] width 147 height 20
click at [113, 95] on input "FAIRWA Y - [STREET_ADDRESS][PERSON_NAME]" at bounding box center [114, 95] width 17 height 17
checkbox input "true"
click at [384, 62] on div at bounding box center [622, 187] width 720 height 374
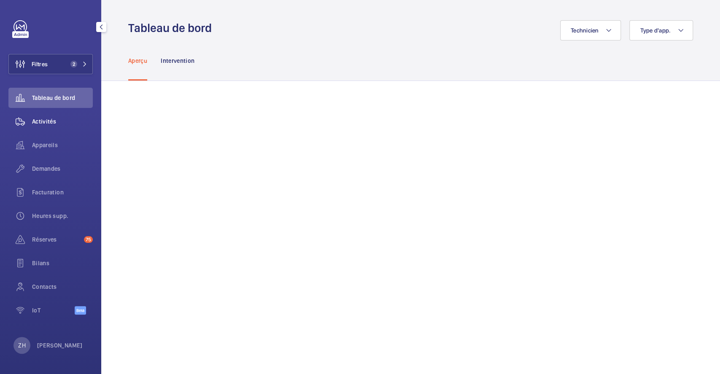
click at [49, 120] on span "Activités" at bounding box center [62, 121] width 61 height 8
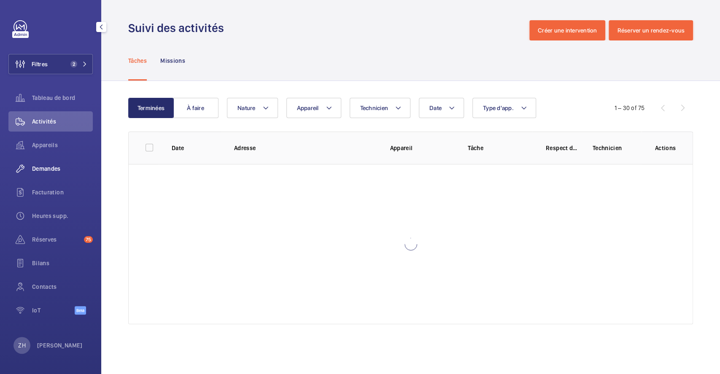
click at [49, 167] on span "Demandes" at bounding box center [62, 169] width 61 height 8
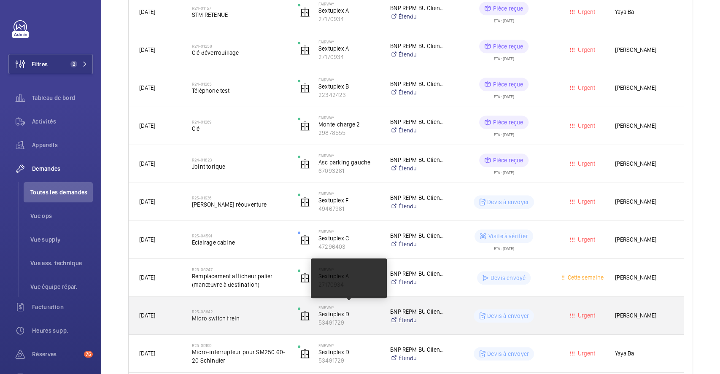
scroll to position [440, 0]
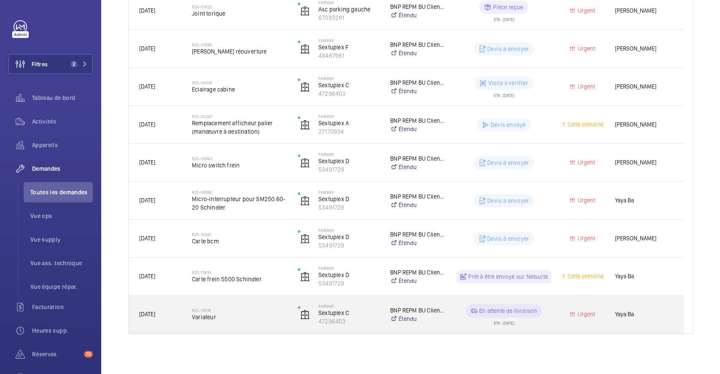
click at [248, 302] on div "R25-11874 Variateur" at bounding box center [234, 315] width 105 height 38
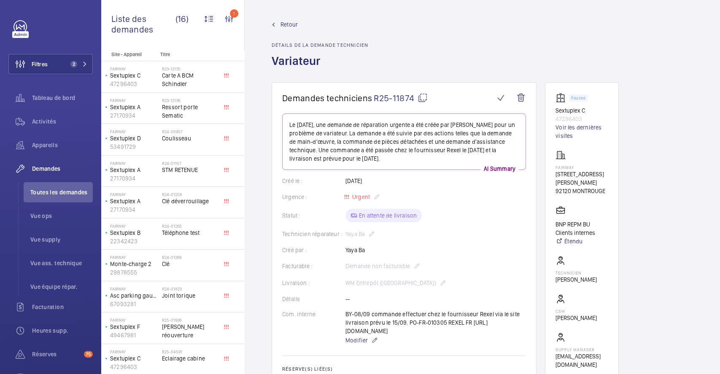
click at [423, 95] on mat-icon at bounding box center [423, 98] width 10 height 10
click at [290, 22] on span "Retour" at bounding box center [289, 24] width 17 height 8
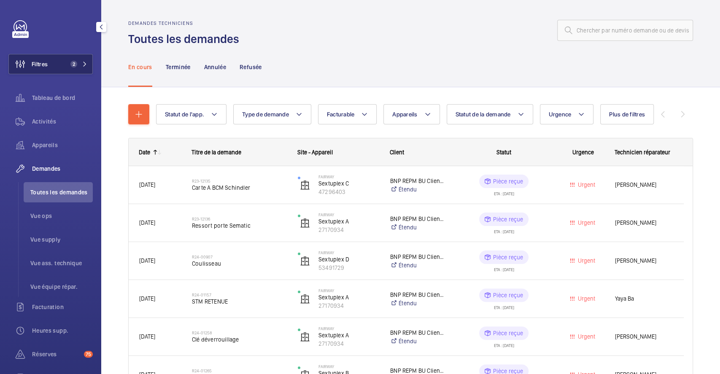
click at [55, 64] on button "Filtres 2" at bounding box center [50, 64] width 84 height 20
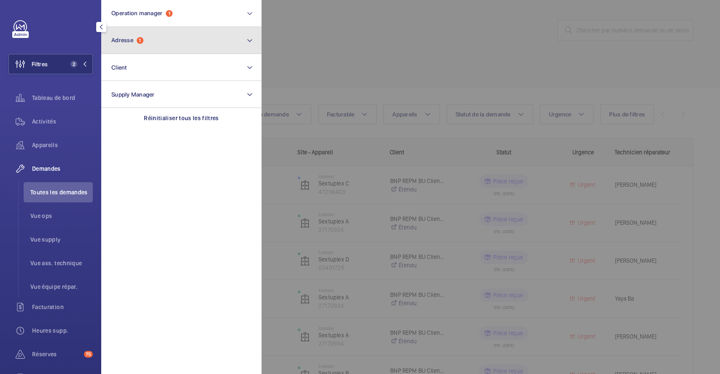
click at [146, 39] on button "Adresse 1" at bounding box center [181, 40] width 160 height 27
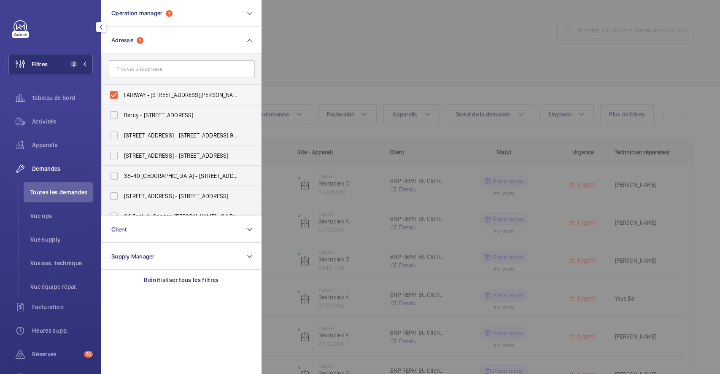
click at [114, 98] on label "FAIRWAY - [STREET_ADDRESS][PERSON_NAME]" at bounding box center [175, 95] width 147 height 20
click at [114, 98] on input "FAIRWAY - [STREET_ADDRESS][PERSON_NAME]" at bounding box center [114, 95] width 17 height 17
checkbox input "false"
click at [312, 69] on div at bounding box center [622, 187] width 720 height 374
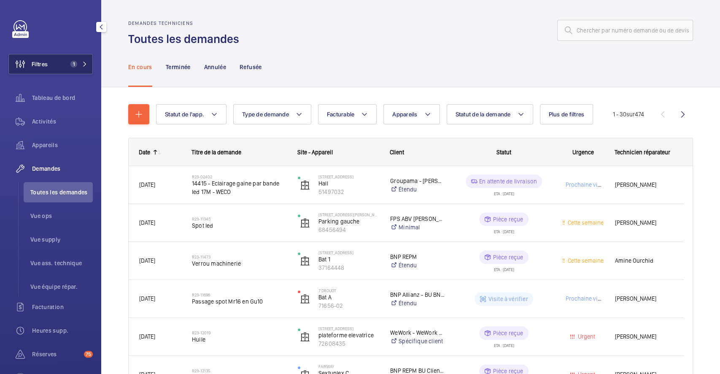
click at [57, 64] on button "Filtres 1" at bounding box center [50, 64] width 84 height 20
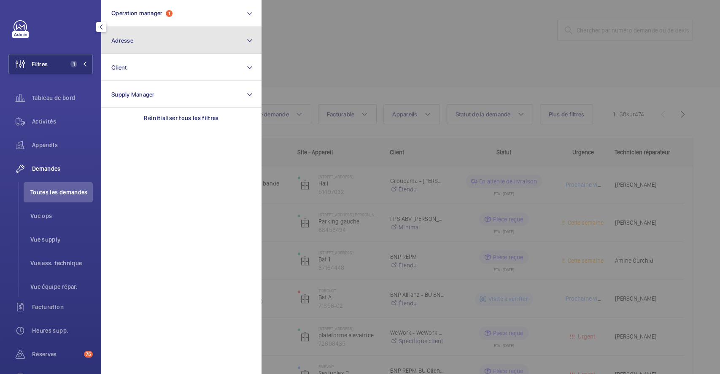
click at [126, 48] on button "Adresse" at bounding box center [181, 40] width 160 height 27
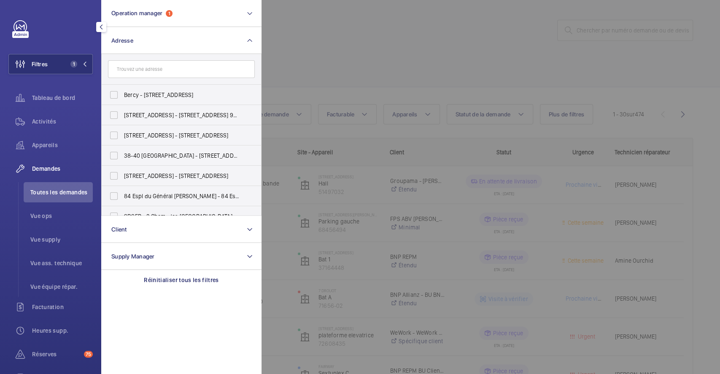
click at [129, 66] on input "text" at bounding box center [181, 69] width 147 height 18
type input "arkose"
click at [114, 133] on label "ARKOSE NATION - [STREET_ADDRESS]" at bounding box center [175, 135] width 147 height 20
click at [114, 133] on input "ARKOSE NATION - [STREET_ADDRESS]" at bounding box center [114, 135] width 17 height 17
checkbox input "true"
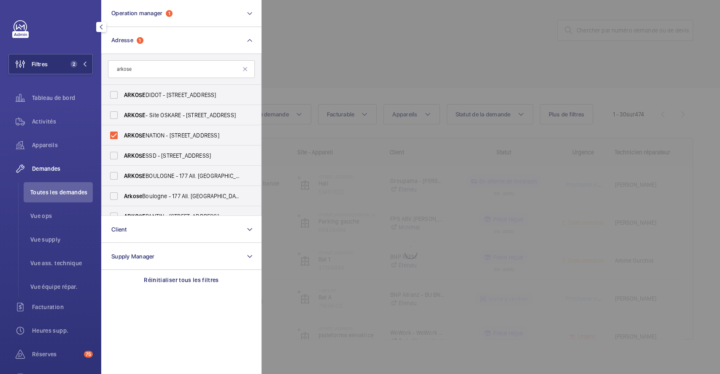
click at [374, 45] on div at bounding box center [622, 187] width 720 height 374
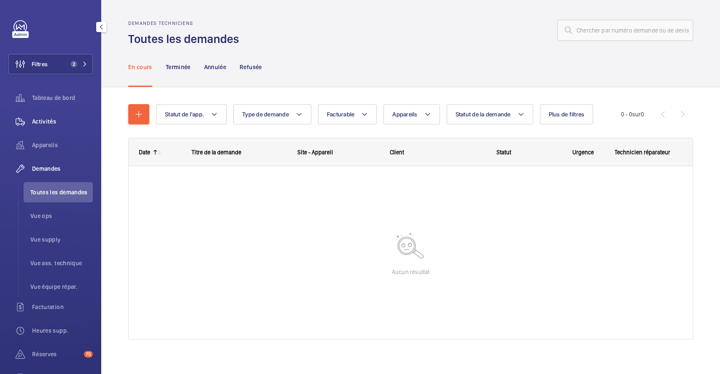
click at [50, 121] on span "Activités" at bounding box center [62, 121] width 61 height 8
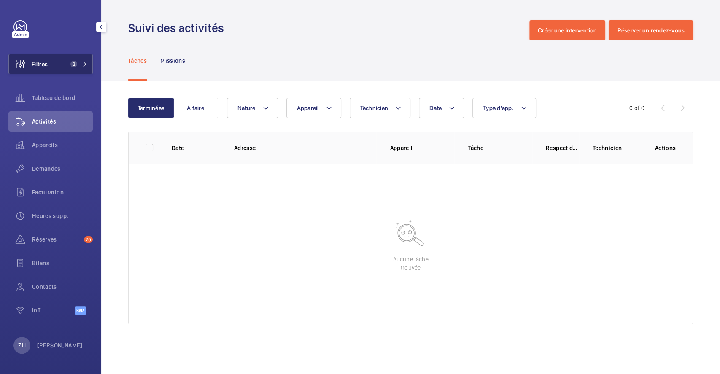
click at [63, 61] on button "Filtres 2" at bounding box center [50, 64] width 84 height 20
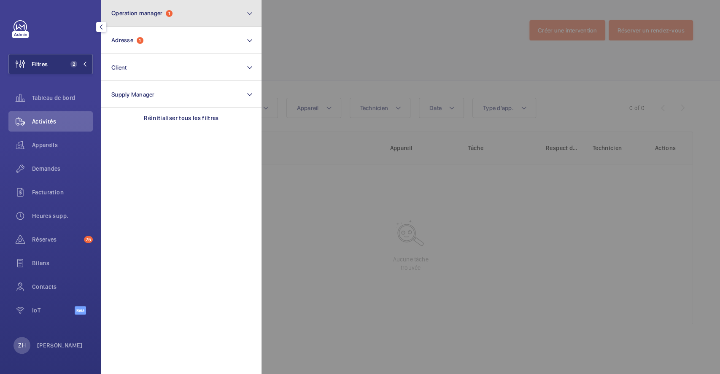
click at [204, 15] on button "Operation manager 1" at bounding box center [181, 13] width 160 height 27
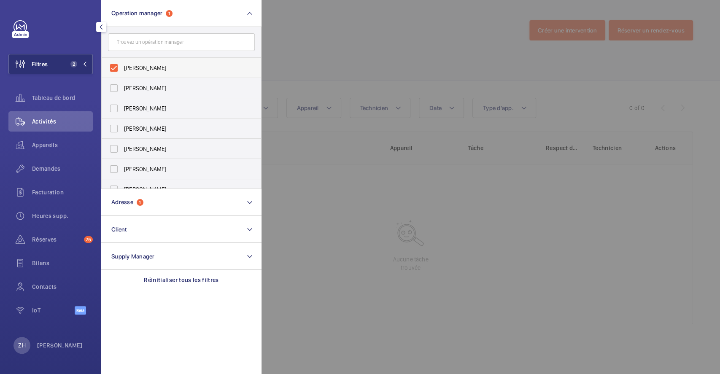
drag, startPoint x: 112, startPoint y: 68, endPoint x: 134, endPoint y: 66, distance: 22.0
click at [112, 68] on label "[PERSON_NAME]" at bounding box center [175, 68] width 147 height 20
click at [112, 68] on input "[PERSON_NAME]" at bounding box center [114, 68] width 17 height 17
checkbox input "false"
click at [341, 61] on div at bounding box center [622, 187] width 720 height 374
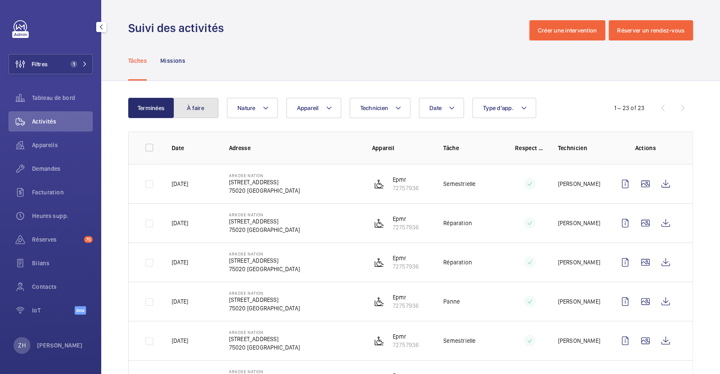
click at [200, 109] on button "À faire" at bounding box center [196, 108] width 46 height 20
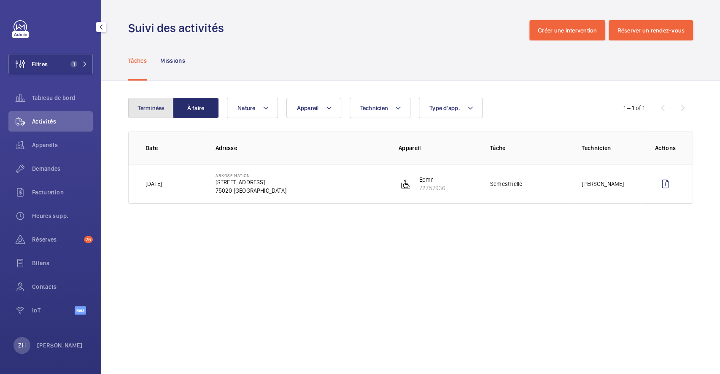
click at [148, 109] on button "Terminées" at bounding box center [151, 108] width 46 height 20
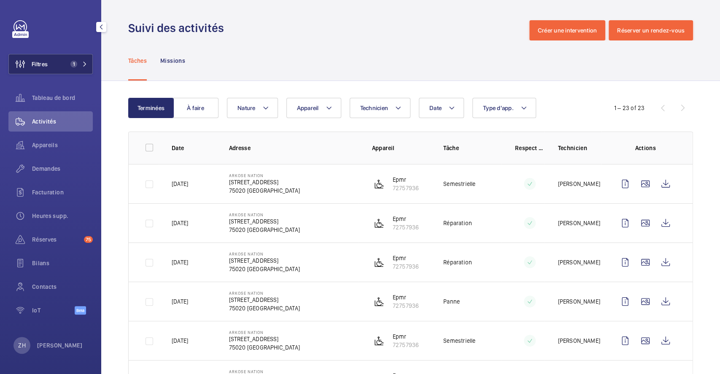
click at [41, 62] on span "Filtres" at bounding box center [40, 64] width 16 height 8
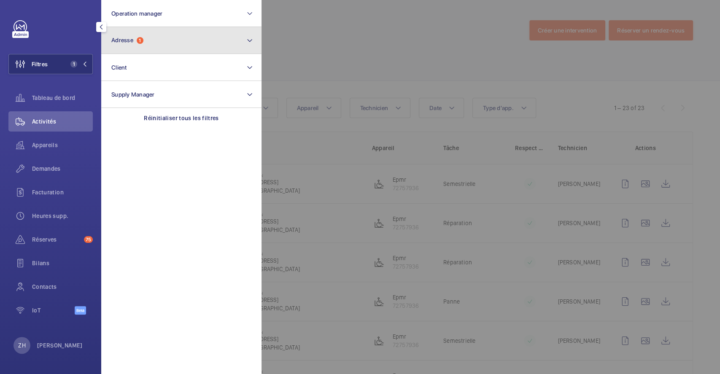
click at [175, 44] on button "Adresse 1" at bounding box center [181, 40] width 160 height 27
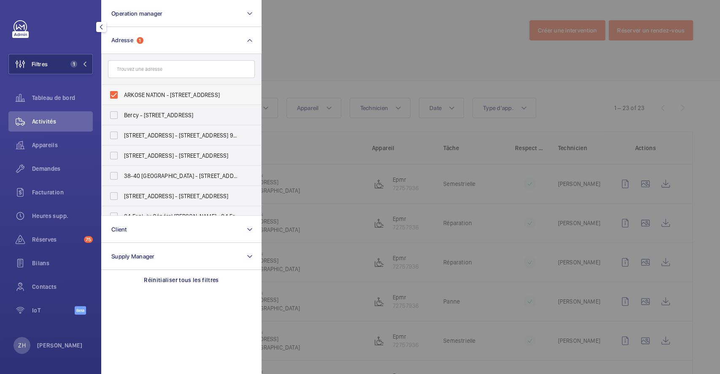
click at [114, 96] on label "ARKOSE NATION - [STREET_ADDRESS]" at bounding box center [175, 95] width 147 height 20
click at [114, 96] on input "ARKOSE NATION - [STREET_ADDRESS]" at bounding box center [114, 95] width 17 height 17
checkbox input "false"
click at [159, 71] on input "text" at bounding box center [181, 69] width 147 height 18
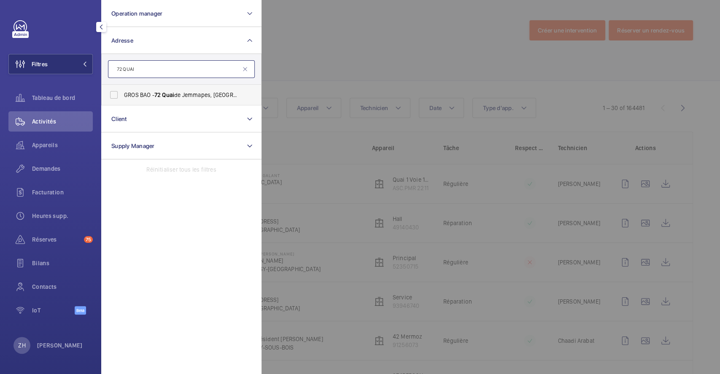
type input "72 QUAI"
click at [118, 96] on label "GROS BAO - [STREET_ADDRESS]" at bounding box center [175, 95] width 147 height 20
click at [118, 96] on input "GROS BAO - [STREET_ADDRESS]" at bounding box center [114, 95] width 17 height 17
checkbox input "true"
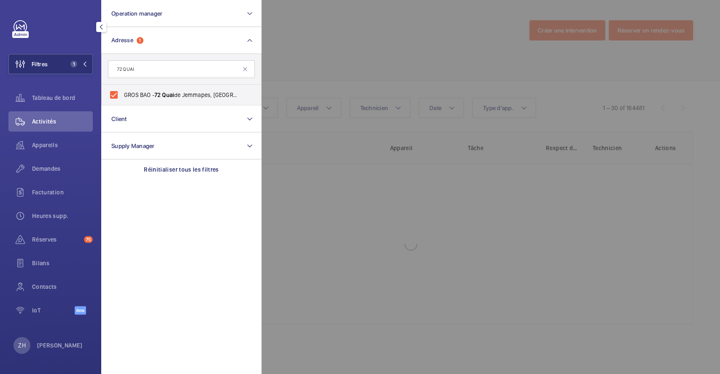
click at [294, 55] on div at bounding box center [622, 187] width 720 height 374
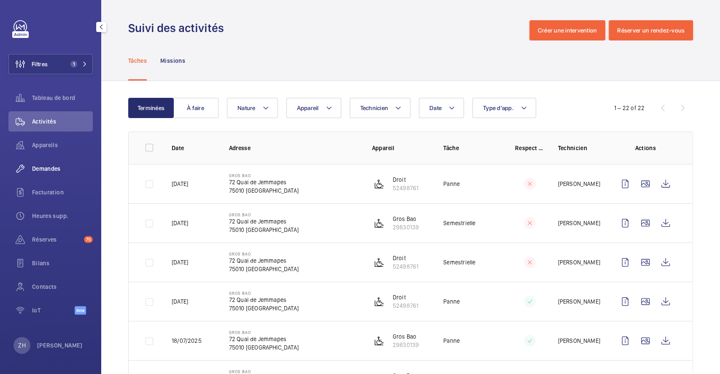
click at [45, 166] on span "Demandes" at bounding box center [62, 169] width 61 height 8
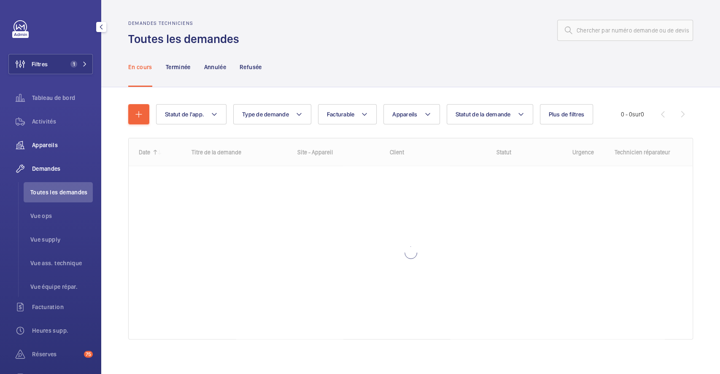
click at [53, 141] on span "Appareils" at bounding box center [62, 145] width 61 height 8
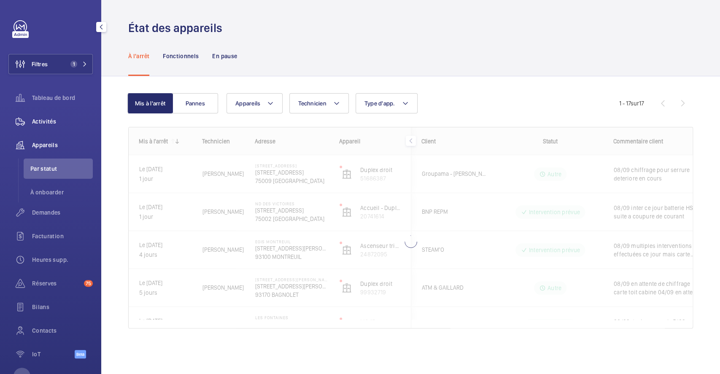
click at [49, 119] on span "Activités" at bounding box center [62, 121] width 61 height 8
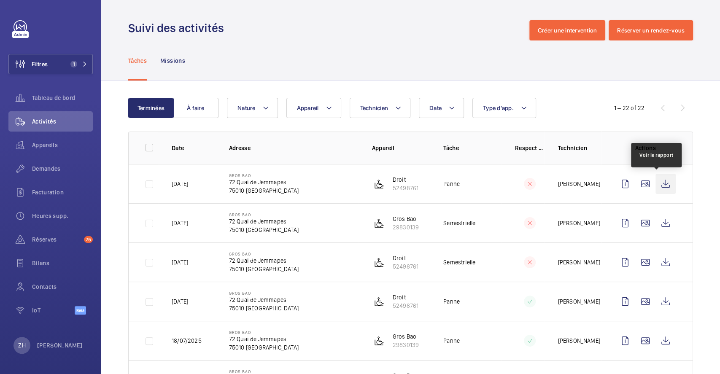
click at [658, 181] on wm-front-icon-button at bounding box center [666, 184] width 20 height 20
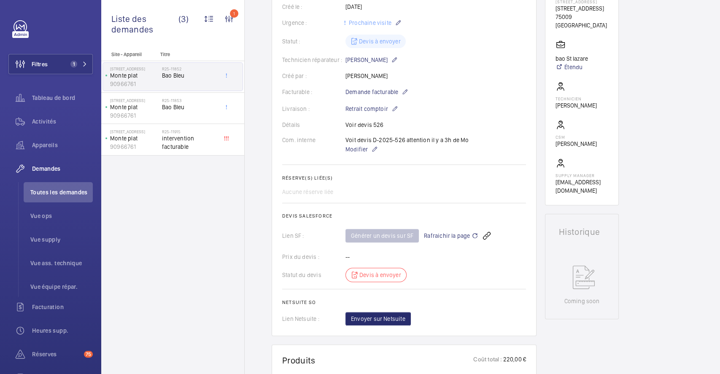
scroll to position [169, 0]
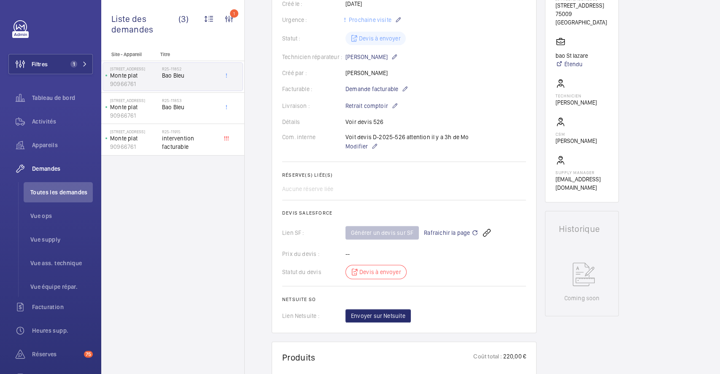
click at [384, 231] on div "Générer un devis sur SF Rafraichir la page" at bounding box center [436, 233] width 181 height 20
click at [477, 230] on wm-front-icon-button at bounding box center [487, 233] width 20 height 20
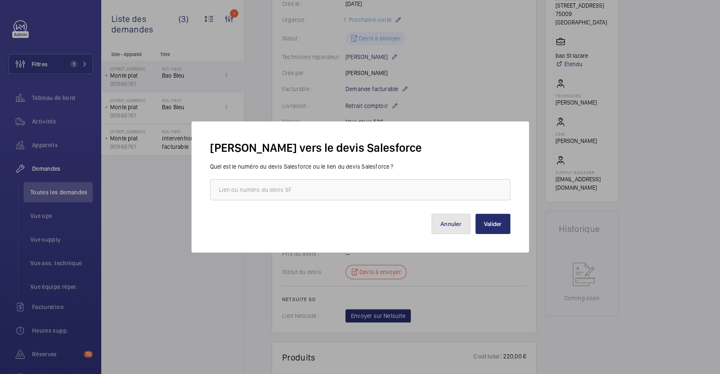
click at [459, 223] on button "Annuler" at bounding box center [451, 224] width 39 height 20
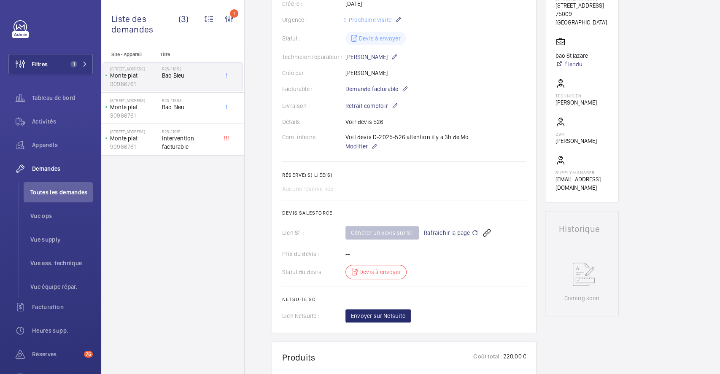
click at [453, 231] on span "Rafraichir la page" at bounding box center [451, 233] width 54 height 10
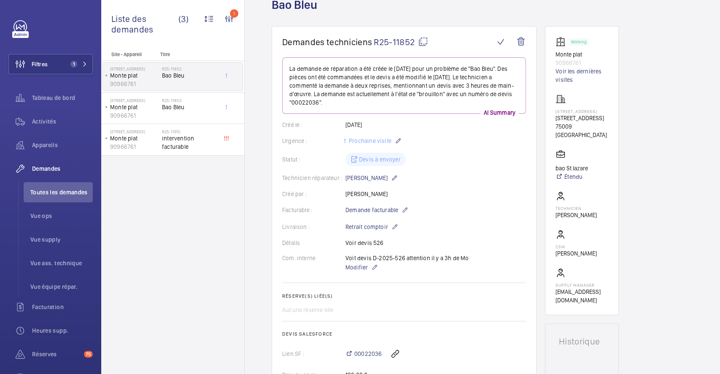
scroll to position [0, 0]
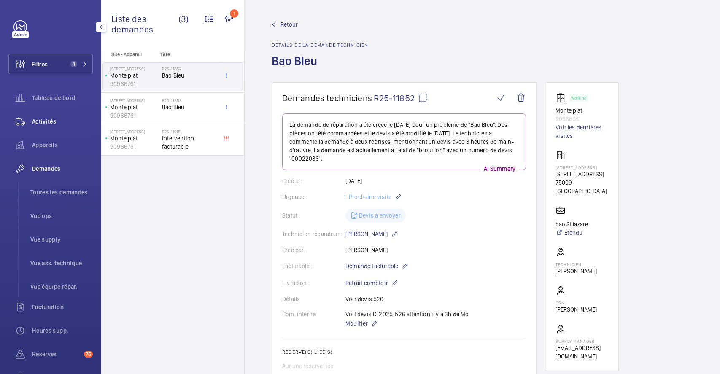
click at [47, 121] on span "Activités" at bounding box center [62, 121] width 61 height 8
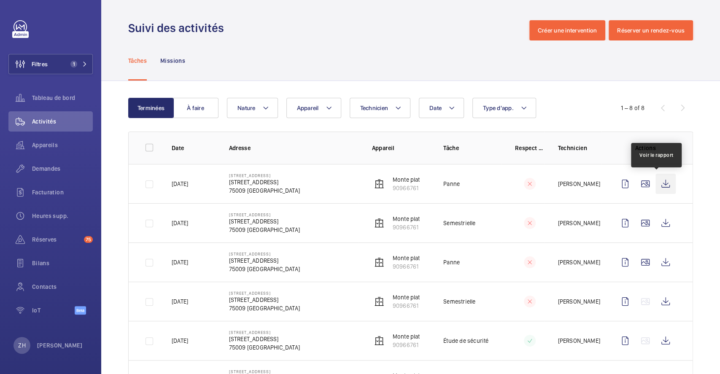
click at [658, 187] on wm-front-icon-button at bounding box center [666, 184] width 20 height 20
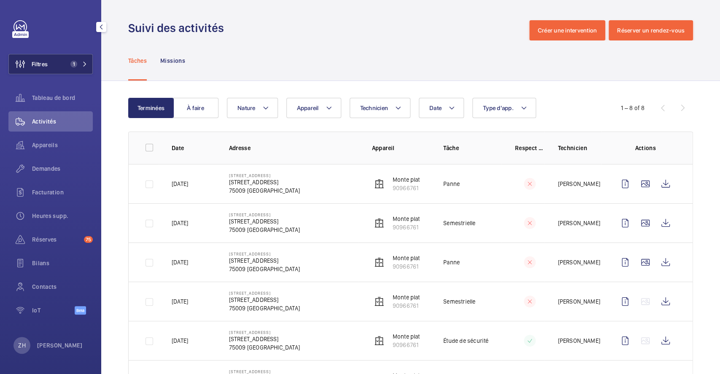
click at [56, 65] on button "Filtres 1" at bounding box center [50, 64] width 84 height 20
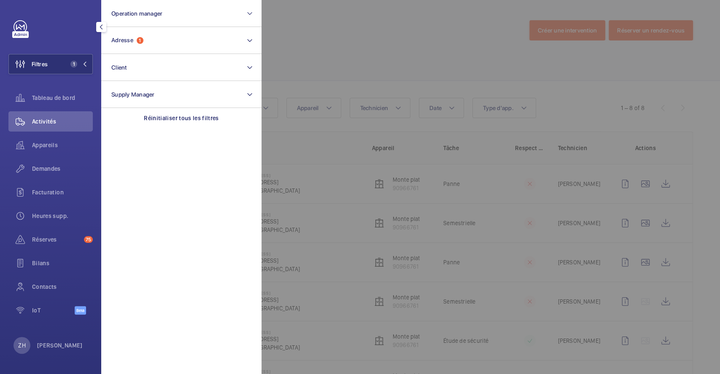
click at [351, 40] on div at bounding box center [622, 187] width 720 height 374
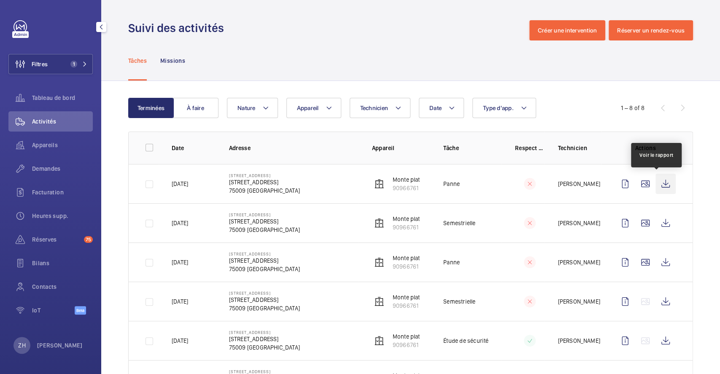
click at [659, 184] on wm-front-icon-button at bounding box center [666, 184] width 20 height 20
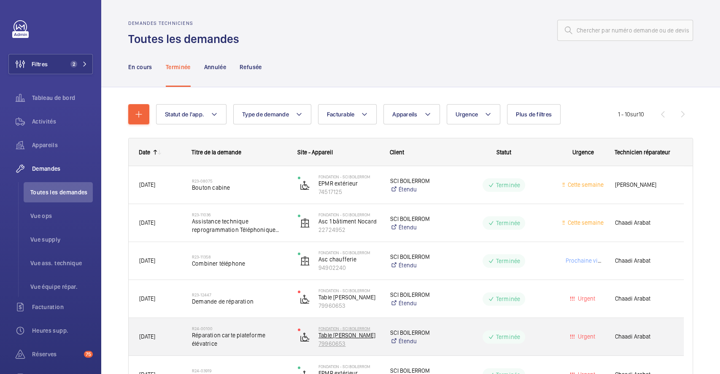
scroll to position [169, 0]
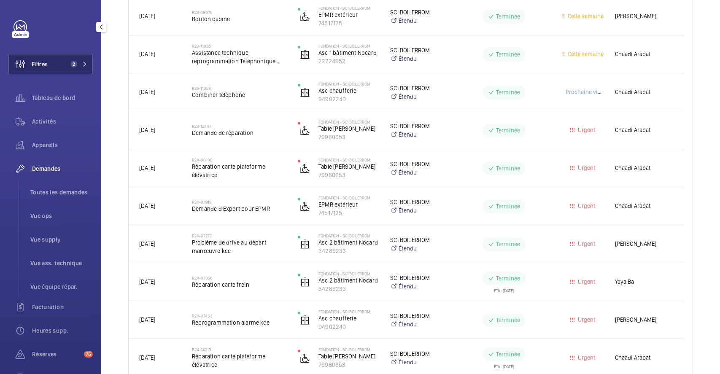
click at [49, 61] on button "Filtres 2" at bounding box center [50, 64] width 84 height 20
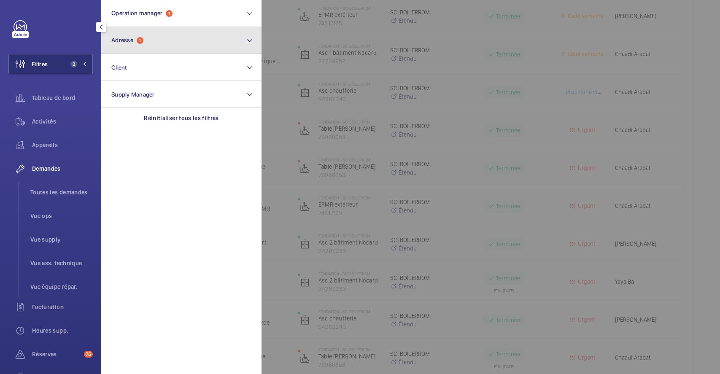
click at [165, 46] on button "Adresse 1" at bounding box center [181, 40] width 160 height 27
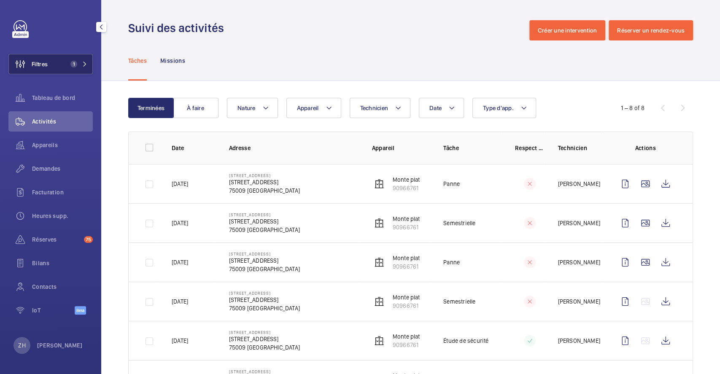
click at [57, 71] on button "Filtres 1" at bounding box center [50, 64] width 84 height 20
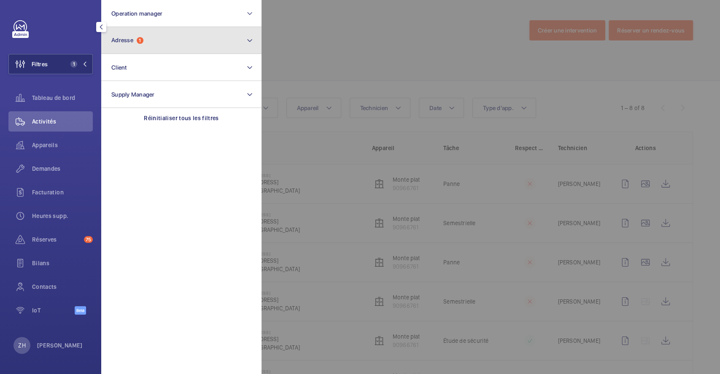
click at [255, 38] on button "Adresse 1" at bounding box center [181, 40] width 160 height 27
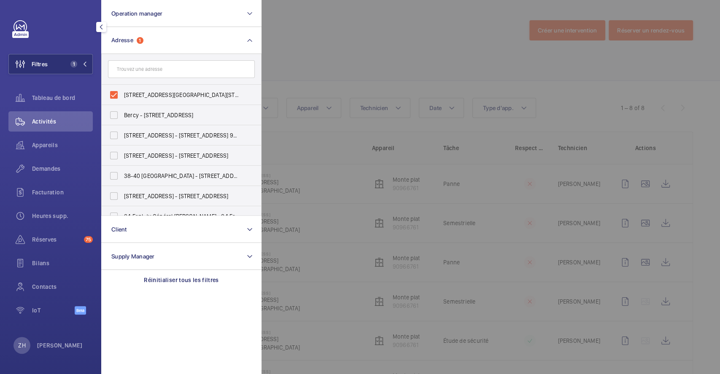
click at [353, 34] on div at bounding box center [622, 187] width 720 height 374
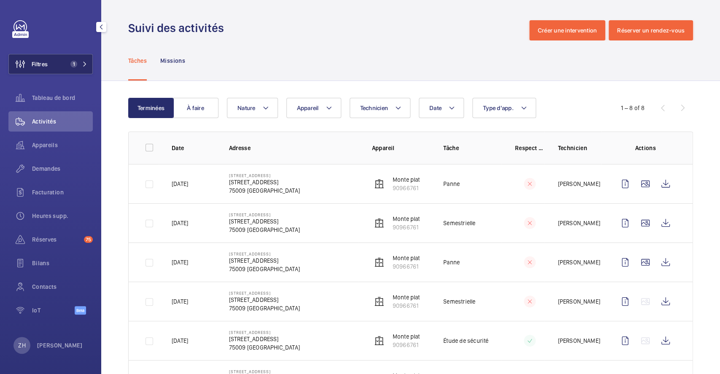
click at [37, 63] on span "Filtres" at bounding box center [40, 64] width 16 height 8
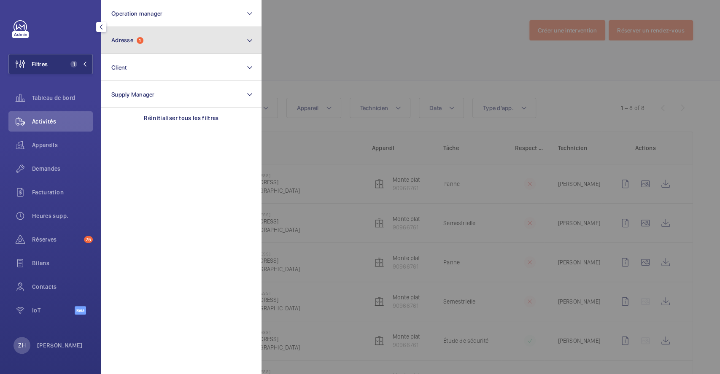
click at [250, 37] on mat-icon at bounding box center [249, 40] width 7 height 10
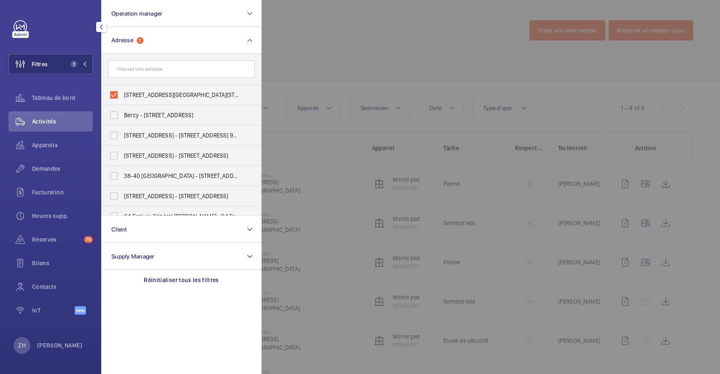
click at [366, 50] on div at bounding box center [622, 187] width 720 height 374
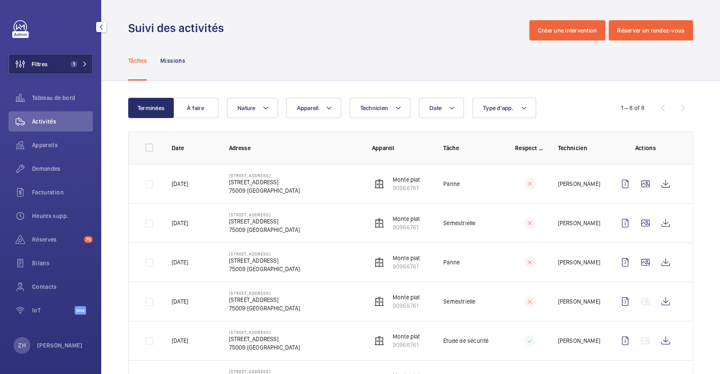
click at [51, 60] on button "Filtres 1" at bounding box center [50, 64] width 84 height 20
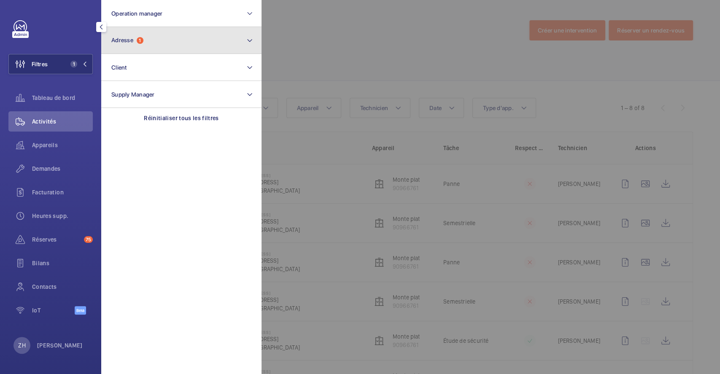
click at [153, 38] on button "Adresse 1" at bounding box center [181, 40] width 160 height 27
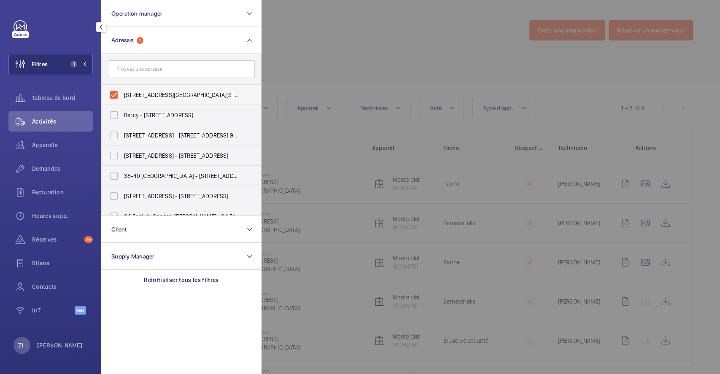
click at [114, 93] on label "[STREET_ADDRESS][GEOGRAPHIC_DATA][STREET_ADDRESS]" at bounding box center [175, 95] width 147 height 20
click at [114, 93] on input "[STREET_ADDRESS][GEOGRAPHIC_DATA][STREET_ADDRESS]" at bounding box center [114, 95] width 17 height 17
checkbox input "false"
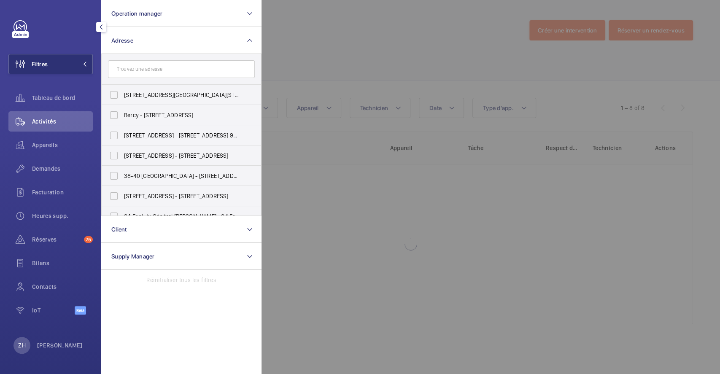
click at [328, 35] on div at bounding box center [622, 187] width 720 height 374
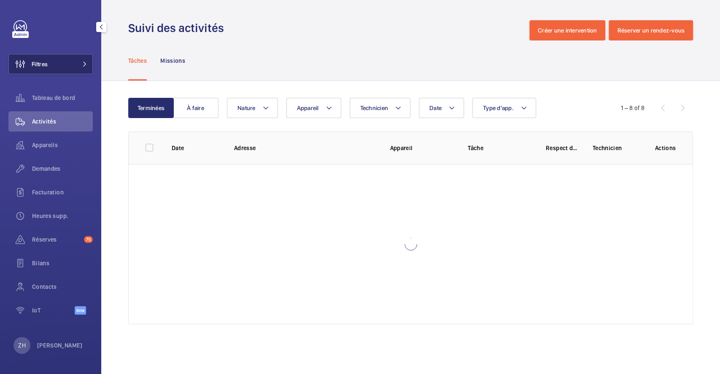
drag, startPoint x: 35, startPoint y: 61, endPoint x: 69, endPoint y: 57, distance: 34.5
click at [35, 61] on span "Filtres" at bounding box center [40, 64] width 16 height 8
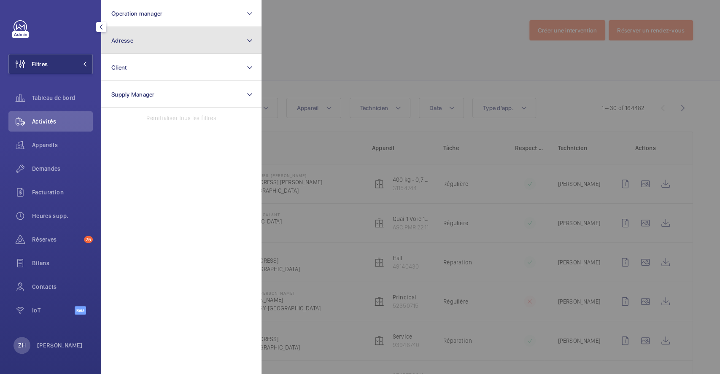
click at [135, 41] on button "Adresse" at bounding box center [181, 40] width 160 height 27
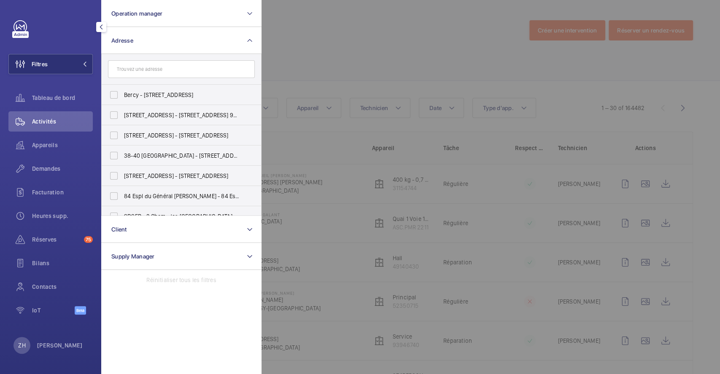
click at [139, 71] on input "text" at bounding box center [181, 69] width 147 height 18
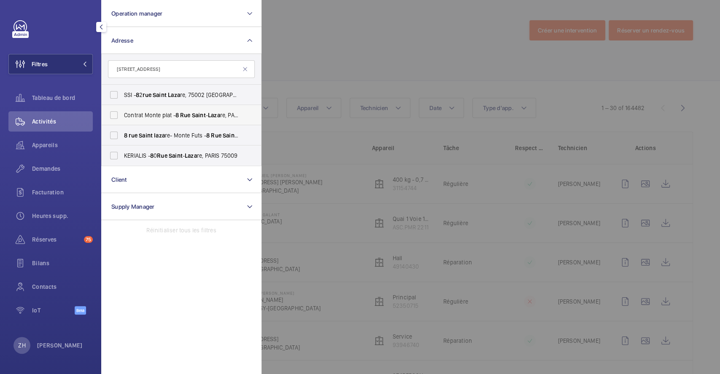
type input "8 RUE SAINT LAZA"
click at [116, 114] on label "Contrat Monte plat - 8 Rue Saint - Laza re, PARIS 75009" at bounding box center [175, 115] width 147 height 20
click at [116, 114] on input "Contrat Monte plat - 8 Rue Saint - Laza re, PARIS 75009" at bounding box center [114, 115] width 17 height 17
checkbox input "true"
click at [113, 133] on label "8 rue Saint laza re- Monte Futs - 8 Rue Saint - Laza re, PARIS 75009" at bounding box center [175, 135] width 147 height 20
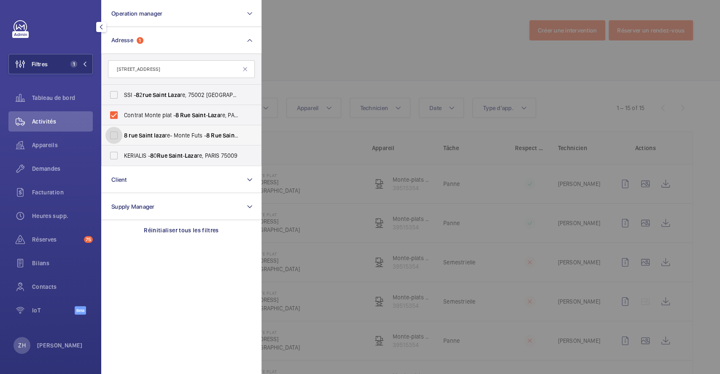
click at [113, 133] on input "8 rue Saint laza re- Monte Futs - 8 Rue Saint - Laza re, PARIS 75009" at bounding box center [114, 135] width 17 height 17
checkbox input "true"
click at [336, 43] on div at bounding box center [622, 187] width 720 height 374
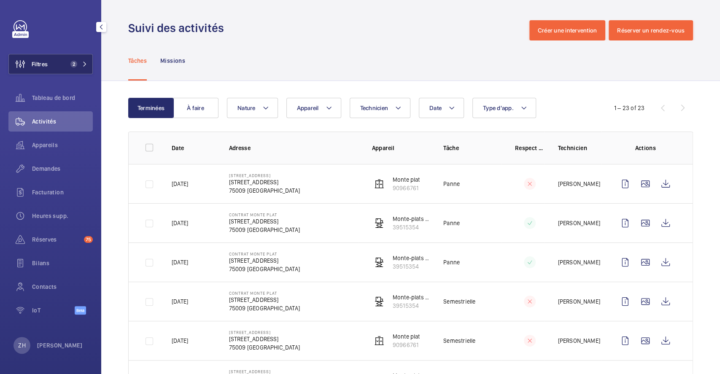
click at [36, 62] on span "Filtres" at bounding box center [40, 64] width 16 height 8
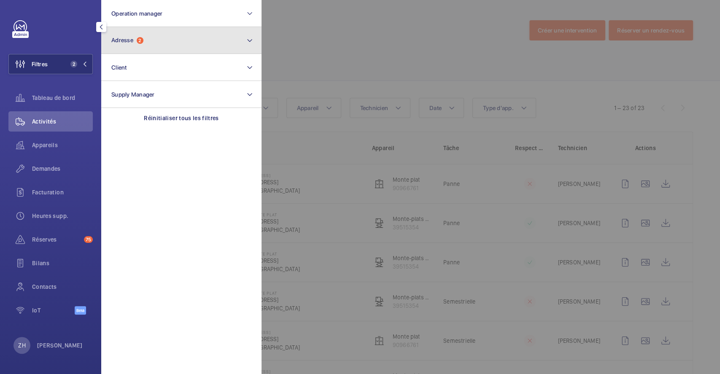
click at [159, 46] on button "Adresse 2" at bounding box center [181, 40] width 160 height 27
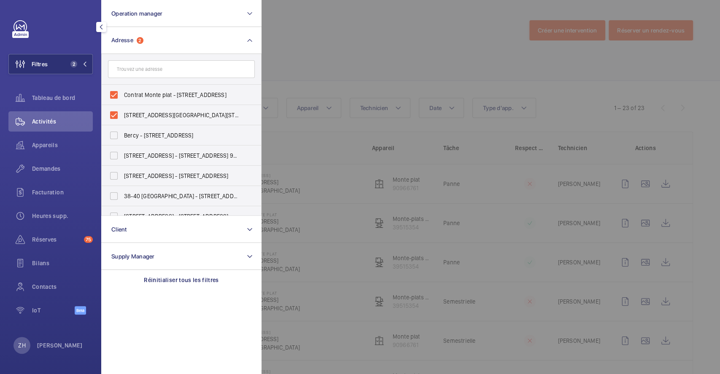
click at [374, 51] on div at bounding box center [622, 187] width 720 height 374
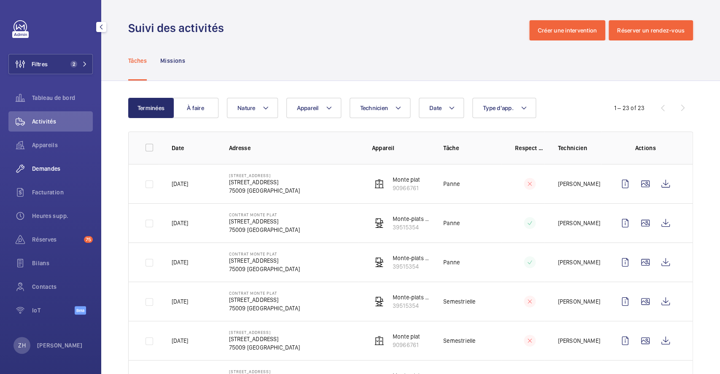
click at [57, 167] on span "Demandes" at bounding box center [62, 169] width 61 height 8
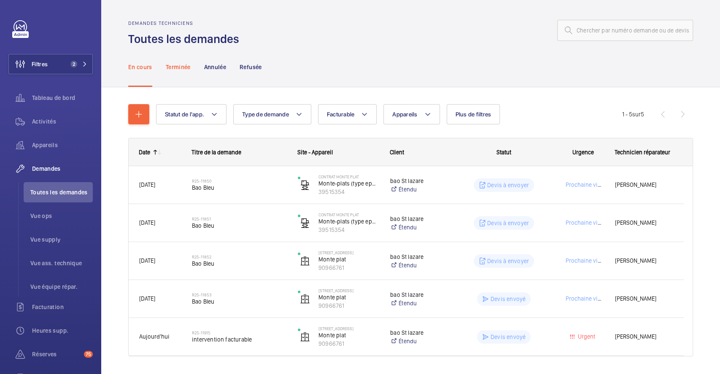
click at [181, 68] on p "Terminée" at bounding box center [178, 67] width 25 height 8
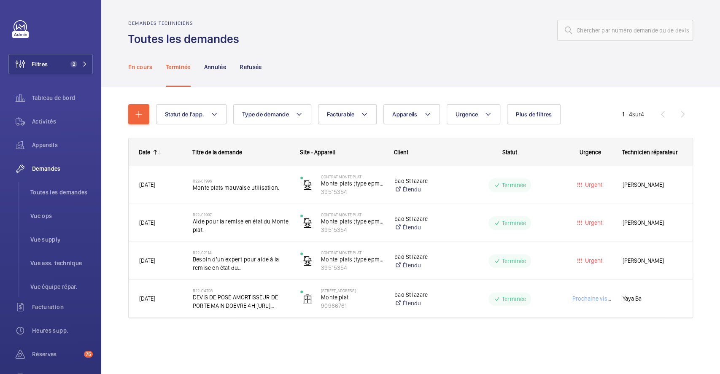
click at [145, 67] on p "En cours" at bounding box center [140, 67] width 24 height 8
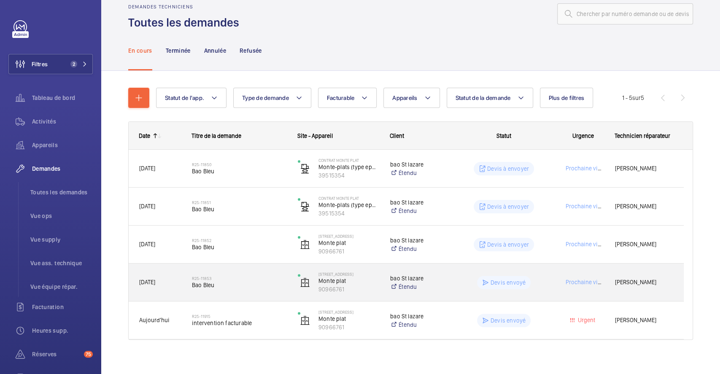
scroll to position [23, 0]
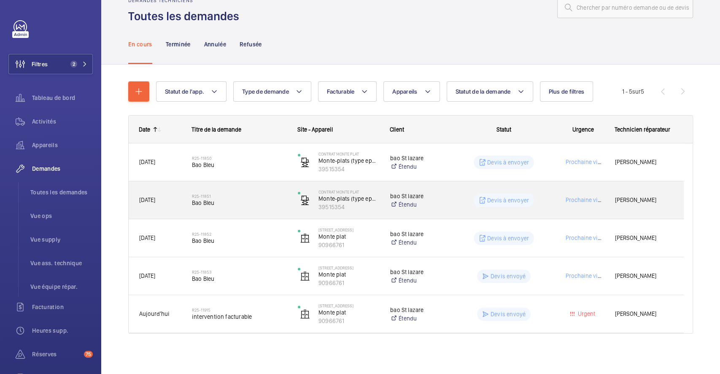
click at [264, 194] on h2 "R25-11851" at bounding box center [239, 196] width 95 height 5
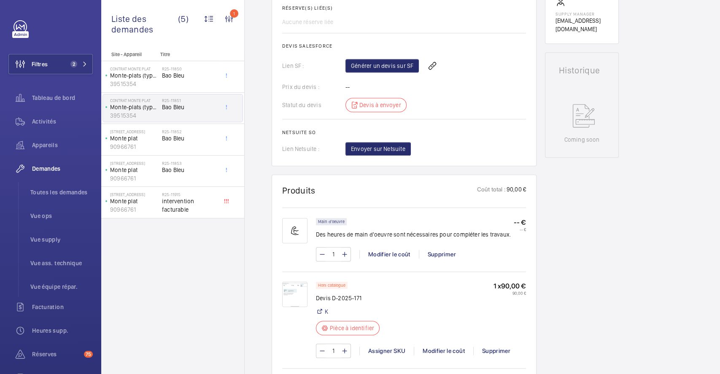
scroll to position [338, 0]
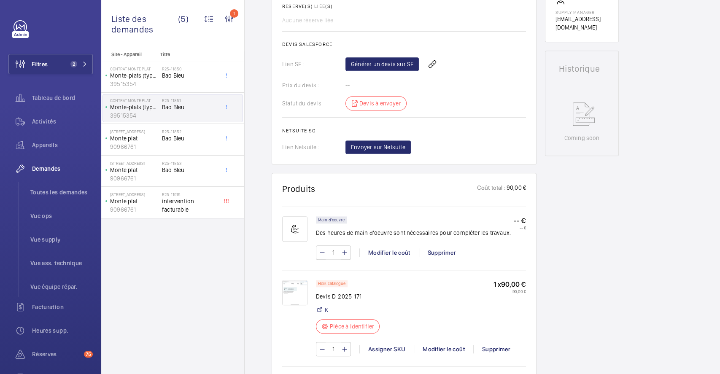
click at [290, 281] on img at bounding box center [294, 292] width 25 height 25
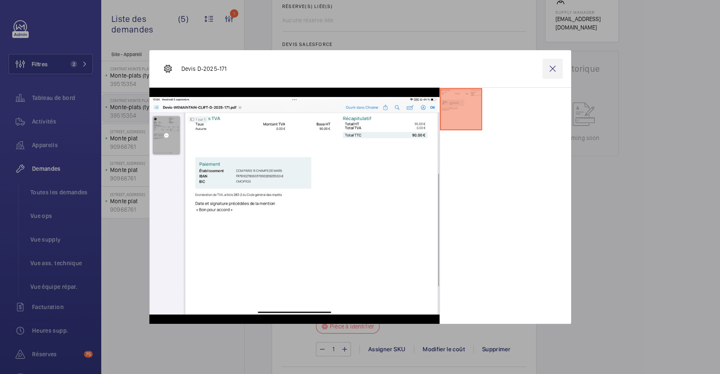
click at [554, 65] on wm-front-icon-button at bounding box center [553, 69] width 20 height 20
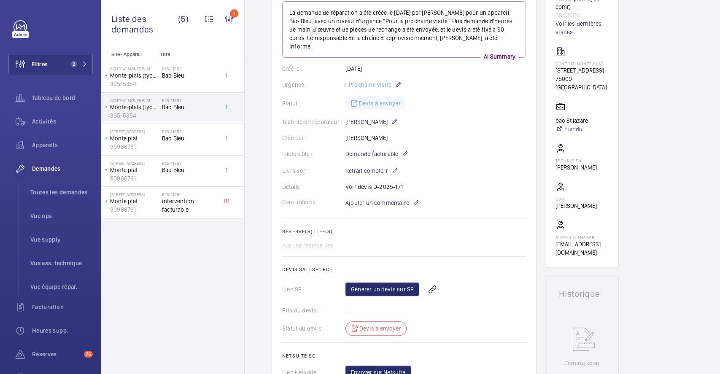
scroll to position [0, 0]
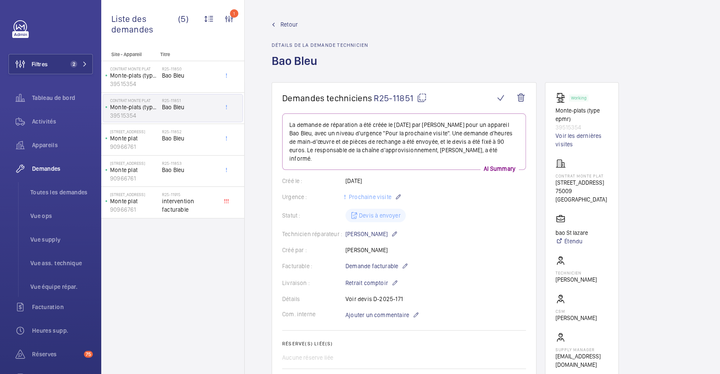
click at [291, 26] on span "Retour" at bounding box center [289, 24] width 17 height 8
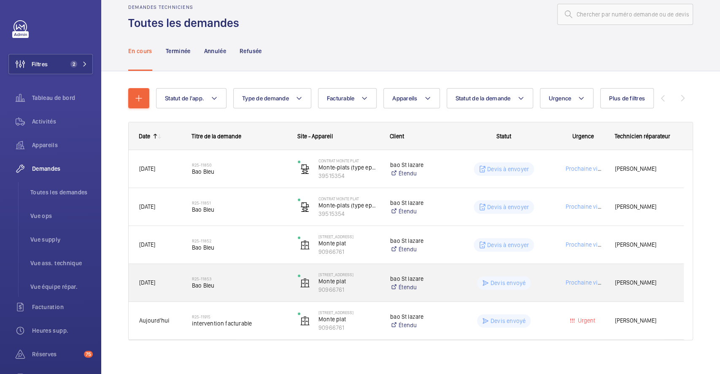
scroll to position [23, 0]
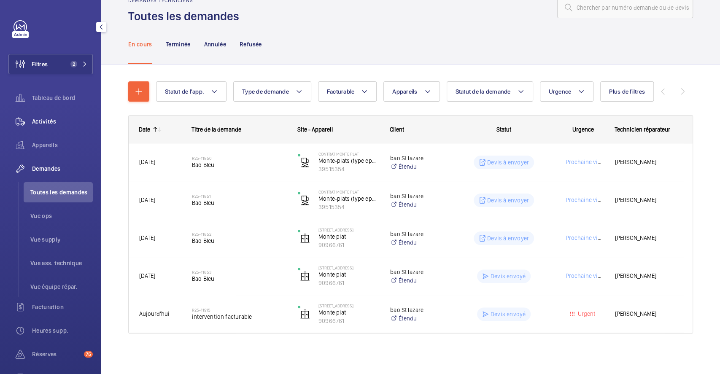
click at [51, 120] on span "Activités" at bounding box center [62, 121] width 61 height 8
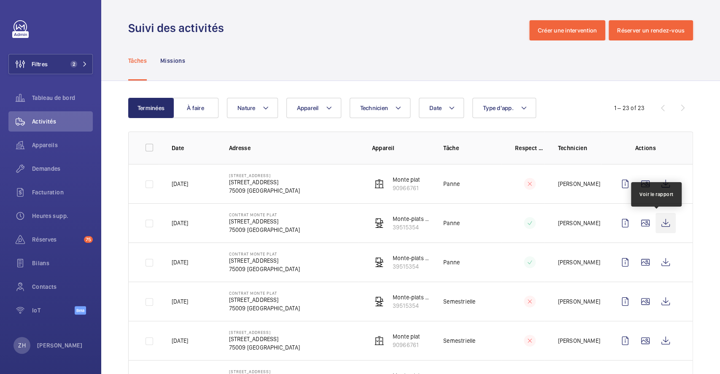
click at [662, 225] on wm-front-icon-button at bounding box center [666, 223] width 20 height 20
click at [636, 224] on wm-front-icon-button at bounding box center [646, 223] width 20 height 20
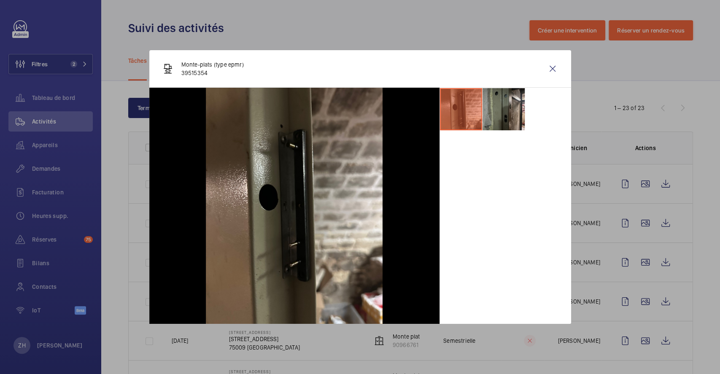
click at [498, 110] on li at bounding box center [504, 109] width 42 height 42
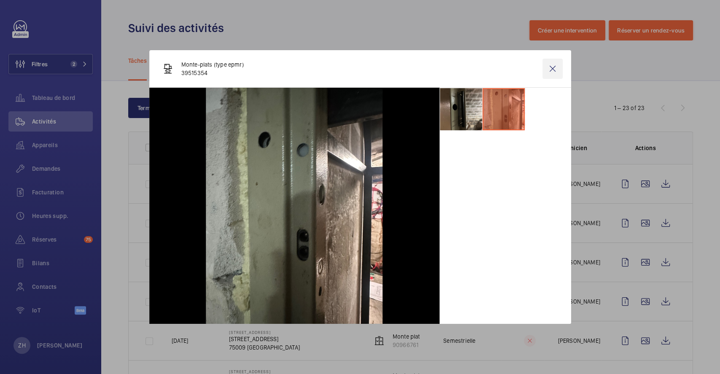
click at [554, 69] on wm-front-icon-button at bounding box center [553, 69] width 20 height 20
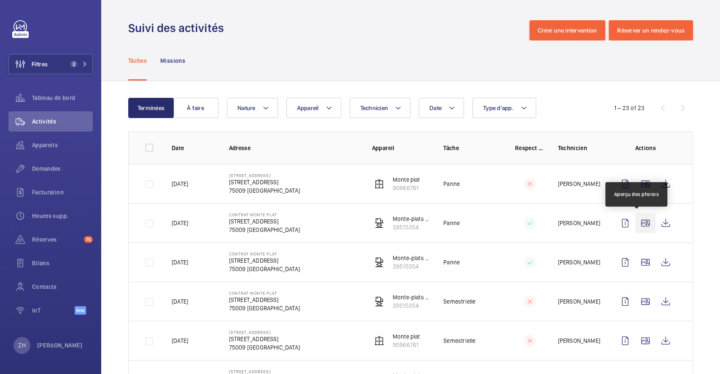
click at [640, 222] on wm-front-icon-button at bounding box center [646, 223] width 20 height 20
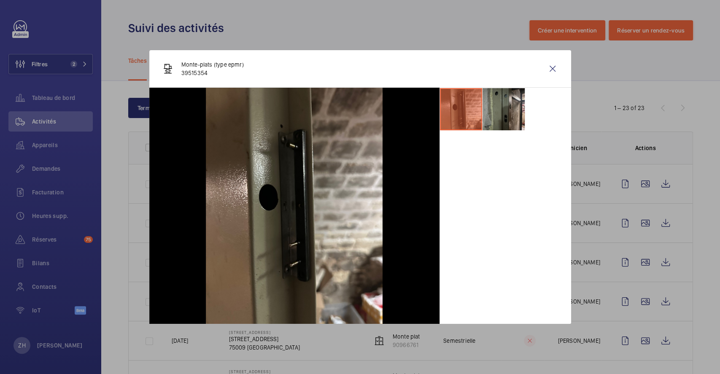
click at [507, 108] on li at bounding box center [504, 109] width 42 height 42
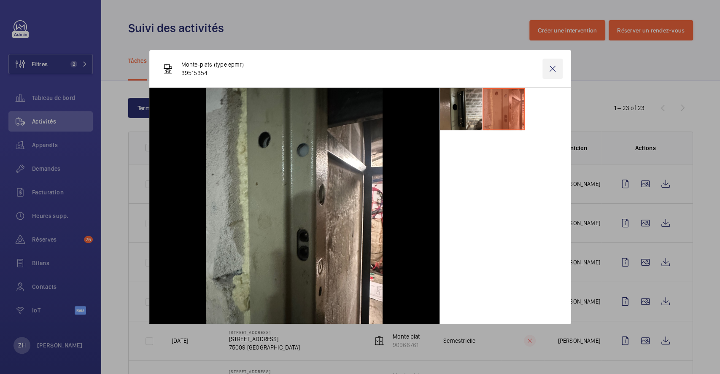
click at [555, 66] on wm-front-icon-button at bounding box center [553, 69] width 20 height 20
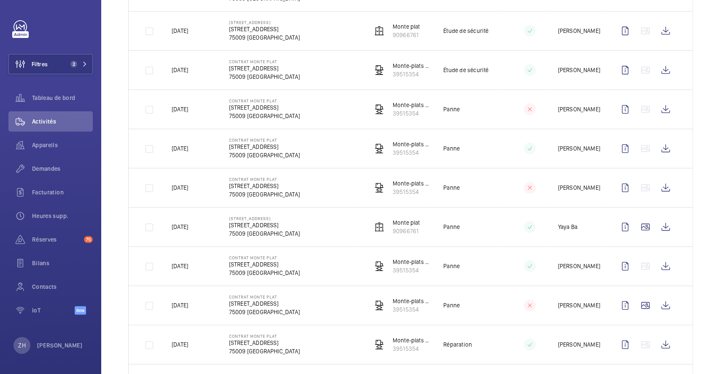
scroll to position [716, 0]
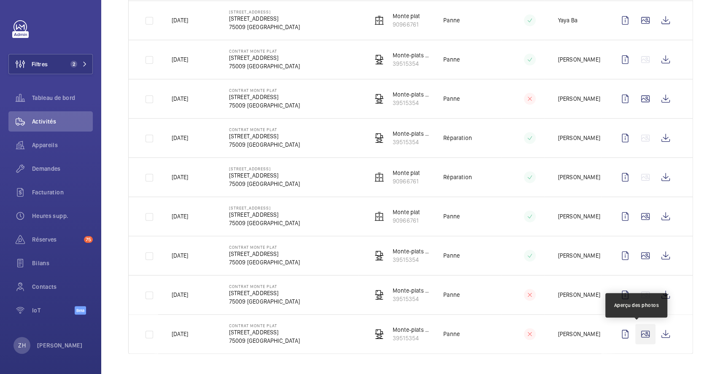
click at [636, 335] on wm-front-icon-button at bounding box center [646, 334] width 20 height 20
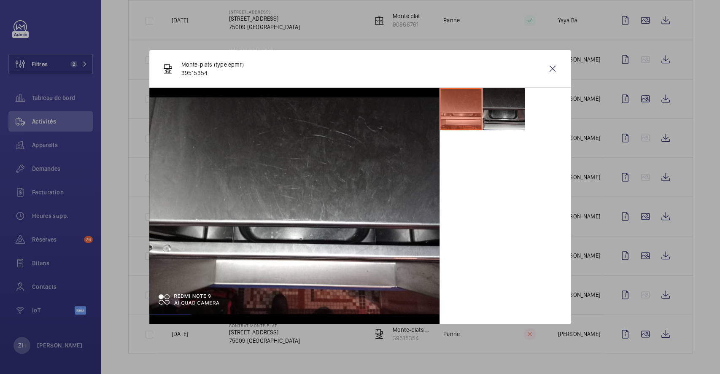
click at [503, 114] on li at bounding box center [504, 109] width 42 height 42
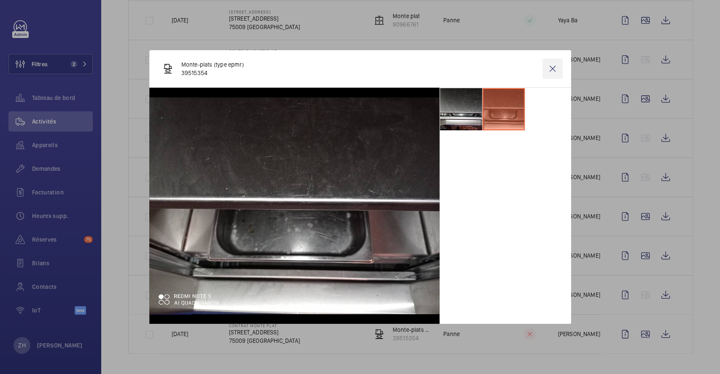
click at [557, 63] on wm-front-icon-button at bounding box center [553, 69] width 20 height 20
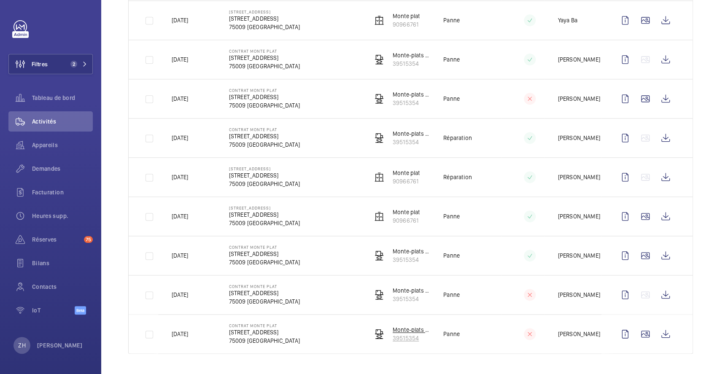
scroll to position [604, 0]
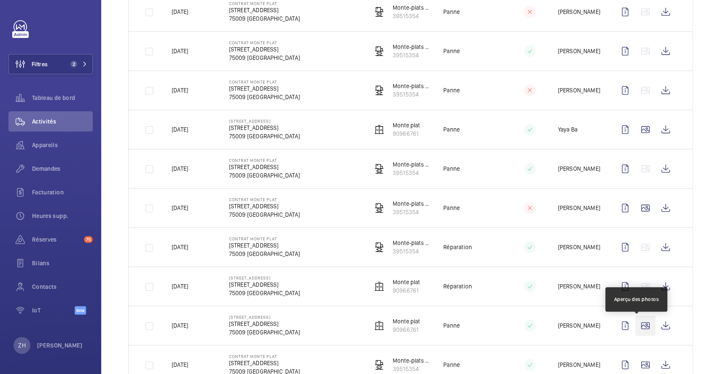
click at [636, 328] on wm-front-icon-button at bounding box center [646, 326] width 20 height 20
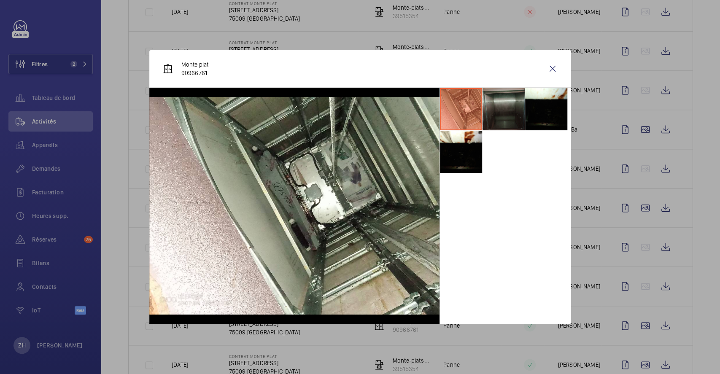
click at [494, 113] on li at bounding box center [504, 109] width 42 height 42
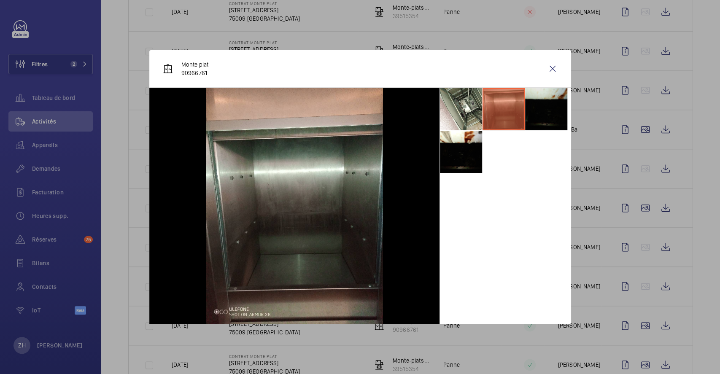
click at [544, 112] on li at bounding box center [546, 109] width 42 height 42
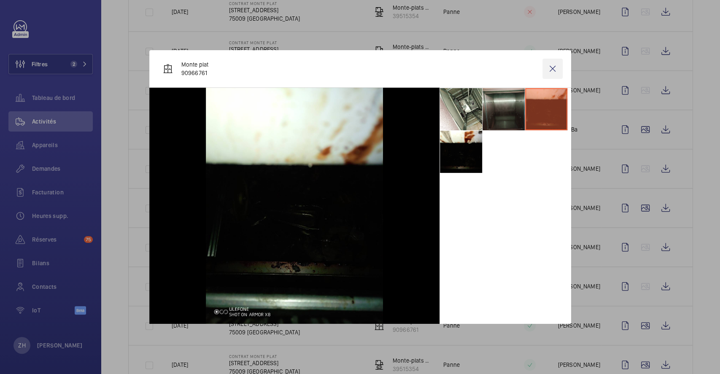
click at [550, 73] on wm-front-icon-button at bounding box center [553, 69] width 20 height 20
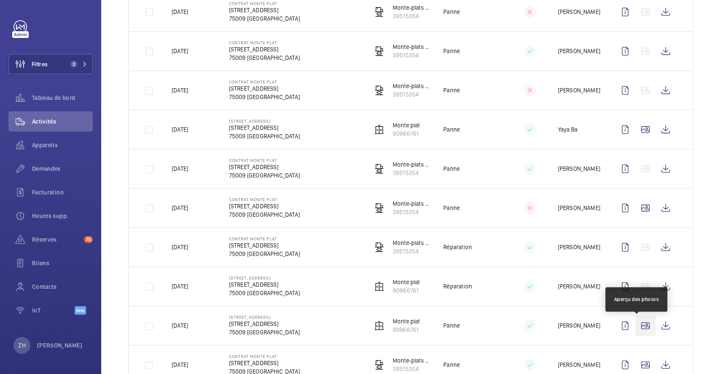
click at [638, 325] on wm-front-icon-button at bounding box center [646, 326] width 20 height 20
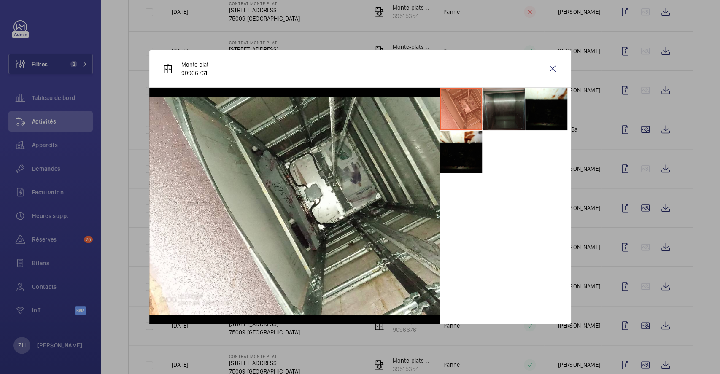
click at [503, 107] on li at bounding box center [504, 109] width 42 height 42
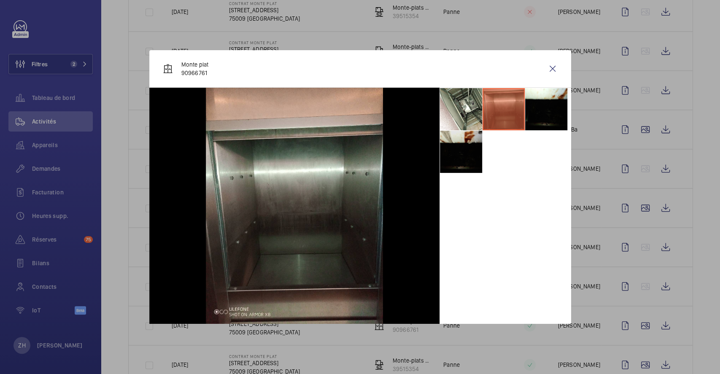
click at [460, 158] on li at bounding box center [461, 152] width 42 height 42
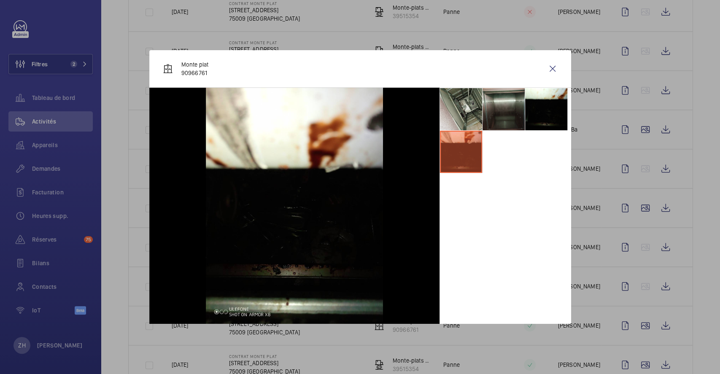
click at [465, 95] on li at bounding box center [461, 109] width 42 height 42
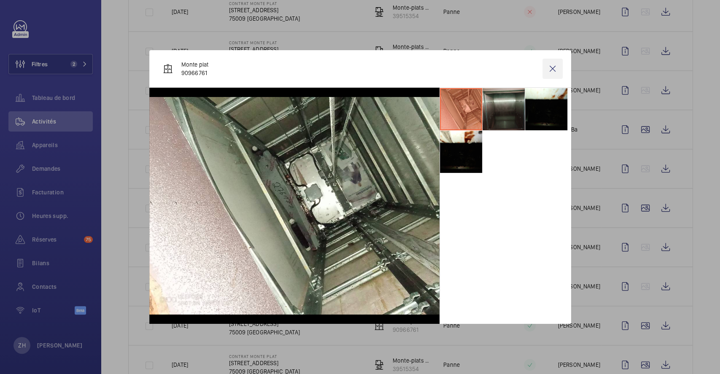
click at [554, 67] on wm-front-icon-button at bounding box center [553, 69] width 20 height 20
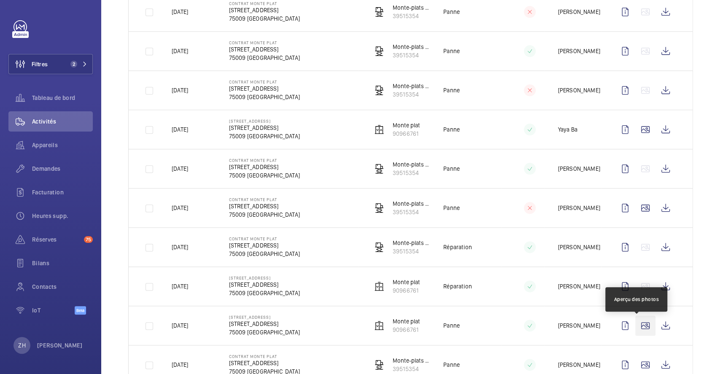
click at [641, 328] on wm-front-icon-button at bounding box center [646, 326] width 20 height 20
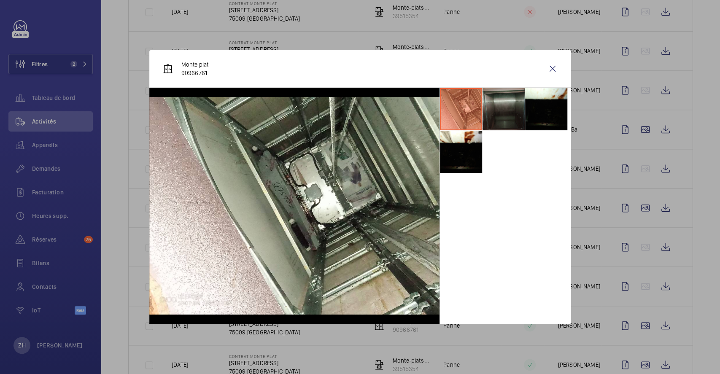
click at [499, 98] on li at bounding box center [504, 109] width 42 height 42
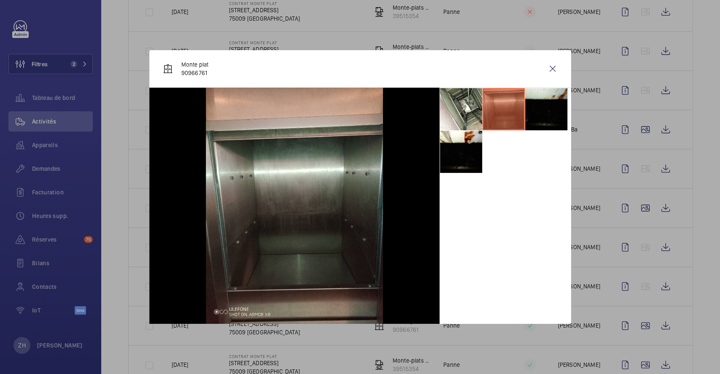
click at [541, 110] on li at bounding box center [546, 109] width 42 height 42
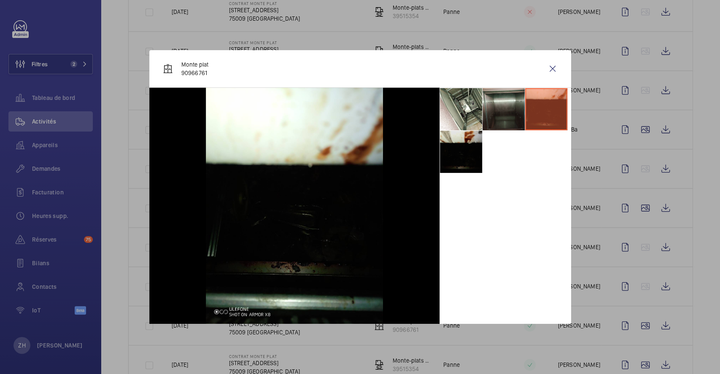
click at [463, 162] on li at bounding box center [461, 152] width 42 height 42
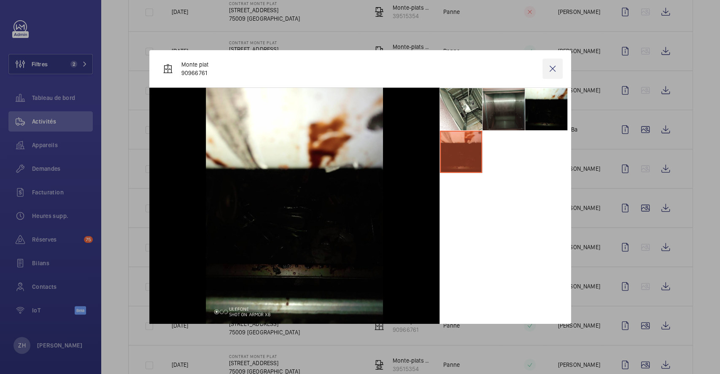
click at [551, 64] on wm-front-icon-button at bounding box center [553, 69] width 20 height 20
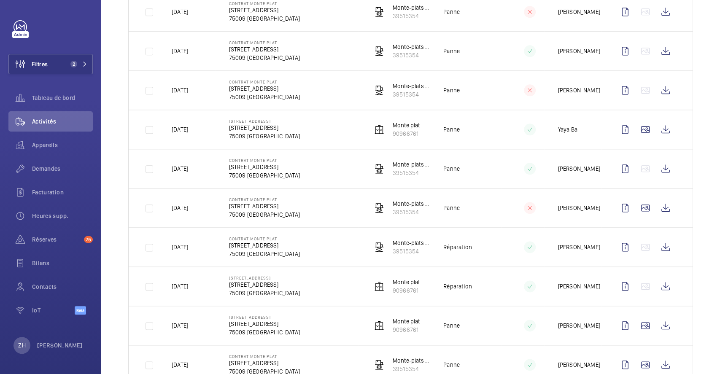
scroll to position [660, 0]
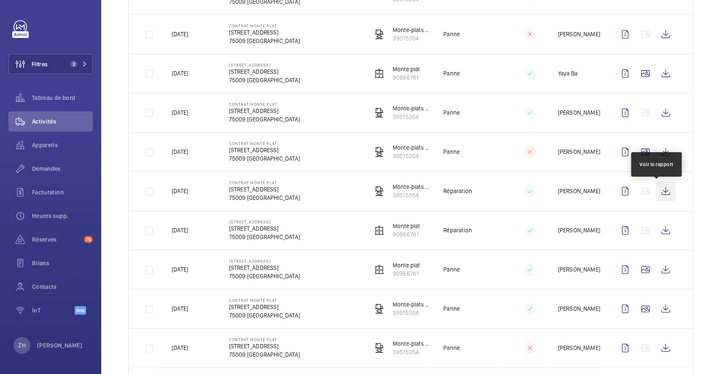
click at [658, 198] on wm-front-icon-button at bounding box center [666, 191] width 20 height 20
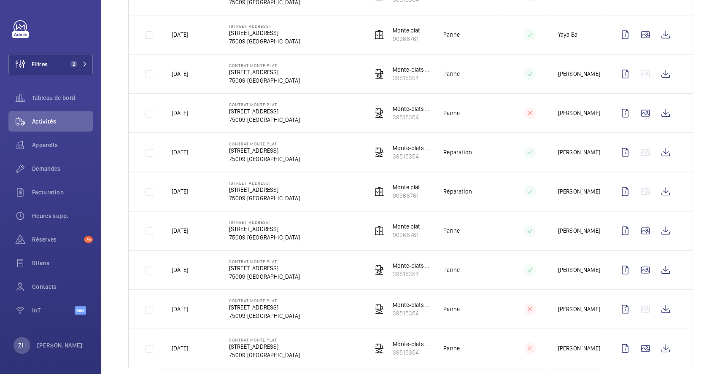
scroll to position [716, 0]
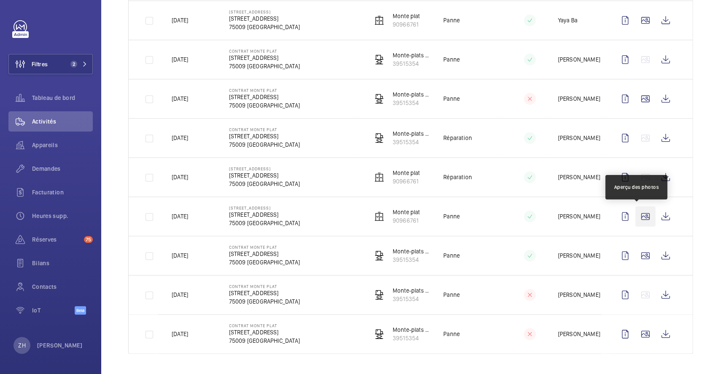
click at [636, 208] on wm-front-icon-button at bounding box center [646, 216] width 20 height 20
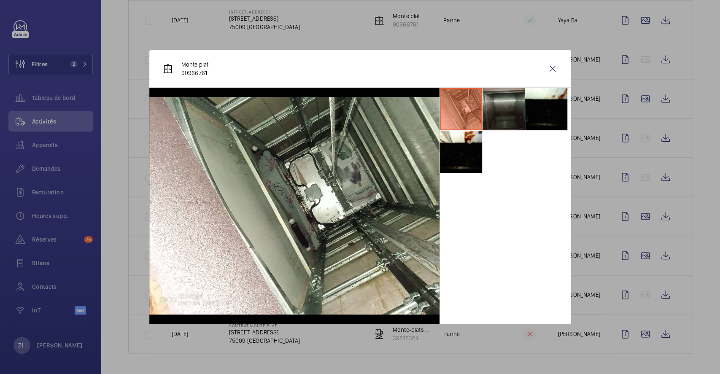
click at [495, 100] on li at bounding box center [504, 109] width 42 height 42
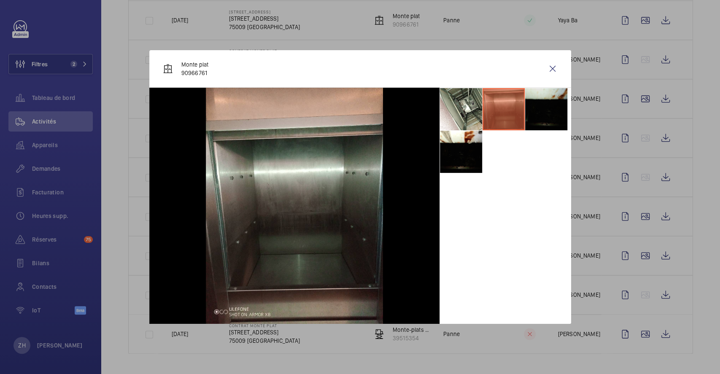
click at [541, 103] on li at bounding box center [546, 109] width 42 height 42
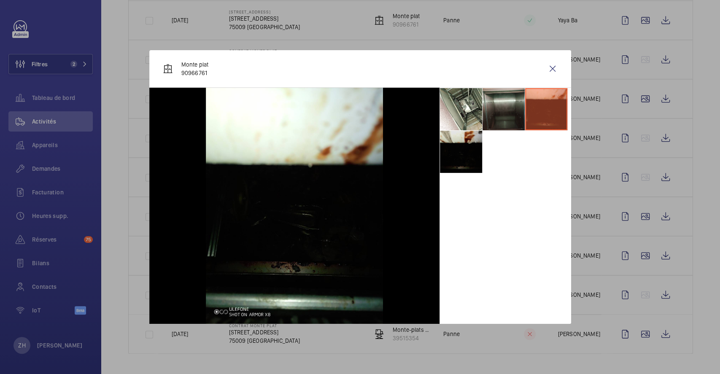
click at [459, 161] on li at bounding box center [461, 152] width 42 height 42
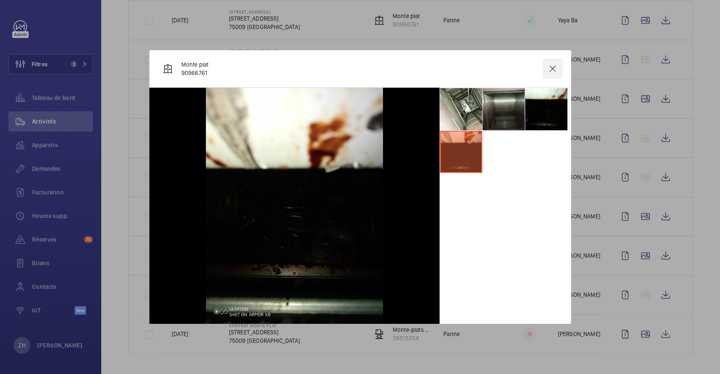
click at [553, 63] on wm-front-icon-button at bounding box center [553, 69] width 20 height 20
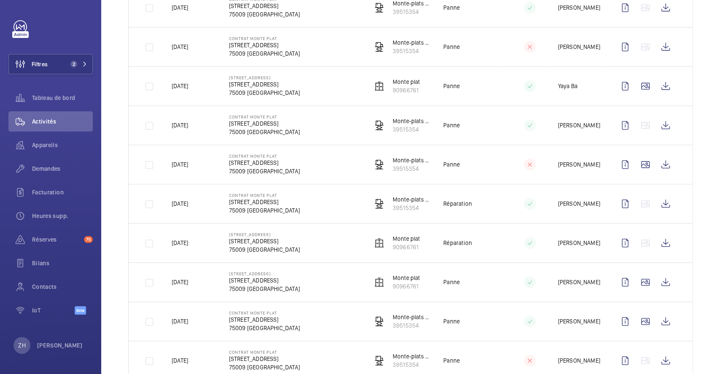
scroll to position [604, 0]
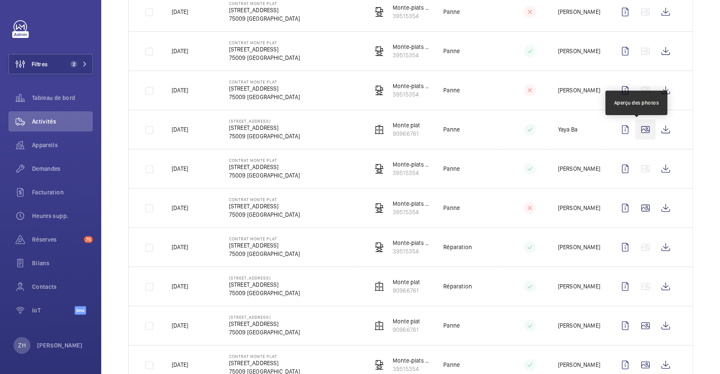
click at [641, 127] on wm-front-icon-button at bounding box center [646, 129] width 20 height 20
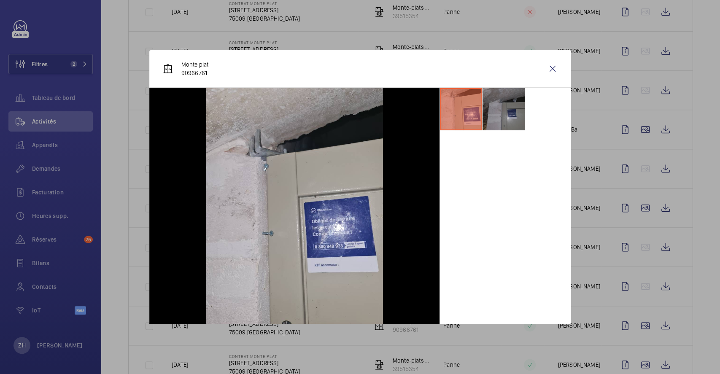
click at [507, 105] on li at bounding box center [504, 109] width 42 height 42
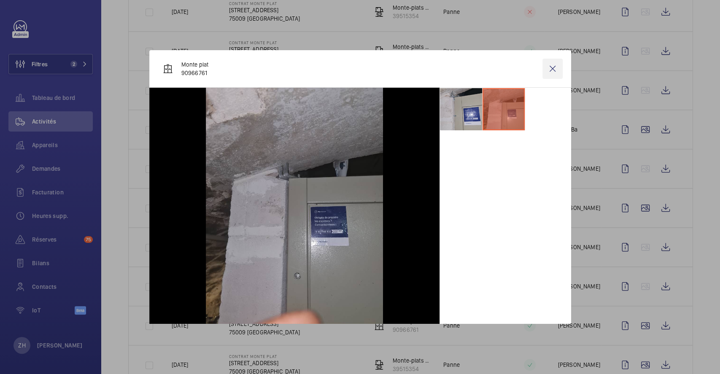
click at [557, 70] on wm-front-icon-button at bounding box center [553, 69] width 20 height 20
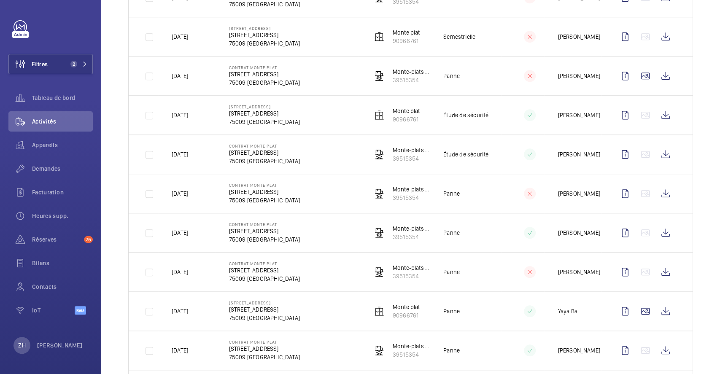
scroll to position [197, 0]
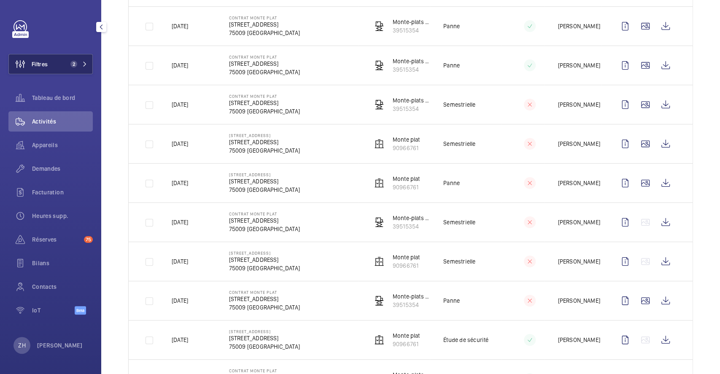
click at [61, 63] on button "Filtres 2" at bounding box center [50, 64] width 84 height 20
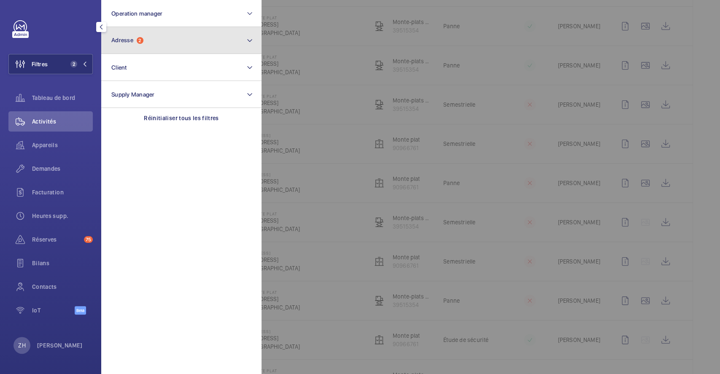
click at [162, 38] on button "Adresse 2" at bounding box center [181, 40] width 160 height 27
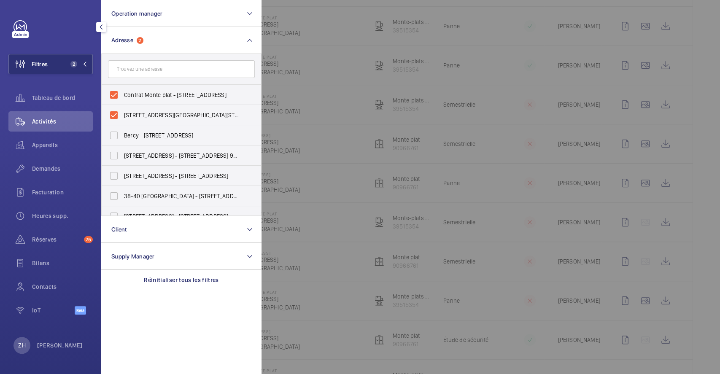
click at [709, 27] on div at bounding box center [622, 187] width 720 height 374
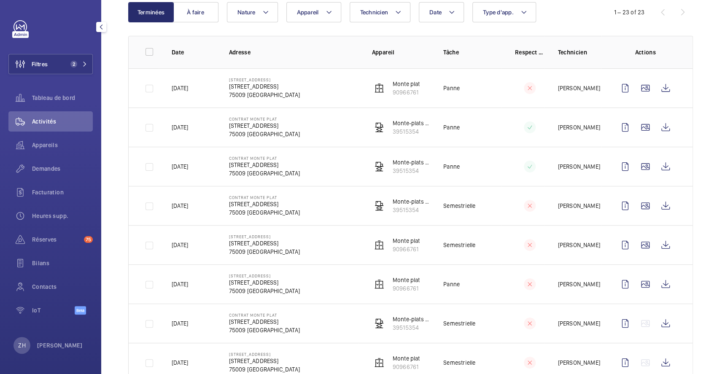
scroll to position [97, 0]
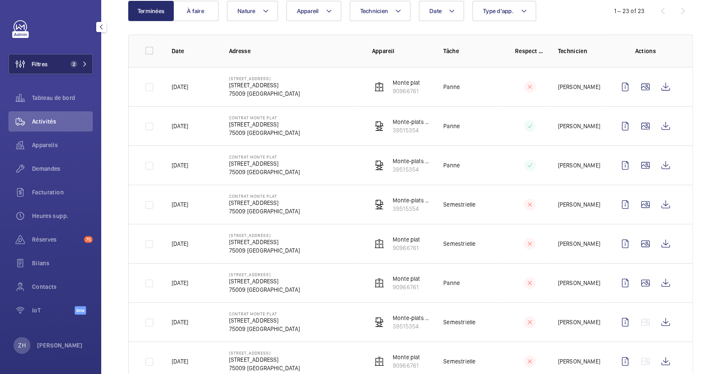
click at [60, 64] on button "Filtres 2" at bounding box center [50, 64] width 84 height 20
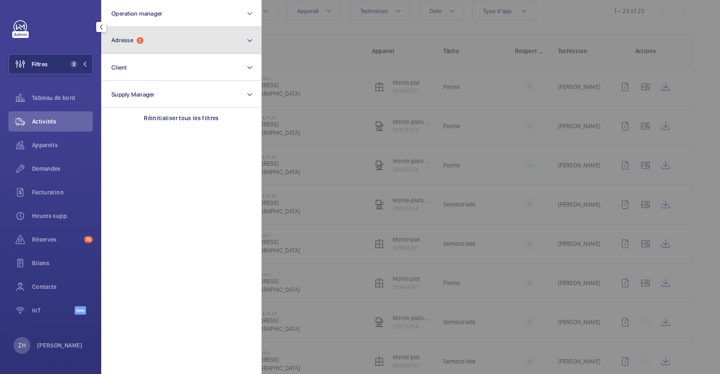
click at [253, 38] on button "Adresse 2" at bounding box center [181, 40] width 160 height 27
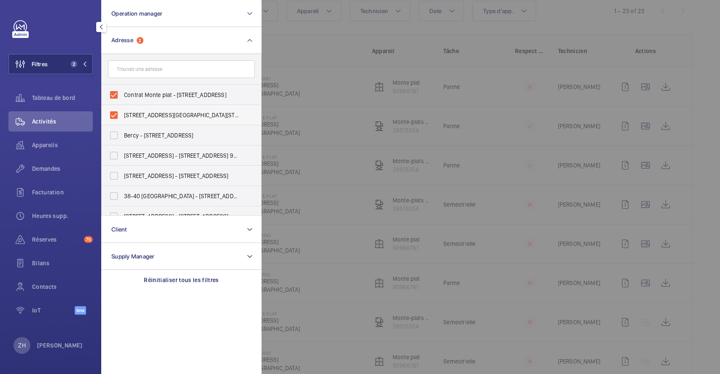
click at [114, 116] on label "8 rue Saint lazare- Monte Futs - 8 Rue Saint-Lazare, PARIS 75009" at bounding box center [175, 115] width 147 height 20
click at [114, 116] on input "8 rue Saint lazare- Monte Futs - 8 Rue Saint-Lazare, PARIS 75009" at bounding box center [114, 115] width 17 height 17
checkbox input "false"
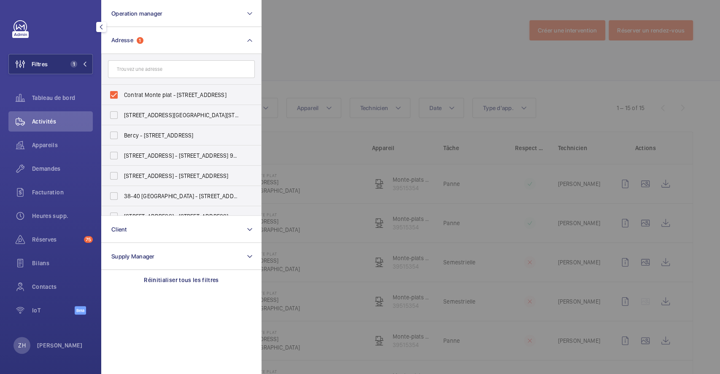
click at [413, 31] on div at bounding box center [622, 187] width 720 height 374
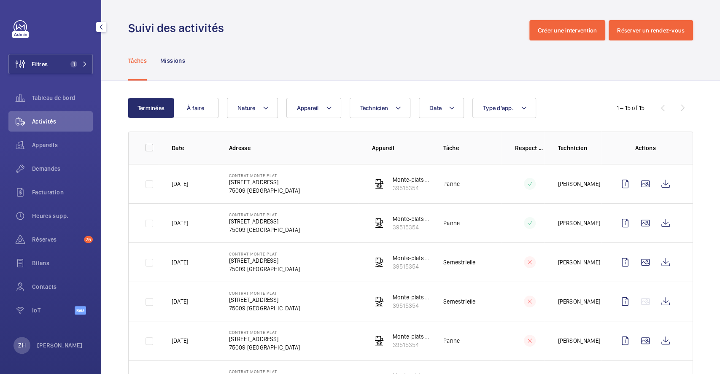
scroll to position [56, 0]
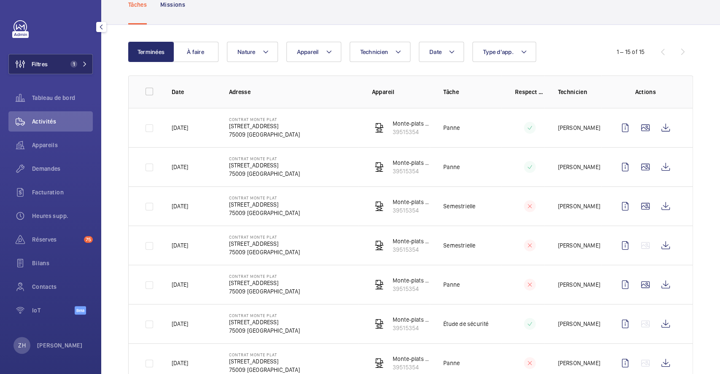
click at [61, 65] on button "Filtres 1" at bounding box center [50, 64] width 84 height 20
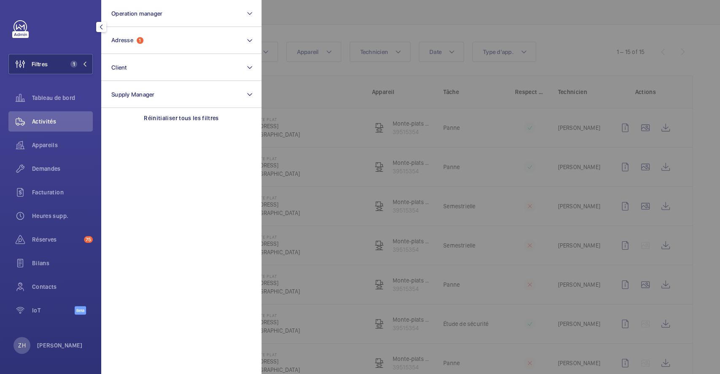
click at [331, 27] on div at bounding box center [622, 187] width 720 height 374
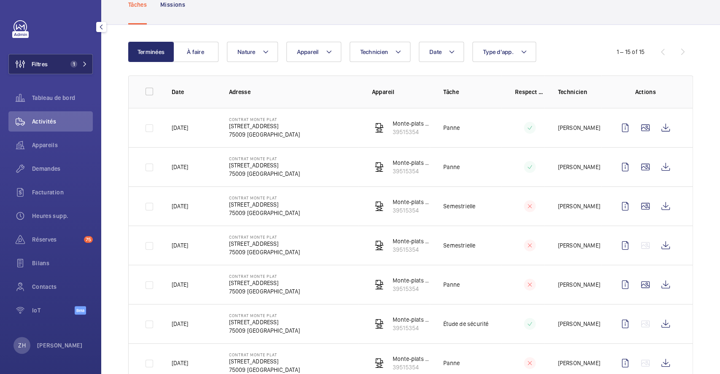
click at [55, 65] on button "Filtres 1" at bounding box center [50, 64] width 84 height 20
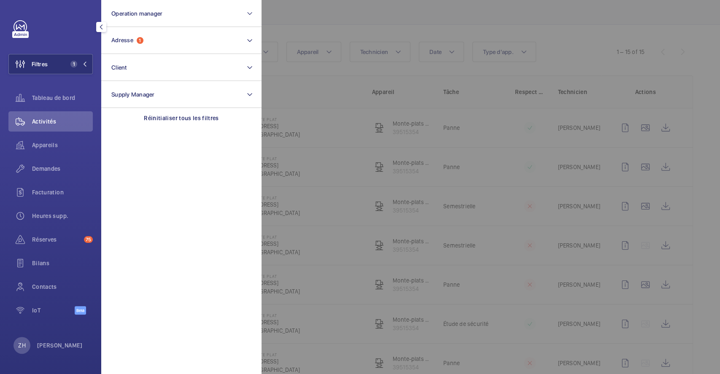
click at [365, 32] on div at bounding box center [622, 187] width 720 height 374
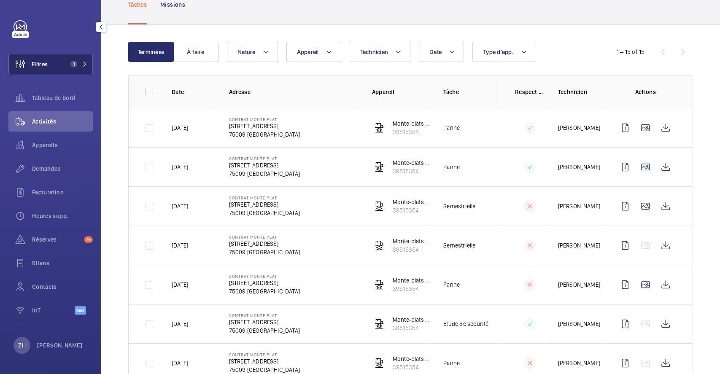
click at [52, 64] on button "Filtres 1" at bounding box center [50, 64] width 84 height 20
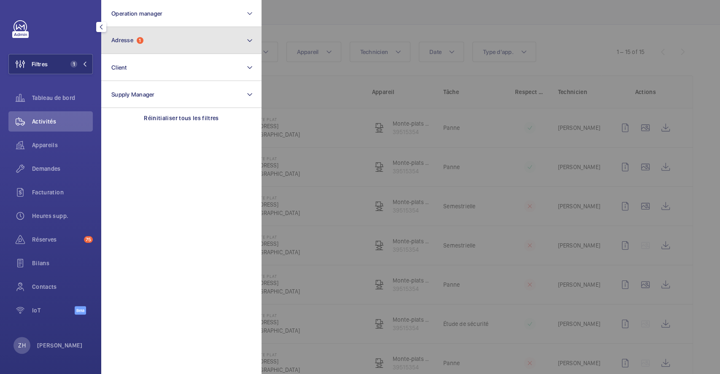
click at [145, 42] on button "Adresse 1" at bounding box center [181, 40] width 160 height 27
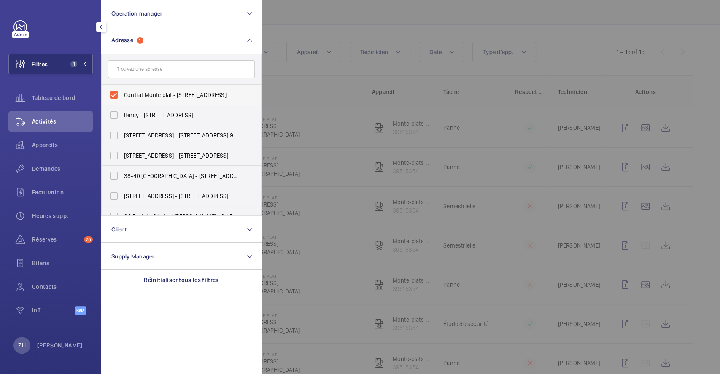
click at [115, 93] on label "Contrat Monte plat - 8 Rue Saint-Lazare, PARIS 75009" at bounding box center [175, 95] width 147 height 20
click at [115, 93] on input "Contrat Monte plat - 8 Rue Saint-Lazare, PARIS 75009" at bounding box center [114, 95] width 17 height 17
checkbox input "false"
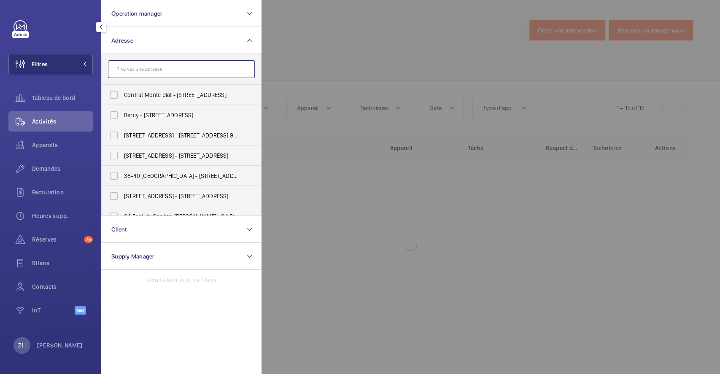
click at [127, 71] on input "text" at bounding box center [181, 69] width 147 height 18
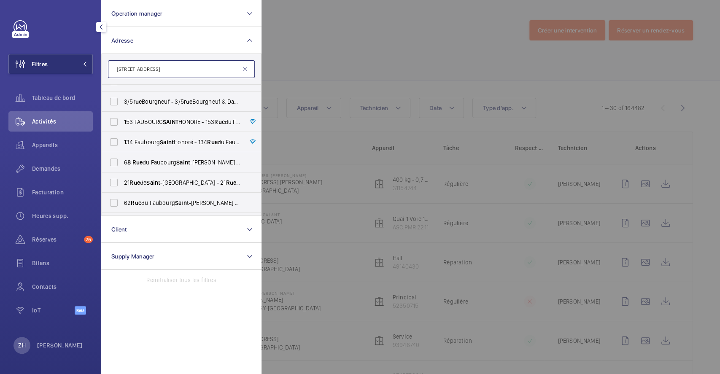
scroll to position [56, 0]
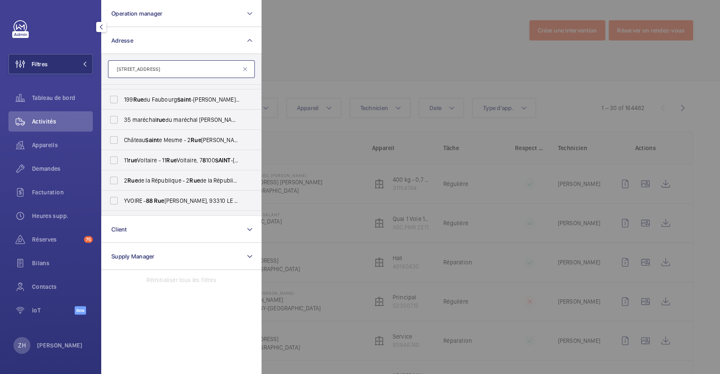
click at [161, 68] on input "8 rue saint" at bounding box center [181, 69] width 147 height 18
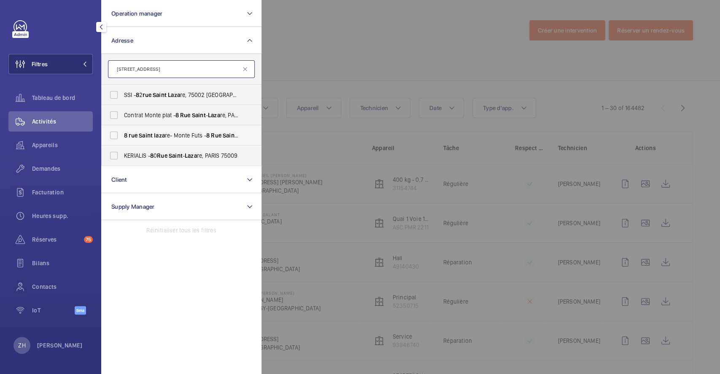
type input "8 rue saint laza"
click at [118, 133] on label "8 rue Saint laza re- Monte Futs - 8 Rue Saint - Laza re, PARIS 75009" at bounding box center [175, 135] width 147 height 20
click at [118, 133] on input "8 rue Saint laza re- Monte Futs - 8 Rue Saint - Laza re, PARIS 75009" at bounding box center [114, 135] width 17 height 17
checkbox input "true"
click at [314, 28] on div at bounding box center [622, 187] width 720 height 374
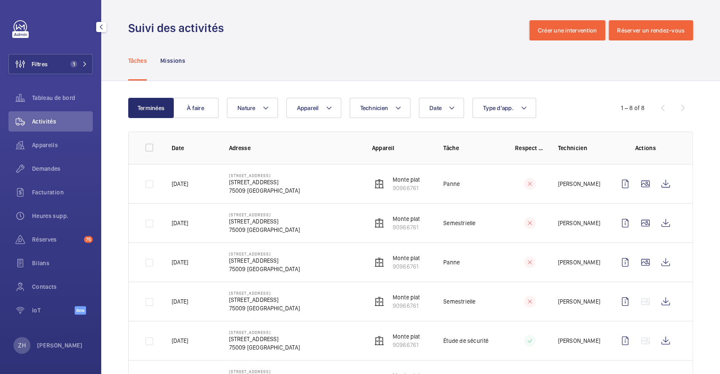
drag, startPoint x: 61, startPoint y: 65, endPoint x: 99, endPoint y: 64, distance: 38.0
click at [61, 65] on button "Filtres 1" at bounding box center [50, 64] width 84 height 20
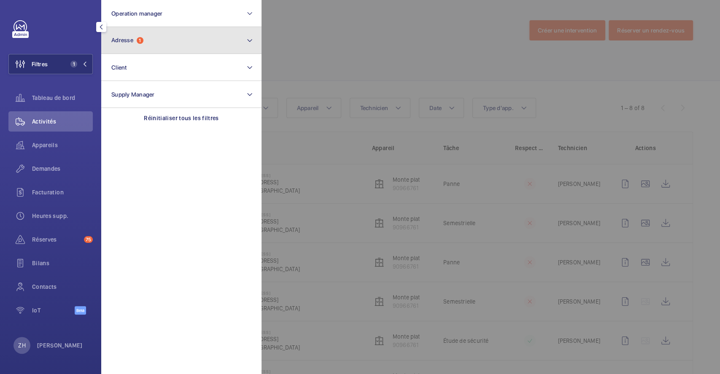
click at [185, 45] on button "Adresse 1" at bounding box center [181, 40] width 160 height 27
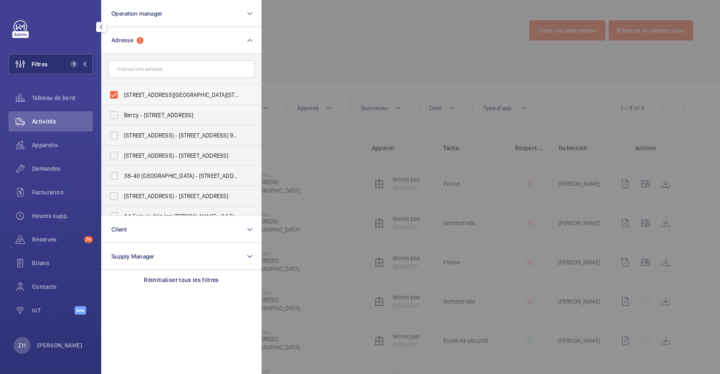
drag, startPoint x: 115, startPoint y: 90, endPoint x: 136, endPoint y: 87, distance: 21.8
click at [115, 91] on label "8 rue Saint lazare- Monte Futs - 8 Rue Saint-Lazare, PARIS 75009" at bounding box center [175, 95] width 147 height 20
click at [115, 91] on input "8 rue Saint lazare- Monte Futs - 8 Rue Saint-Lazare, PARIS 75009" at bounding box center [114, 95] width 17 height 17
checkbox input "false"
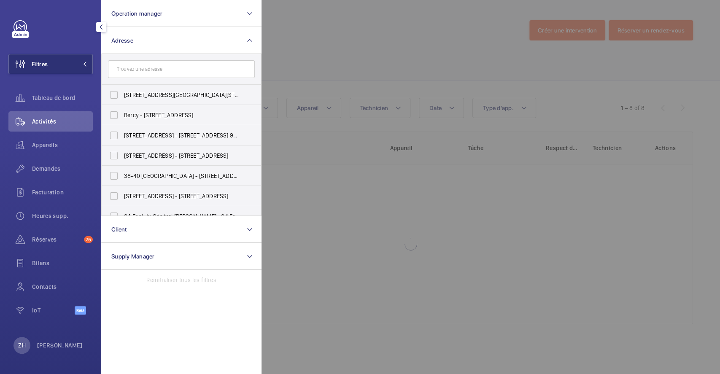
drag, startPoint x: 306, startPoint y: 60, endPoint x: 209, endPoint y: 59, distance: 96.6
click at [306, 60] on div at bounding box center [622, 187] width 720 height 374
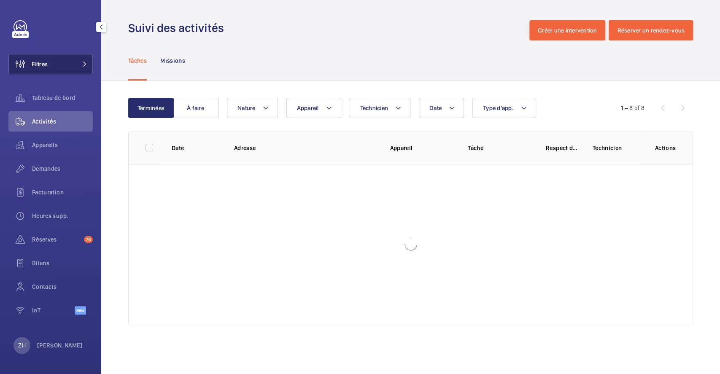
click at [59, 68] on button "Filtres" at bounding box center [50, 64] width 84 height 20
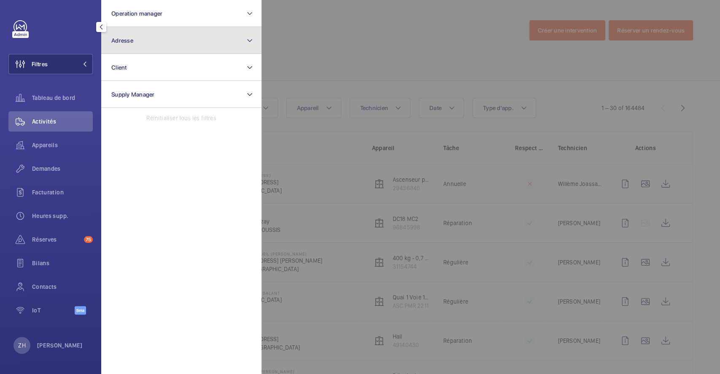
click at [193, 43] on button "Adresse" at bounding box center [181, 40] width 160 height 27
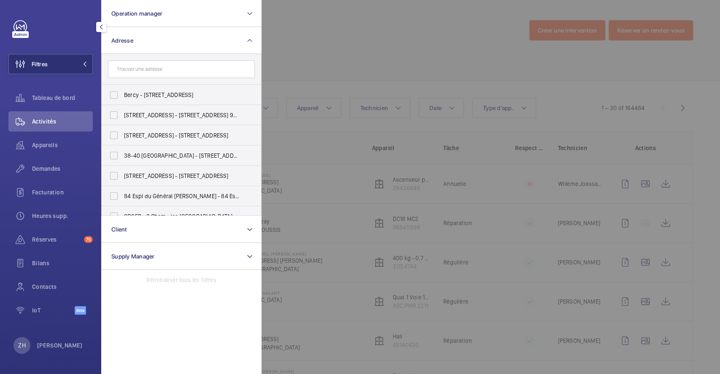
click at [185, 68] on input "text" at bounding box center [181, 69] width 147 height 18
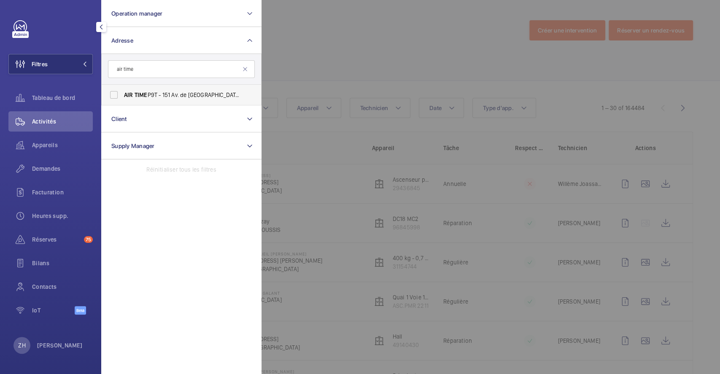
type input "air time"
click at [110, 100] on label "AIR TIME P9T - 151 Av. de France, PARIS 75013" at bounding box center [175, 95] width 147 height 20
click at [110, 100] on input "AIR TIME P9T - 151 Av. de France, PARIS 75013" at bounding box center [114, 95] width 17 height 17
checkbox input "true"
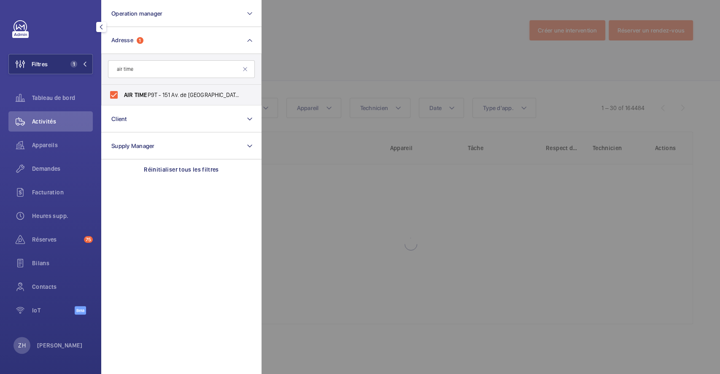
click at [260, 60] on form "air time" at bounding box center [182, 69] width 160 height 31
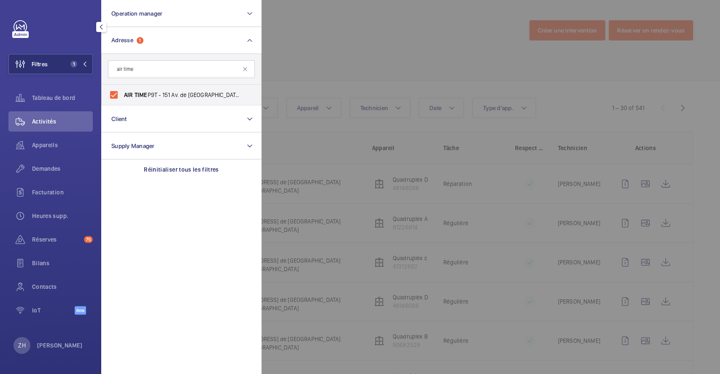
click at [327, 48] on div at bounding box center [622, 187] width 720 height 374
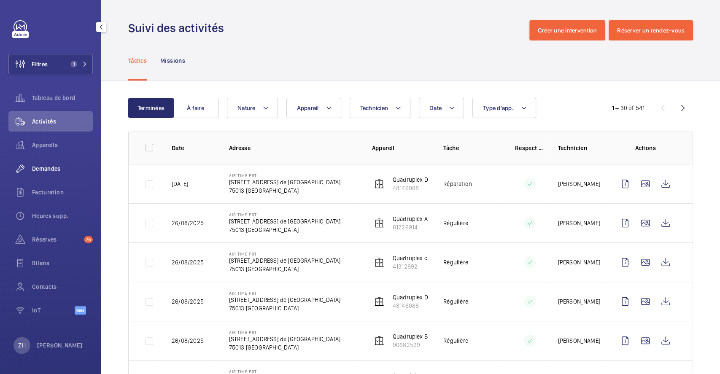
click at [55, 170] on span "Demandes" at bounding box center [62, 169] width 61 height 8
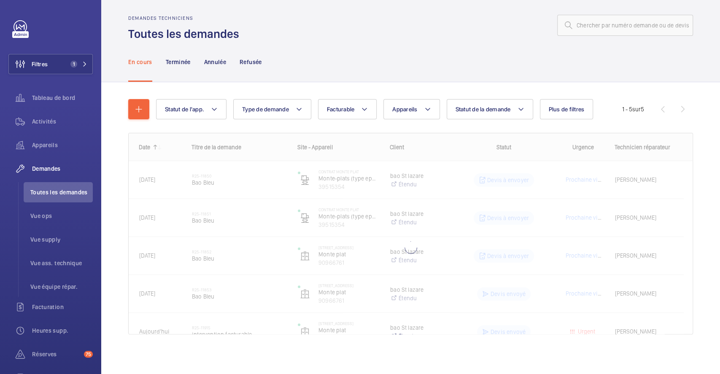
scroll to position [6, 0]
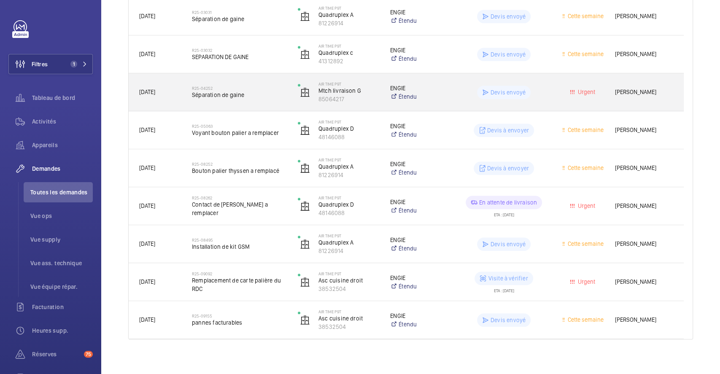
scroll to position [365, 0]
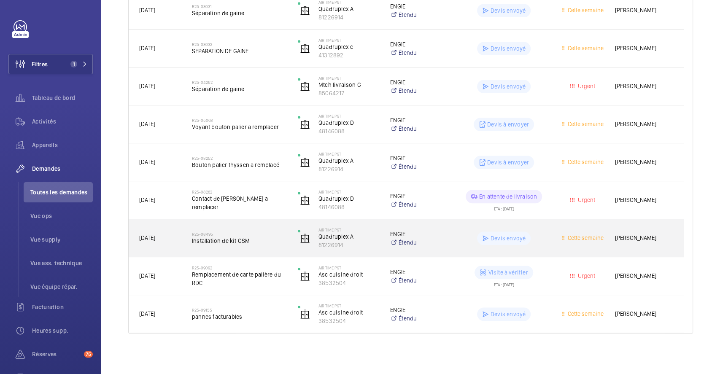
click at [271, 227] on div "R25-08495 Installation de kit GSM" at bounding box center [239, 238] width 95 height 24
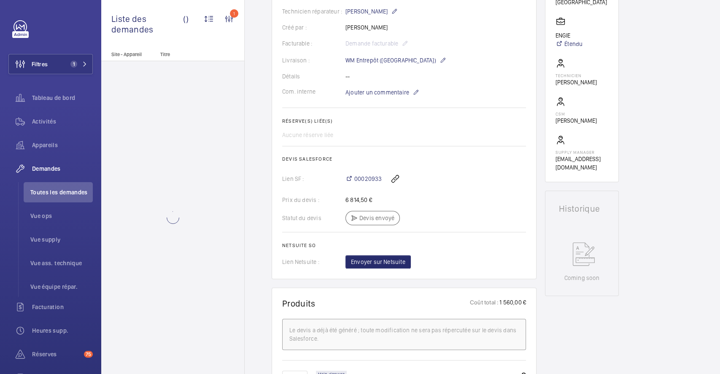
scroll to position [225, 0]
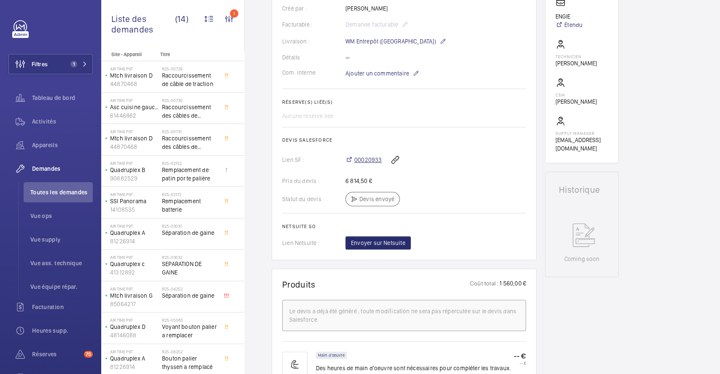
click at [374, 161] on span "00020933" at bounding box center [367, 160] width 27 height 8
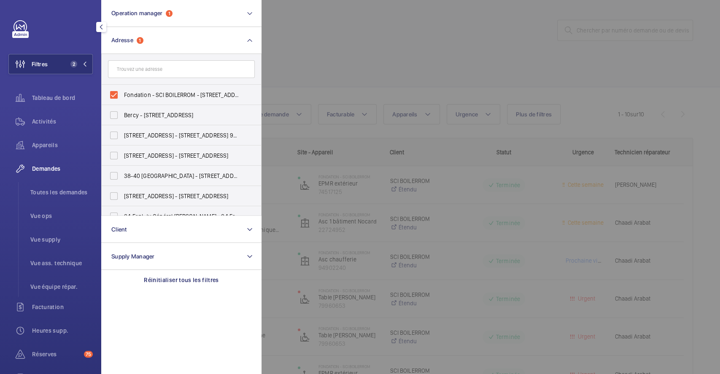
scroll to position [169, 0]
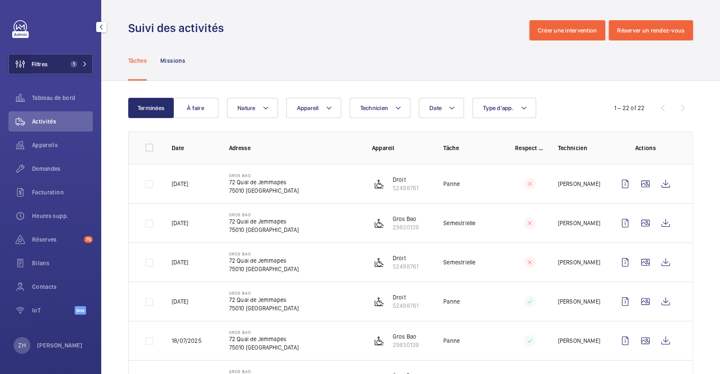
click at [29, 67] on wm-front-icon-button at bounding box center [20, 64] width 23 height 20
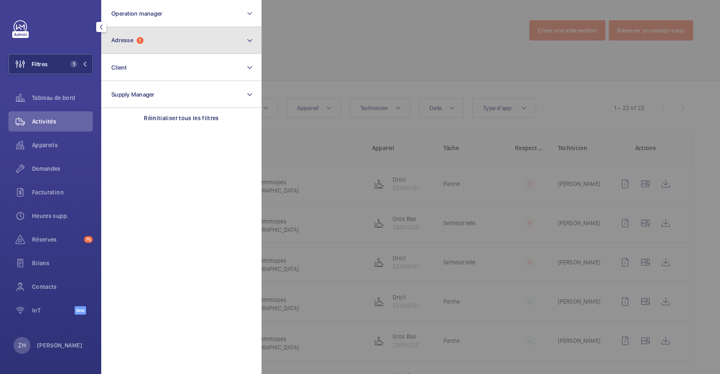
click at [176, 47] on button "Adresse 1" at bounding box center [181, 40] width 160 height 27
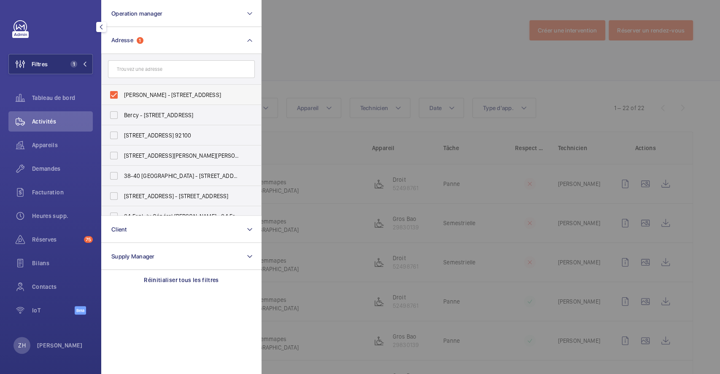
click at [114, 95] on label "[PERSON_NAME] - [STREET_ADDRESS]" at bounding box center [175, 95] width 147 height 20
click at [114, 95] on input "[PERSON_NAME] - [STREET_ADDRESS]" at bounding box center [114, 95] width 17 height 17
checkbox input "false"
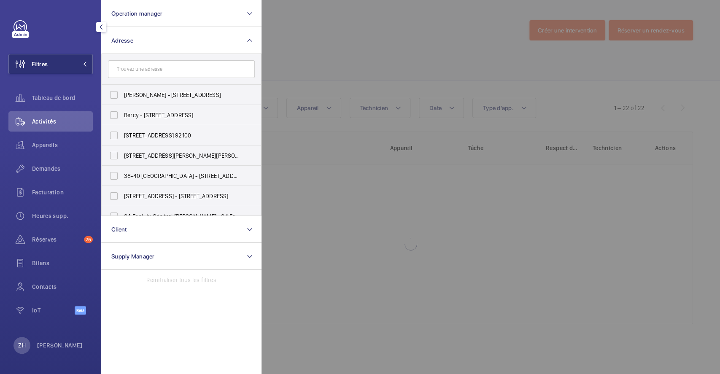
click at [339, 23] on div at bounding box center [622, 187] width 720 height 374
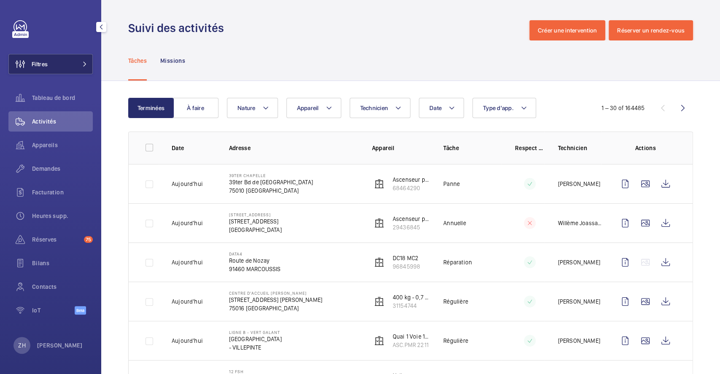
click at [44, 64] on span "Filtres" at bounding box center [40, 64] width 16 height 8
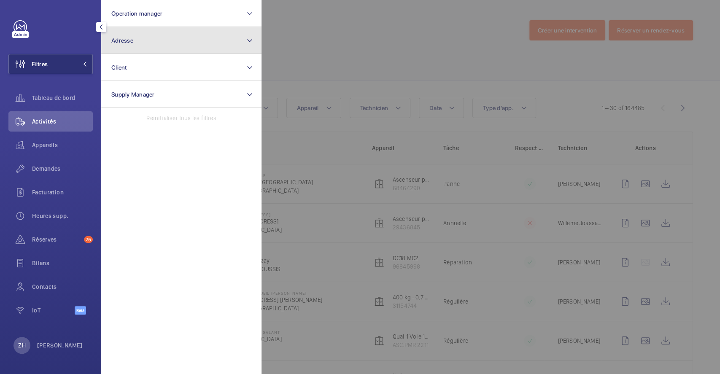
click at [147, 39] on button "Adresse" at bounding box center [181, 40] width 160 height 27
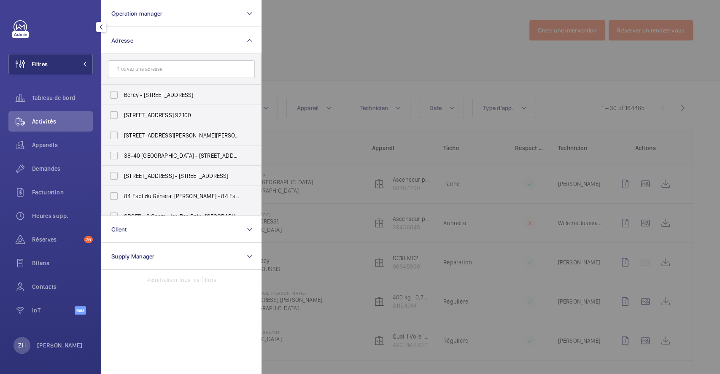
click at [145, 73] on input "text" at bounding box center [181, 69] width 147 height 18
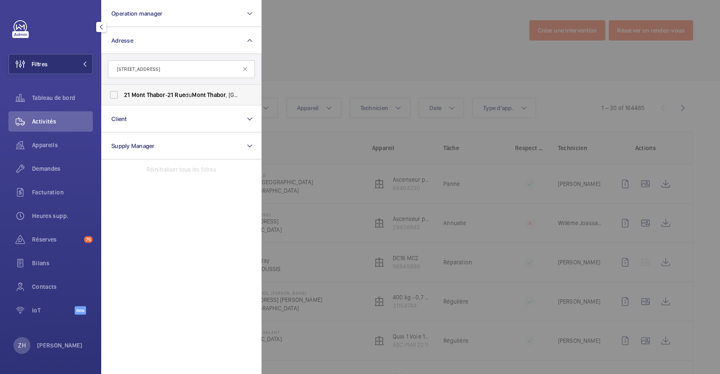
type input "[STREET_ADDRESS]"
click at [114, 92] on label "21 [GEOGRAPHIC_DATA] - [STREET_ADDRESS]" at bounding box center [175, 95] width 147 height 20
click at [114, 92] on input "21 [GEOGRAPHIC_DATA] - [STREET_ADDRESS]" at bounding box center [114, 95] width 17 height 17
checkbox input "true"
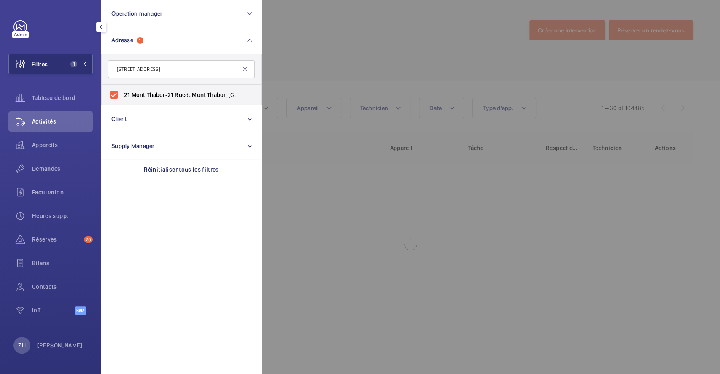
click at [316, 35] on div at bounding box center [622, 187] width 720 height 374
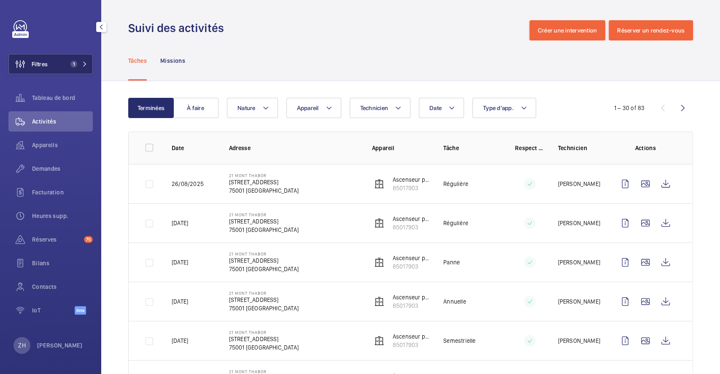
click at [58, 64] on button "Filtres 1" at bounding box center [50, 64] width 84 height 20
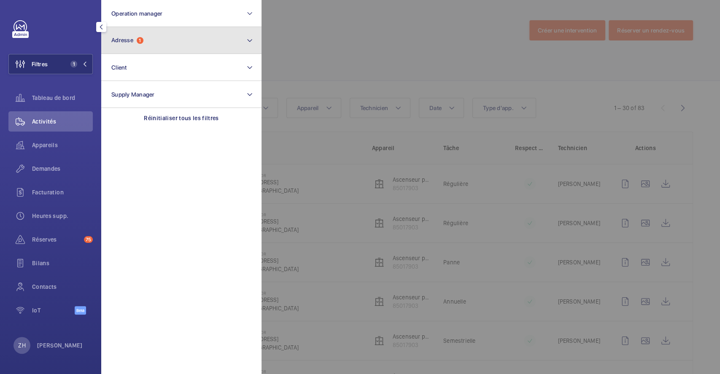
click at [152, 37] on button "Adresse 1" at bounding box center [181, 40] width 160 height 27
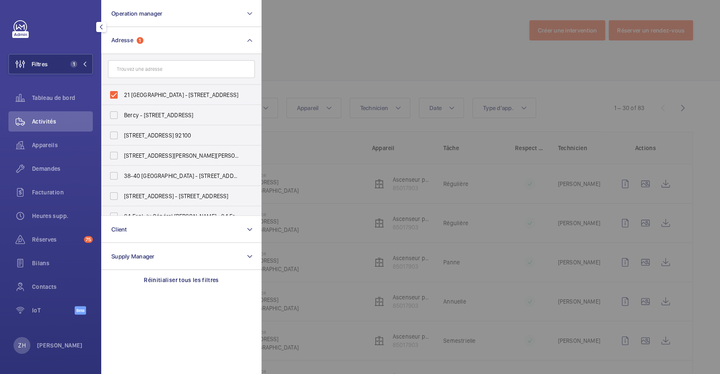
click at [119, 97] on label "21 [GEOGRAPHIC_DATA] - [STREET_ADDRESS]" at bounding box center [175, 95] width 147 height 20
click at [119, 97] on input "21 [GEOGRAPHIC_DATA] - [STREET_ADDRESS]" at bounding box center [114, 95] width 17 height 17
checkbox input "false"
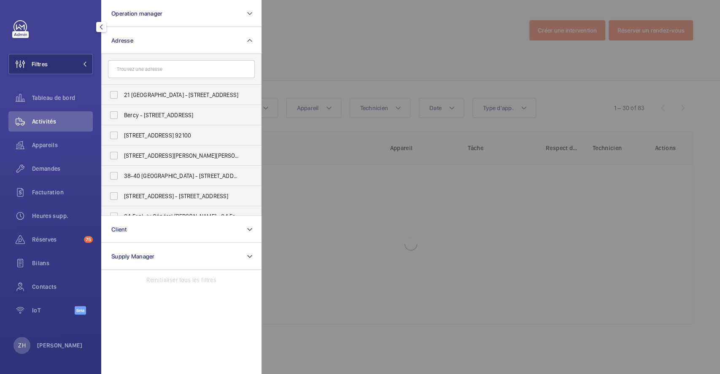
drag, startPoint x: 306, startPoint y: 46, endPoint x: 297, endPoint y: 48, distance: 9.5
click at [306, 46] on div at bounding box center [622, 187] width 720 height 374
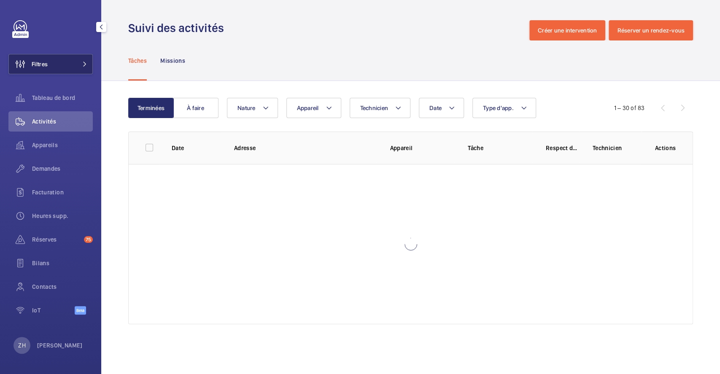
click at [53, 62] on button "Filtres" at bounding box center [50, 64] width 84 height 20
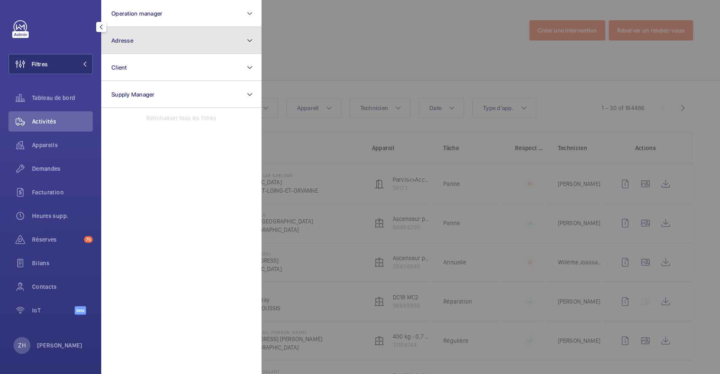
click at [155, 43] on button "Adresse" at bounding box center [181, 40] width 160 height 27
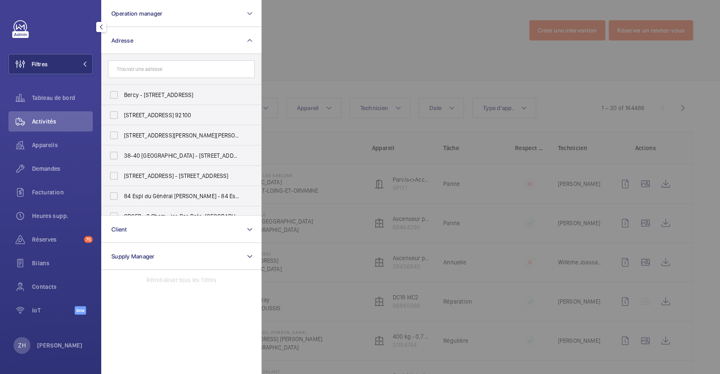
click at [160, 72] on input "text" at bounding box center [181, 69] width 147 height 18
type input "127 DIDER"
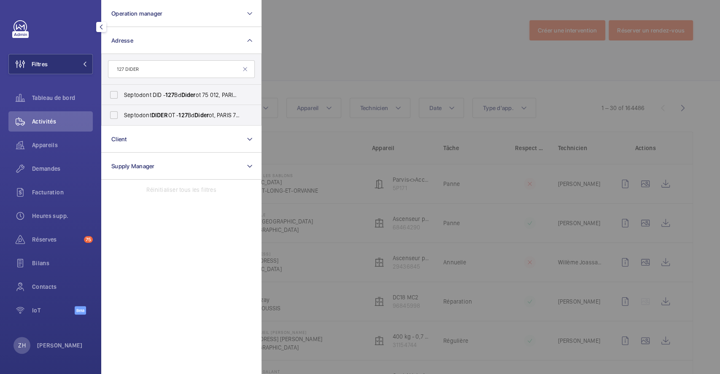
click at [349, 44] on div at bounding box center [622, 187] width 720 height 374
